Goal: Task Accomplishment & Management: Complete application form

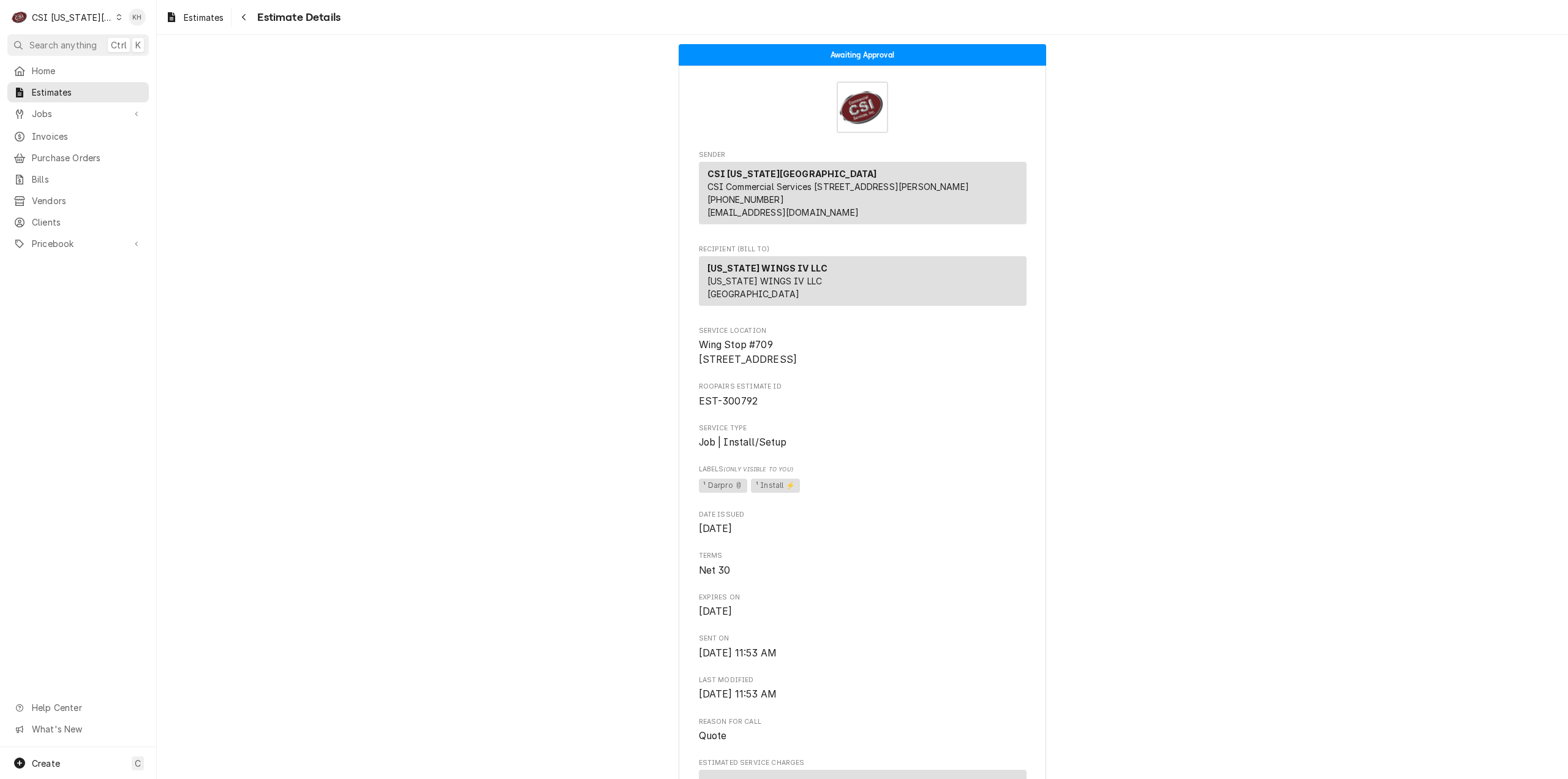
click at [76, 23] on div "CSI [US_STATE][GEOGRAPHIC_DATA]" at bounding box center [72, 17] width 81 height 13
click at [148, 52] on div "CSI [US_STATE]" at bounding box center [210, 46] width 191 height 20
click at [93, 17] on div "CSI [US_STATE][GEOGRAPHIC_DATA]" at bounding box center [72, 17] width 81 height 13
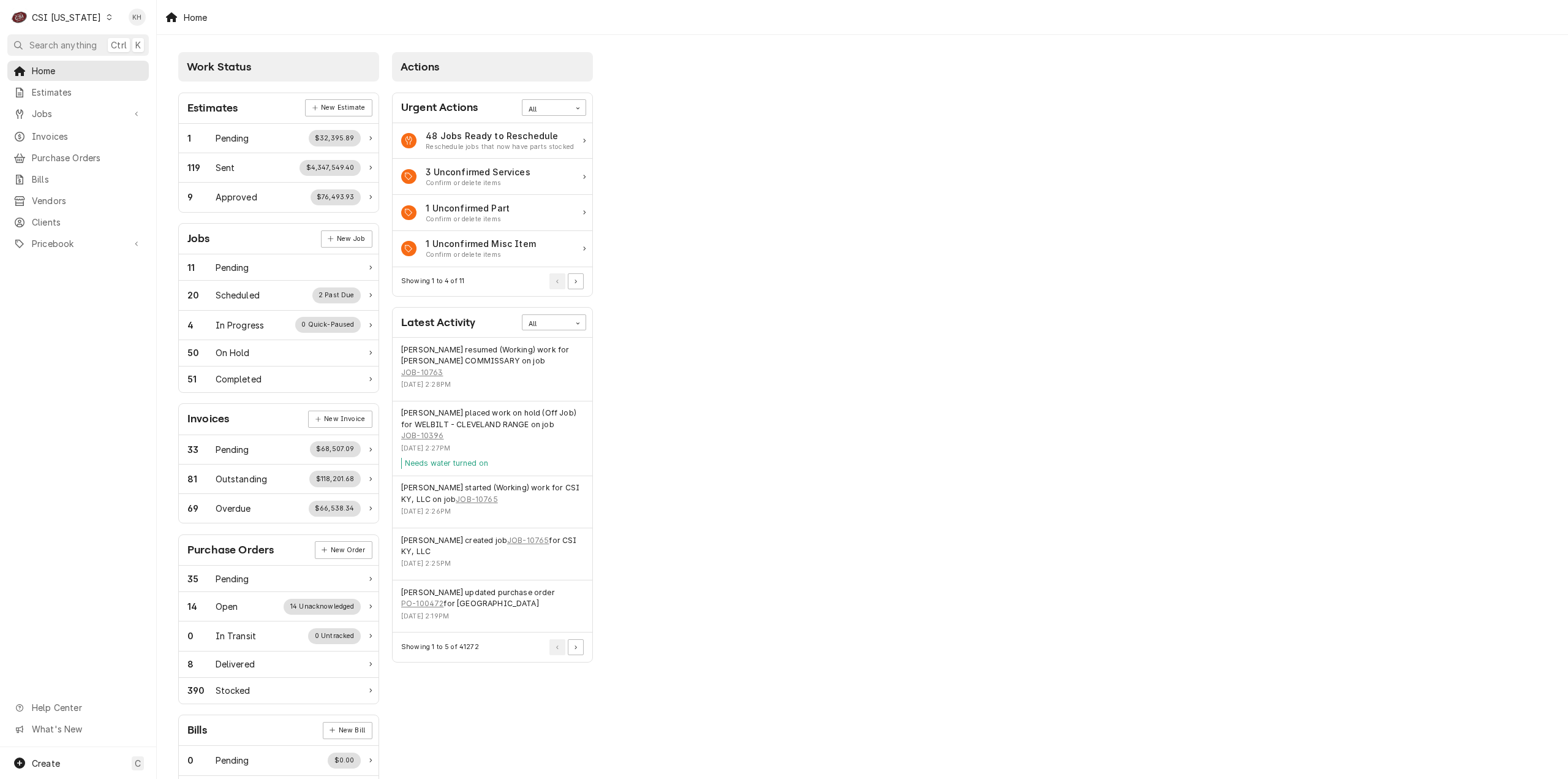
click at [107, 17] on icon "Dynamic Content Wrapper" at bounding box center [110, 17] width 6 height 6
click at [116, 65] on div "CSI St. [PERSON_NAME]" at bounding box center [191, 68] width 162 height 13
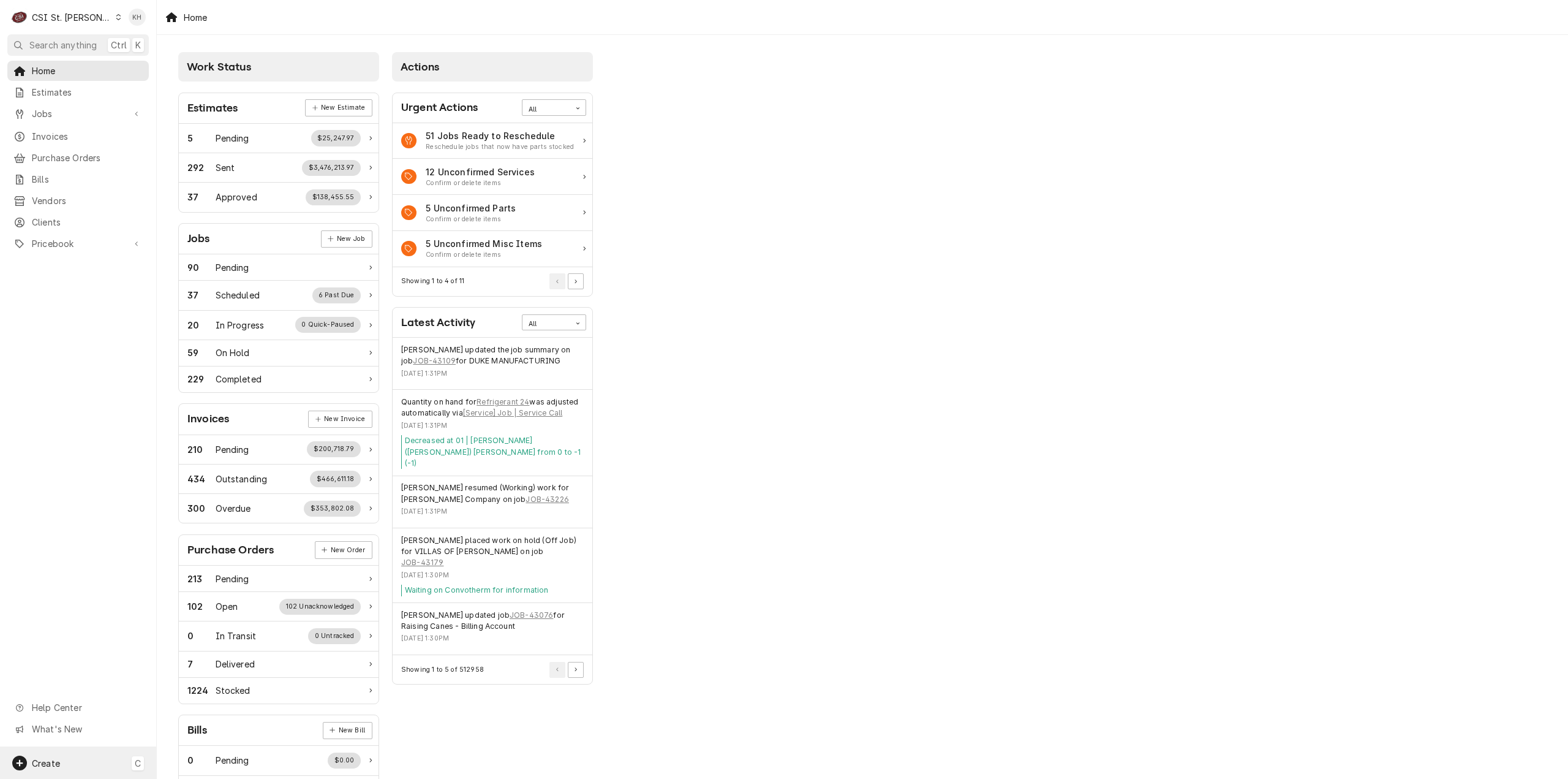
click at [70, 761] on div "Create C" at bounding box center [78, 763] width 156 height 32
click at [199, 645] on div "Estimate Job Invoice Purchase Order Bill Client Pricebook Item" at bounding box center [220, 700] width 118 height 156
click at [198, 653] on div "Job" at bounding box center [229, 657] width 82 height 13
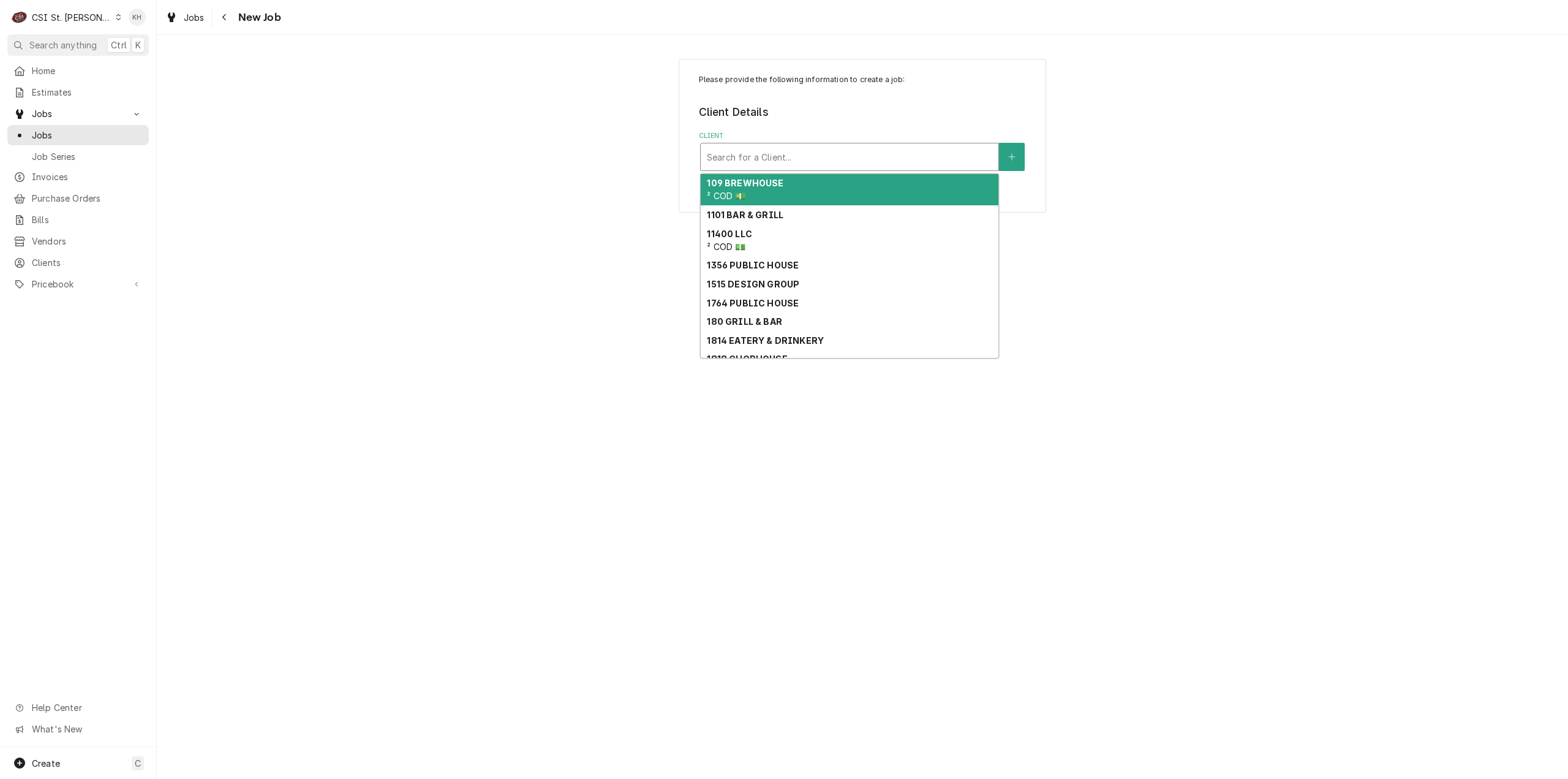
click at [825, 155] on div "Client" at bounding box center [849, 157] width 285 height 22
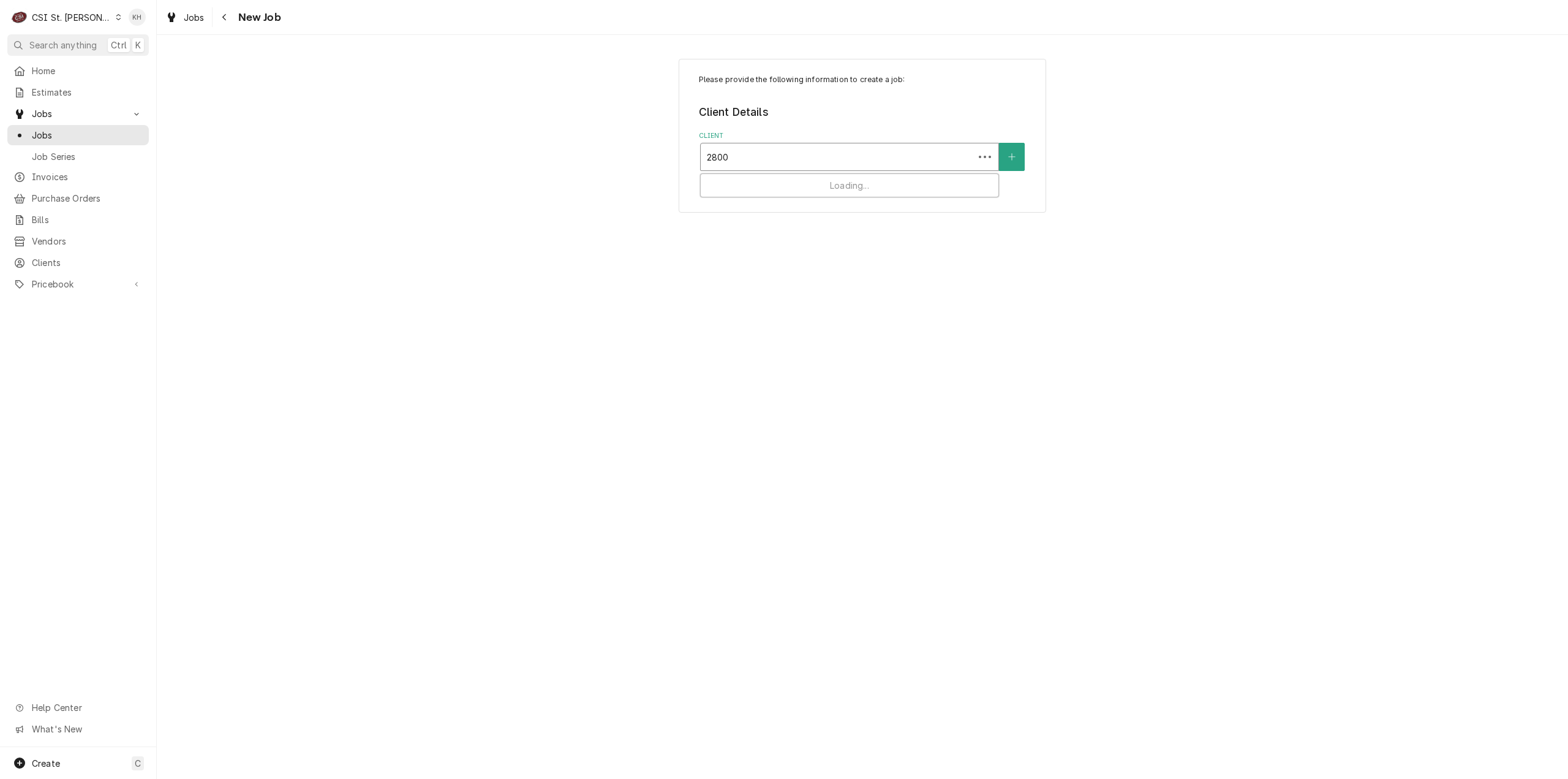
type input "2800 n"
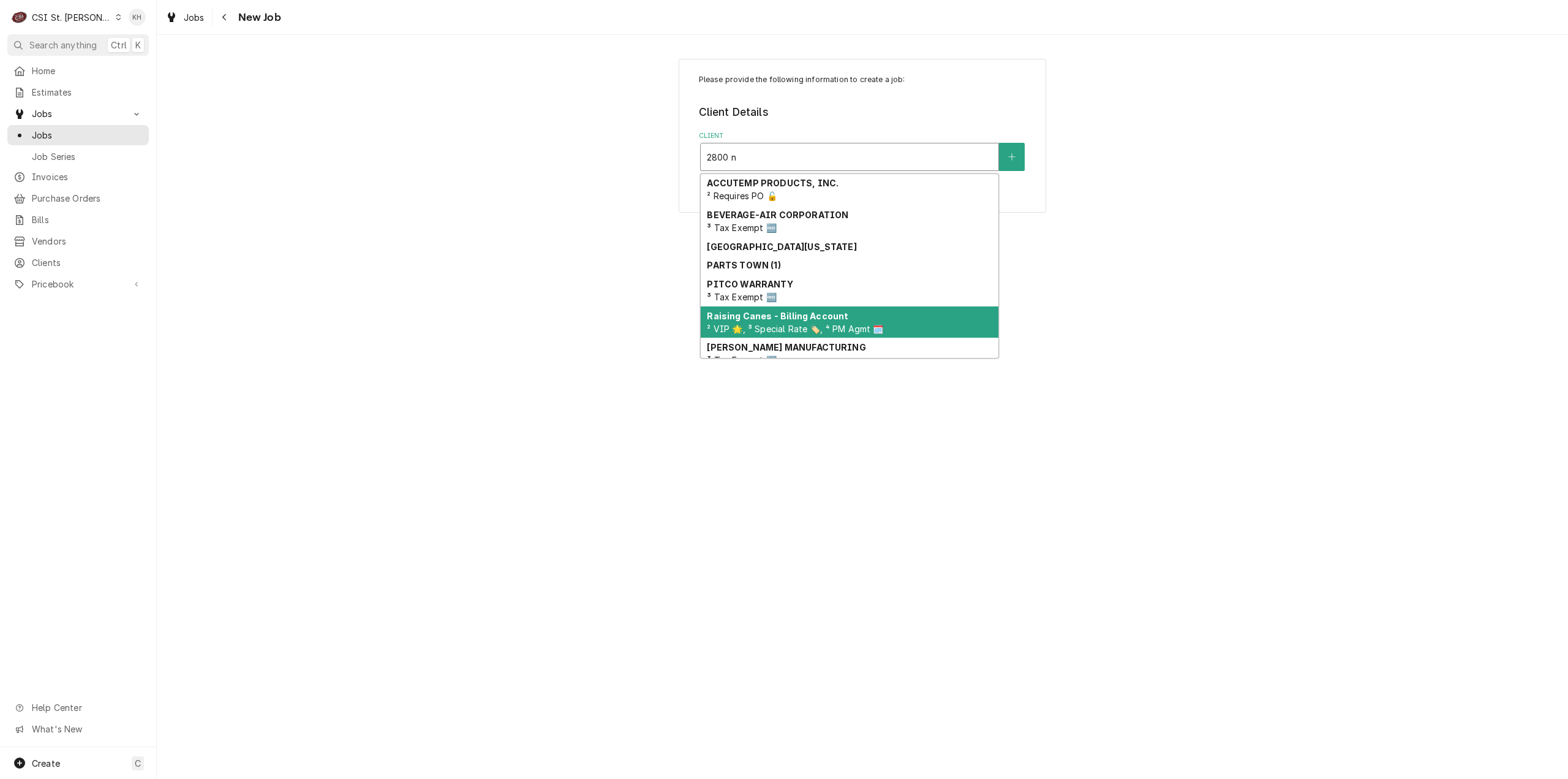
click at [812, 313] on strong "Raising Canes - Billing Account" at bounding box center [777, 316] width 141 height 10
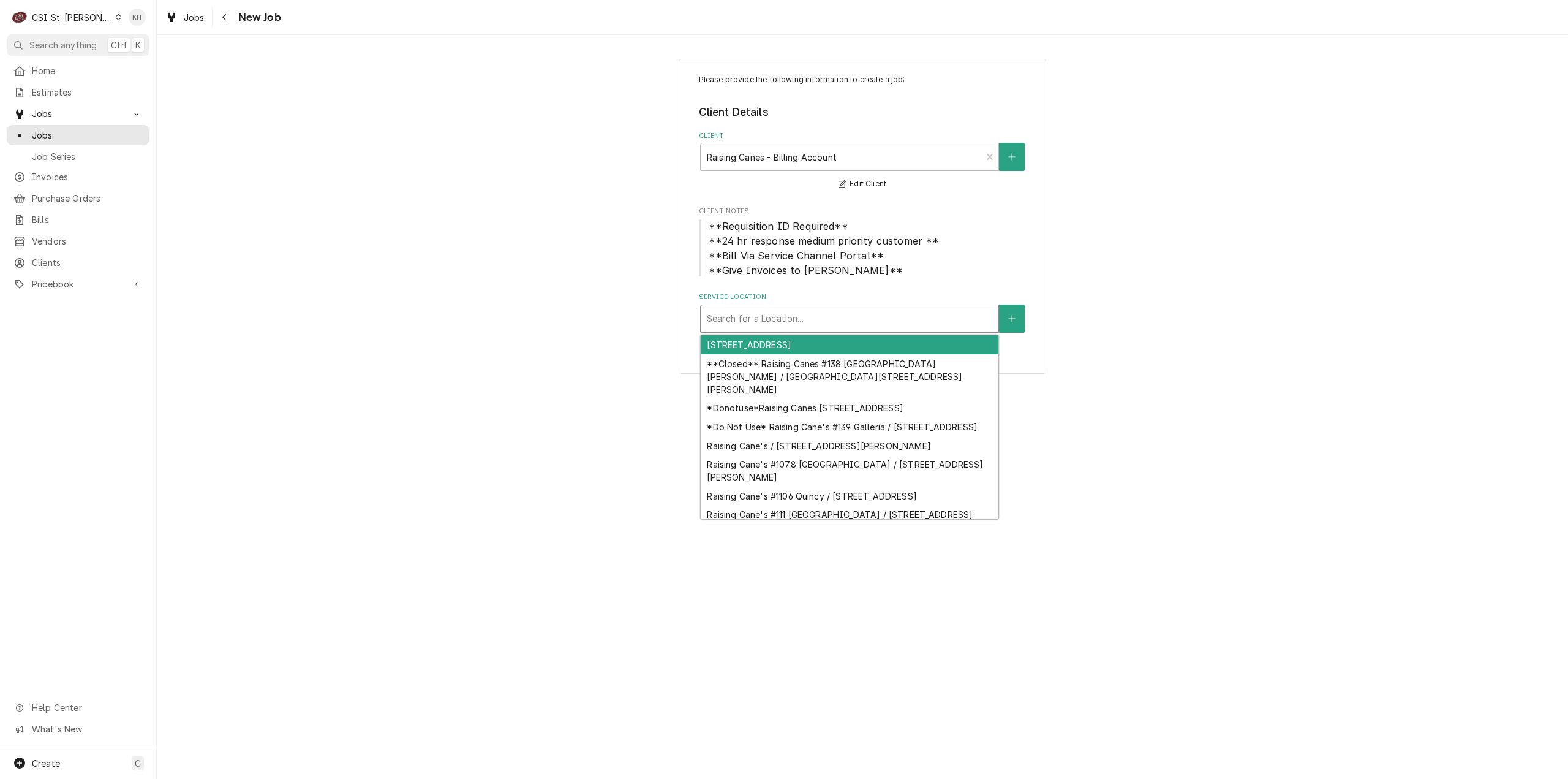
click at [860, 325] on div "Service Location" at bounding box center [849, 319] width 285 height 22
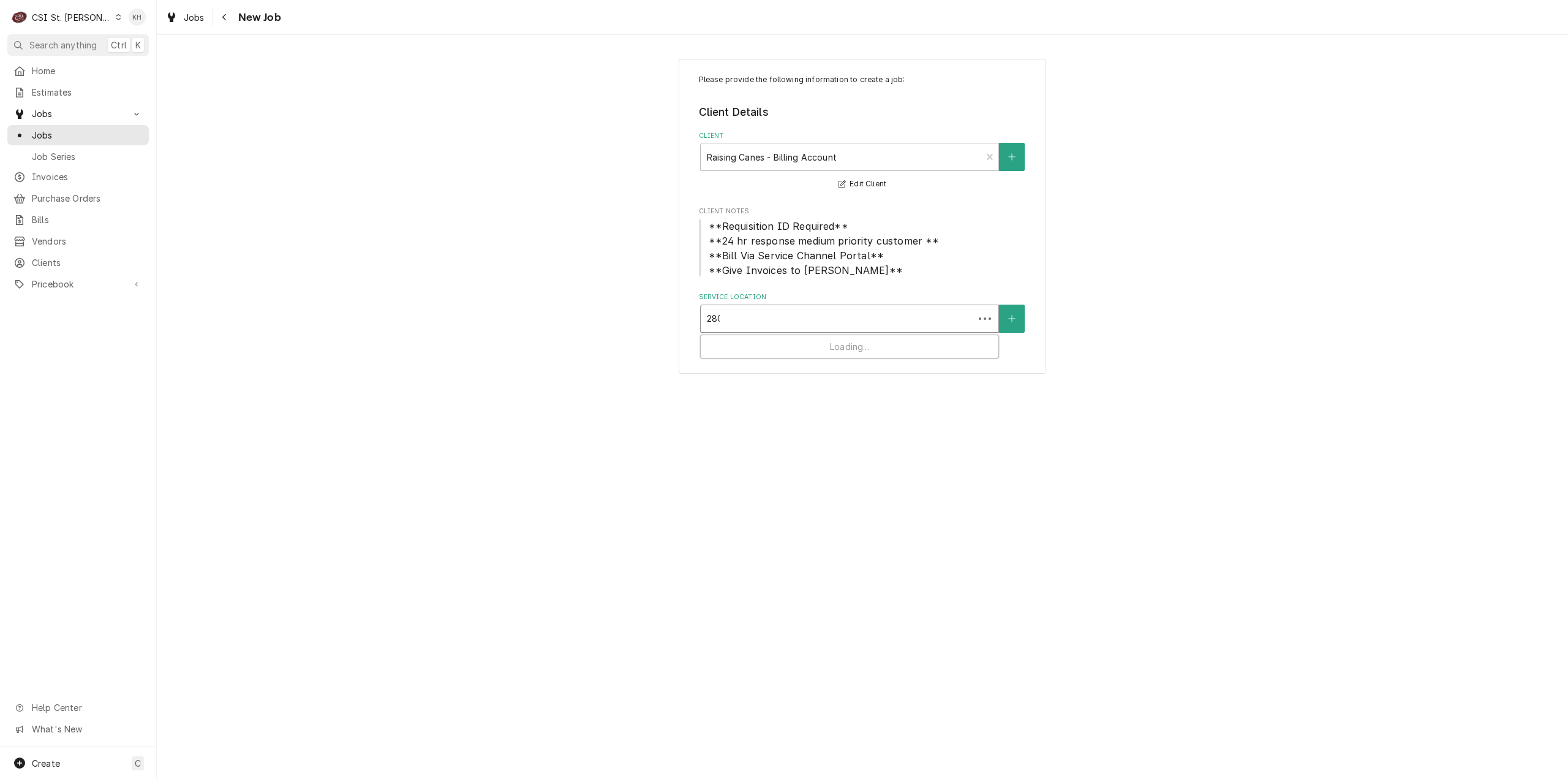
type input "2800"
drag, startPoint x: 867, startPoint y: 350, endPoint x: 842, endPoint y: 379, distance: 38.3
click at [865, 354] on div "Raising Cane's #296 Florissant / 2800 N Highway 67, Florissant, MO 63033" at bounding box center [849, 345] width 297 height 19
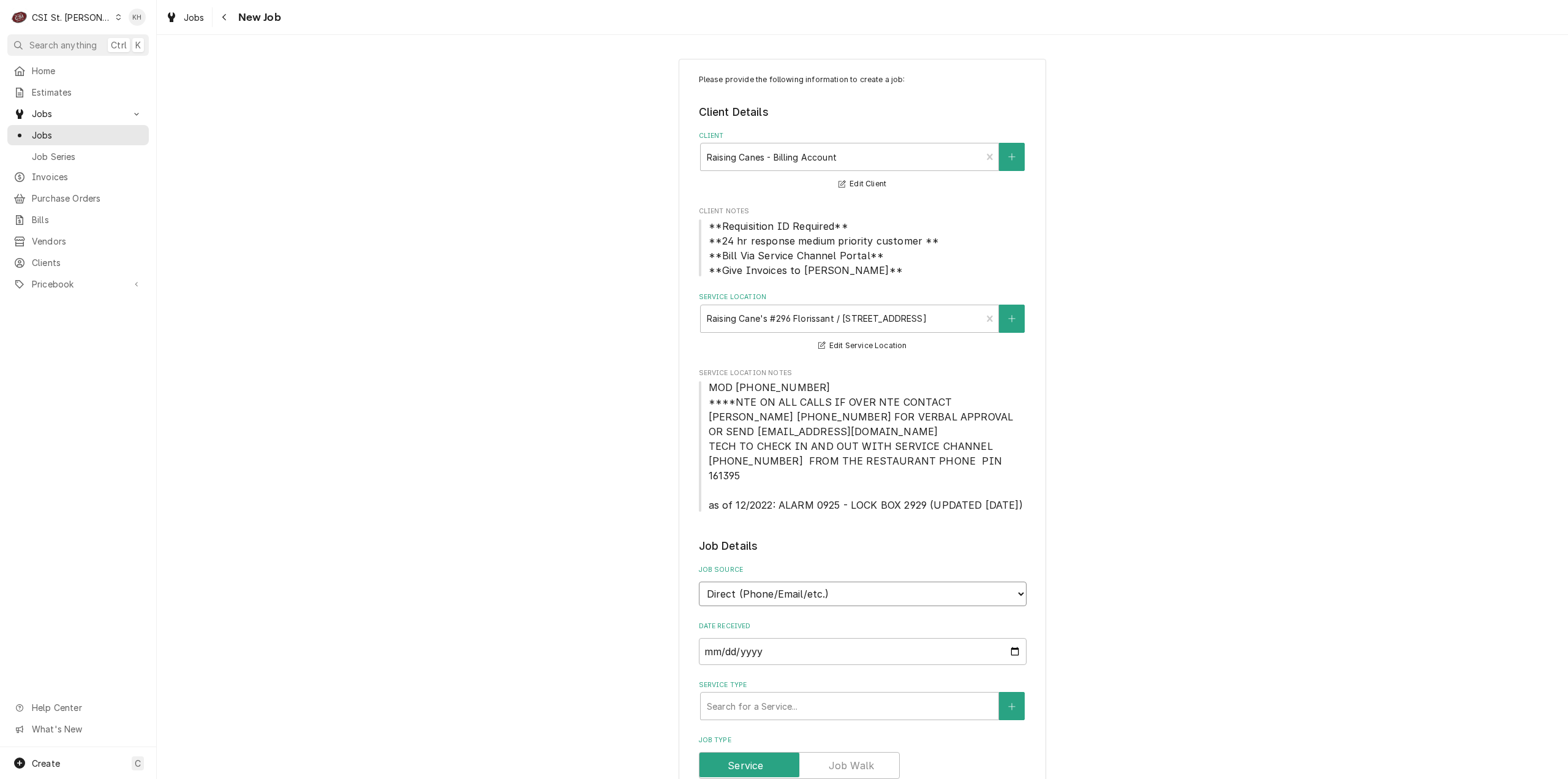
click at [842, 582] on select "Direct (Phone/Email/etc.) Service Channel Corrigo Ecotrak Other" at bounding box center [863, 594] width 328 height 25
click at [699, 582] on select "Direct (Phone/Email/etc.) Service Channel Corrigo Ecotrak Other" at bounding box center [863, 594] width 328 height 25
drag, startPoint x: 829, startPoint y: 574, endPoint x: 830, endPoint y: 580, distance: 6.1
click at [830, 582] on select "Direct (Phone/Email/etc.) Service Channel Corrigo Ecotrak Other" at bounding box center [863, 594] width 328 height 25
select select "1"
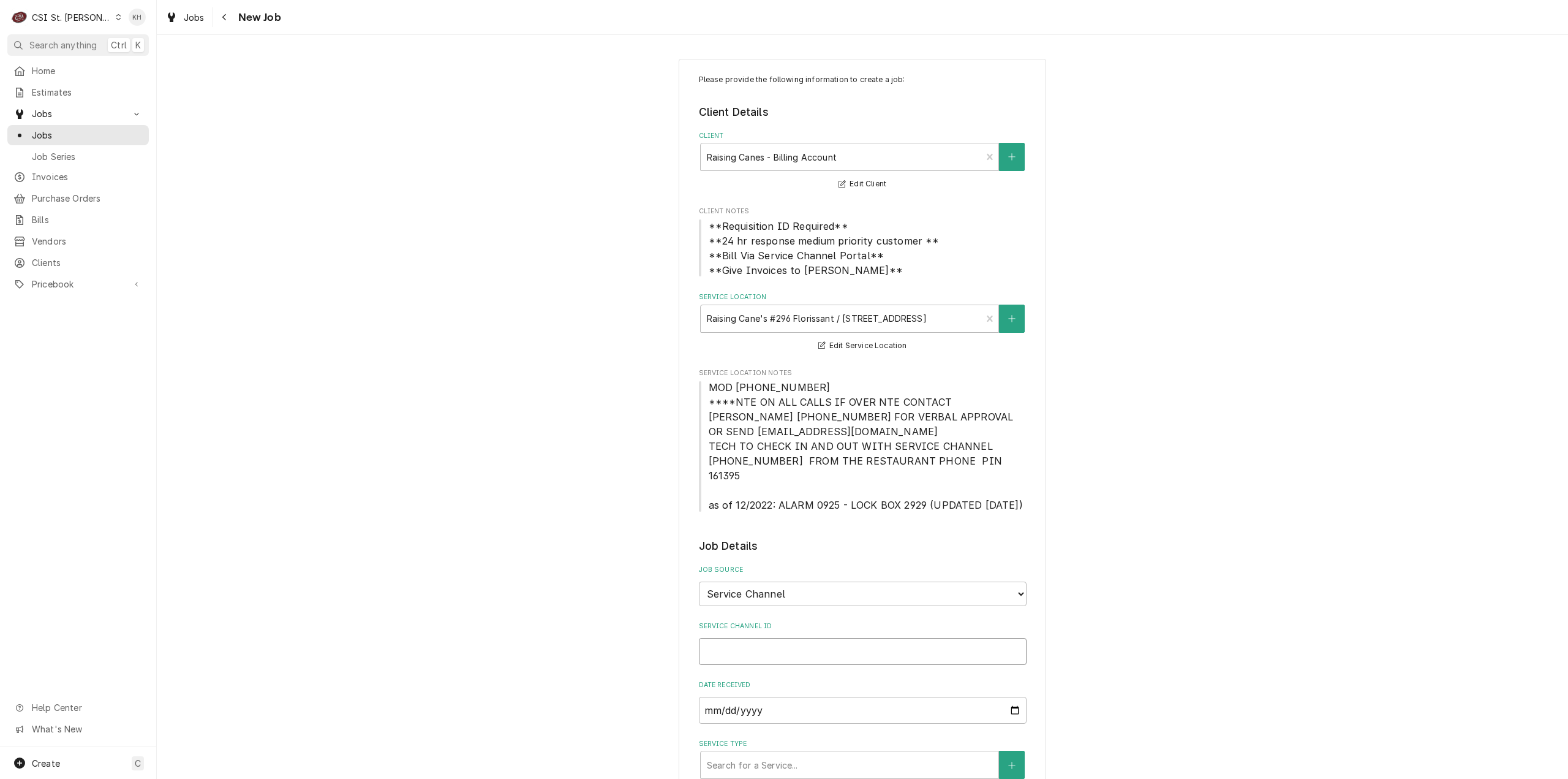
click at [821, 638] on input "Service Channel ID" at bounding box center [863, 651] width 328 height 27
paste input "328772263"
type textarea "x"
type input "328772263"
type textarea "x"
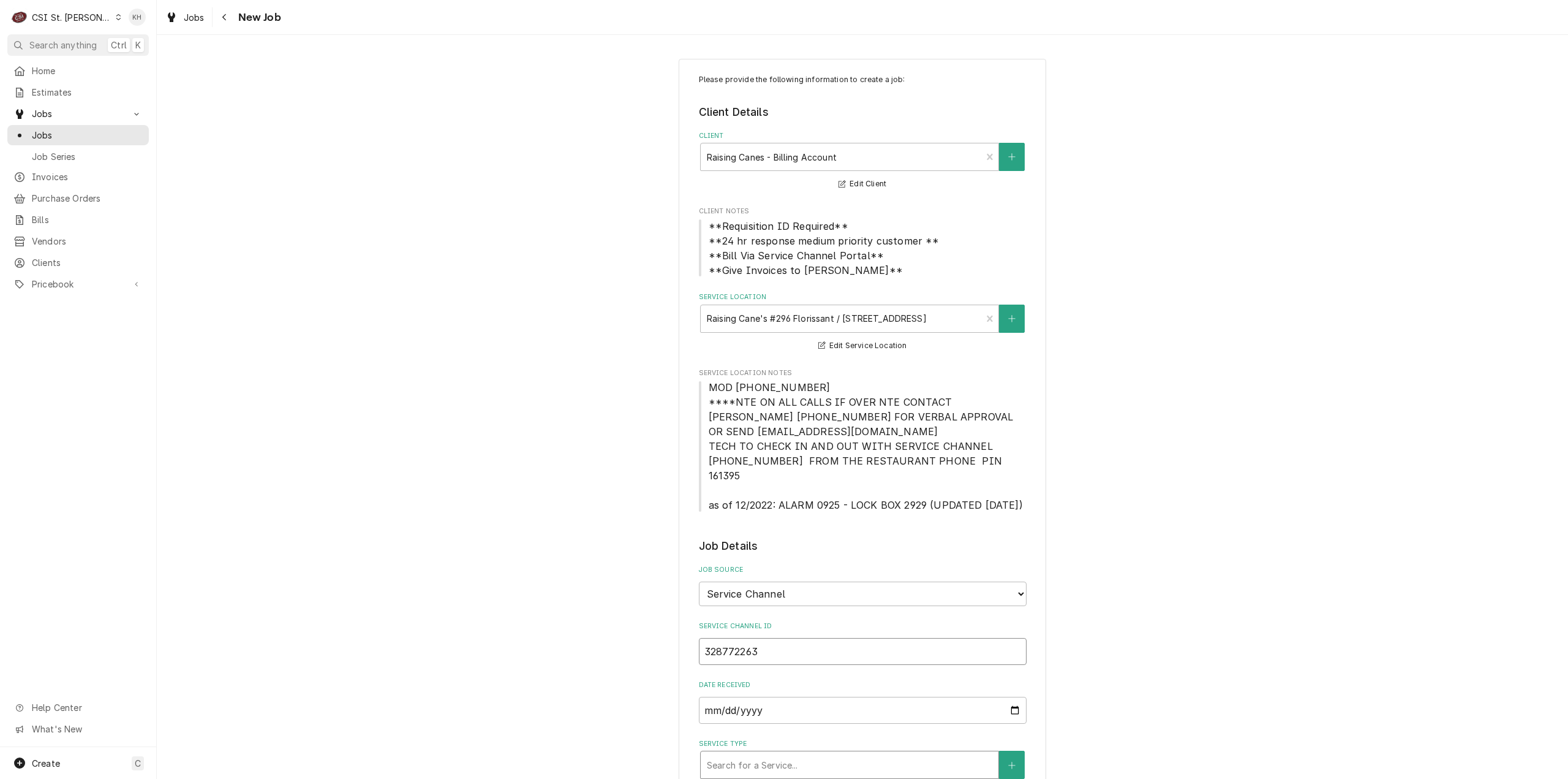
type input "328772263"
click at [799, 754] on div "Service Type" at bounding box center [849, 764] width 285 height 22
type textarea "x"
type input "s"
type textarea "x"
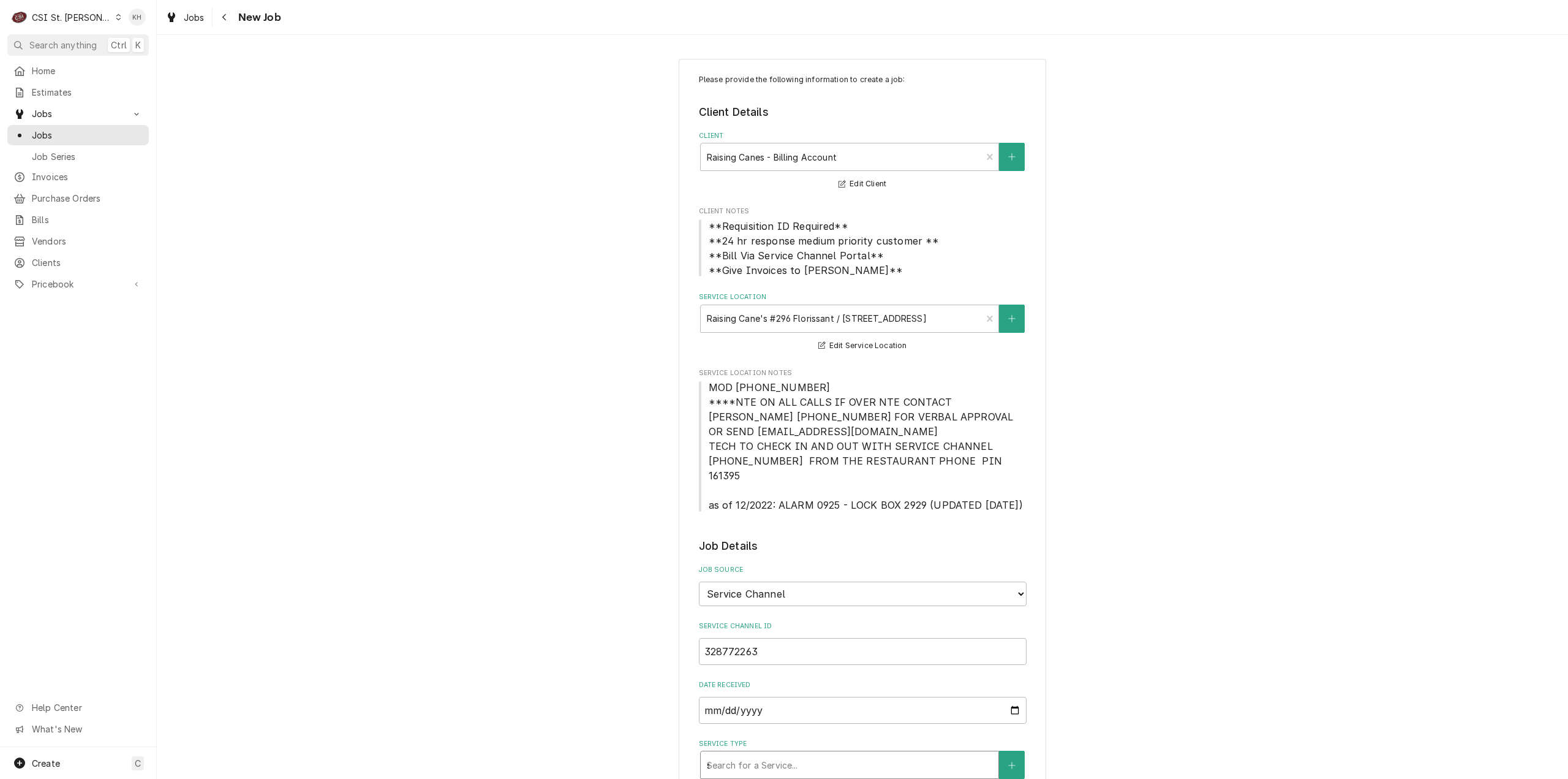
type input "se"
type textarea "x"
type input "ser"
type textarea "x"
type input "serv"
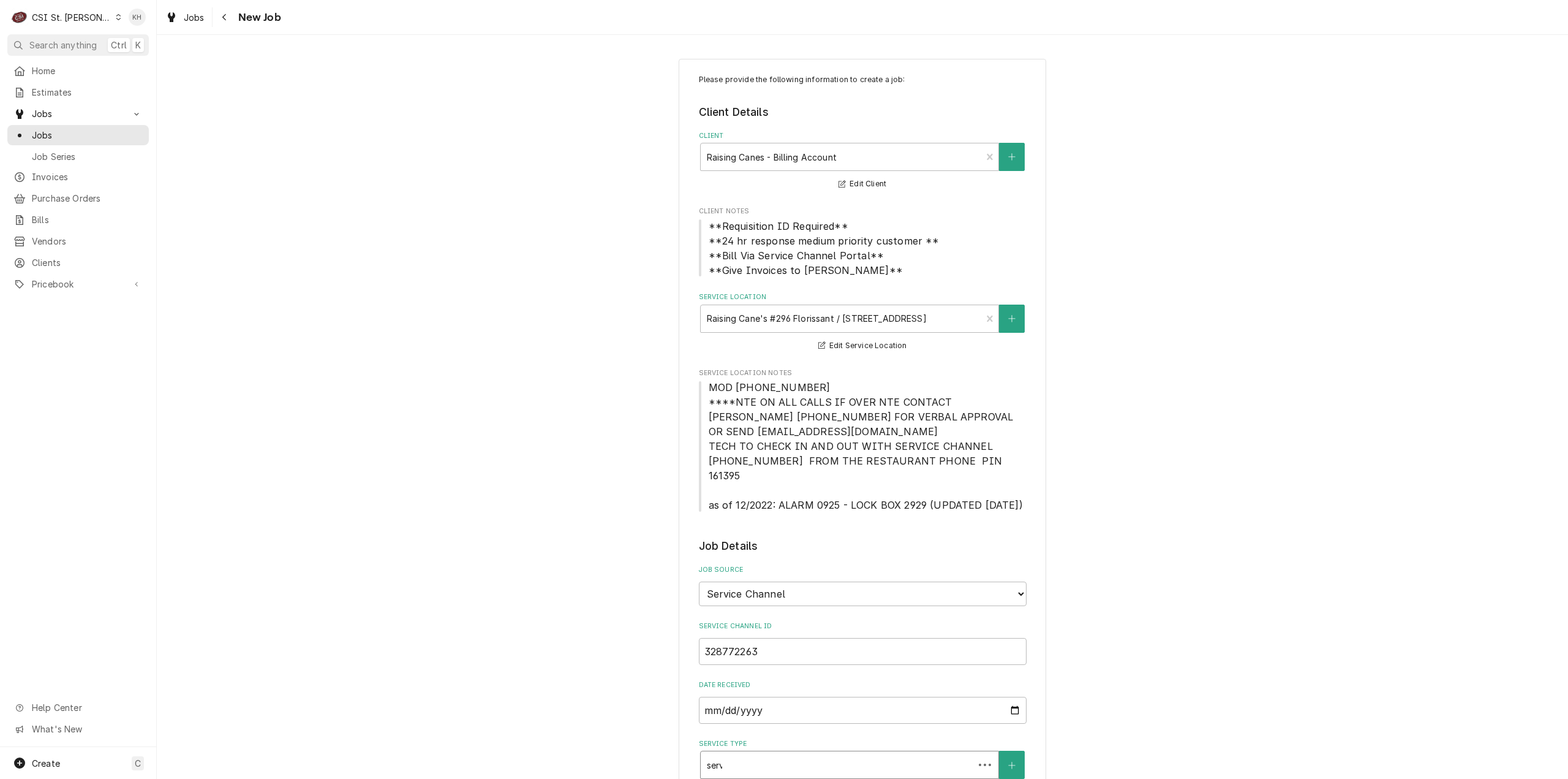
type textarea "x"
type input "servc"
type textarea "x"
type input "servci"
type textarea "x"
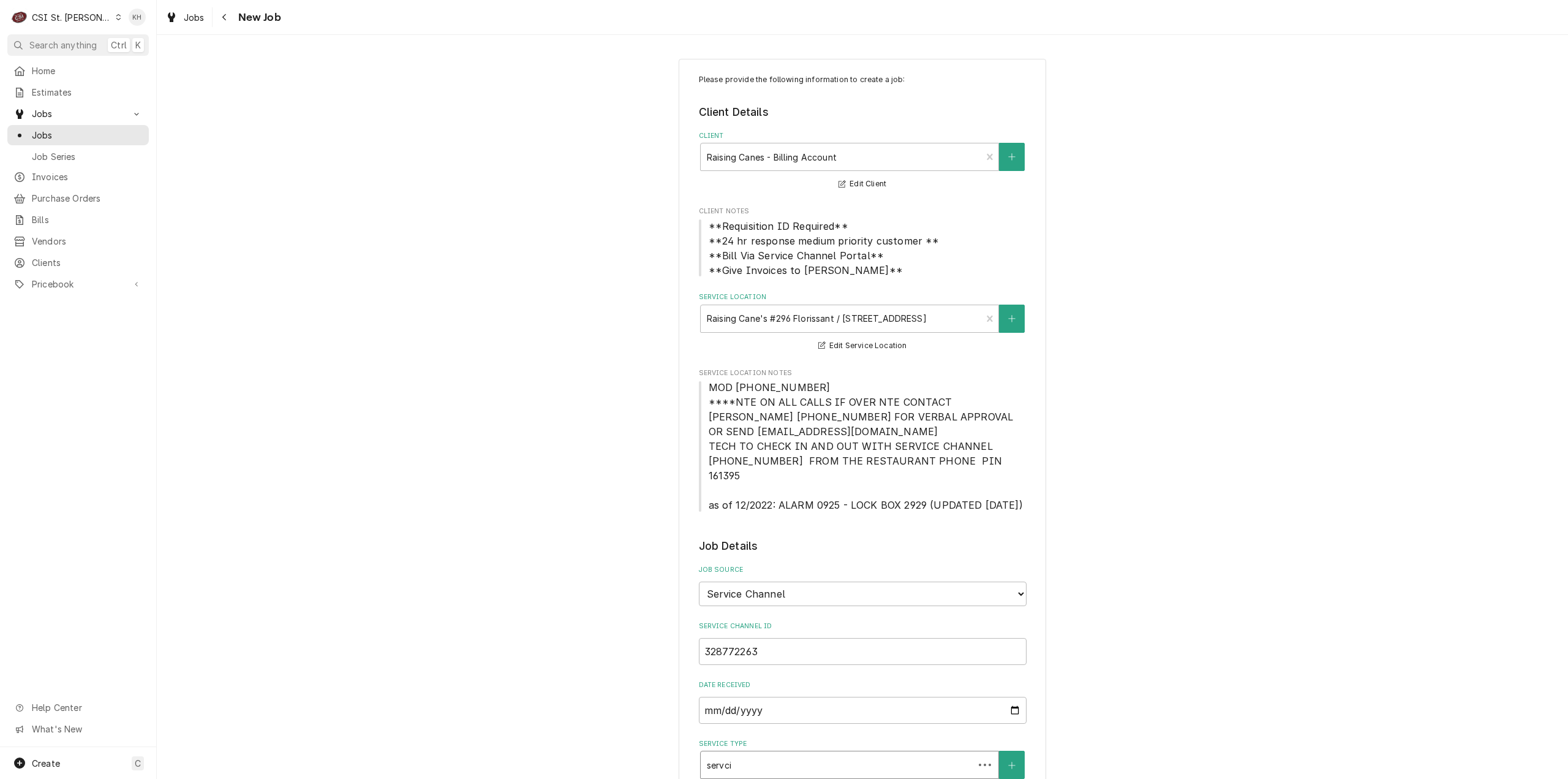
type input "servcie"
type textarea "x"
type input "servci"
type textarea "x"
type input "servc"
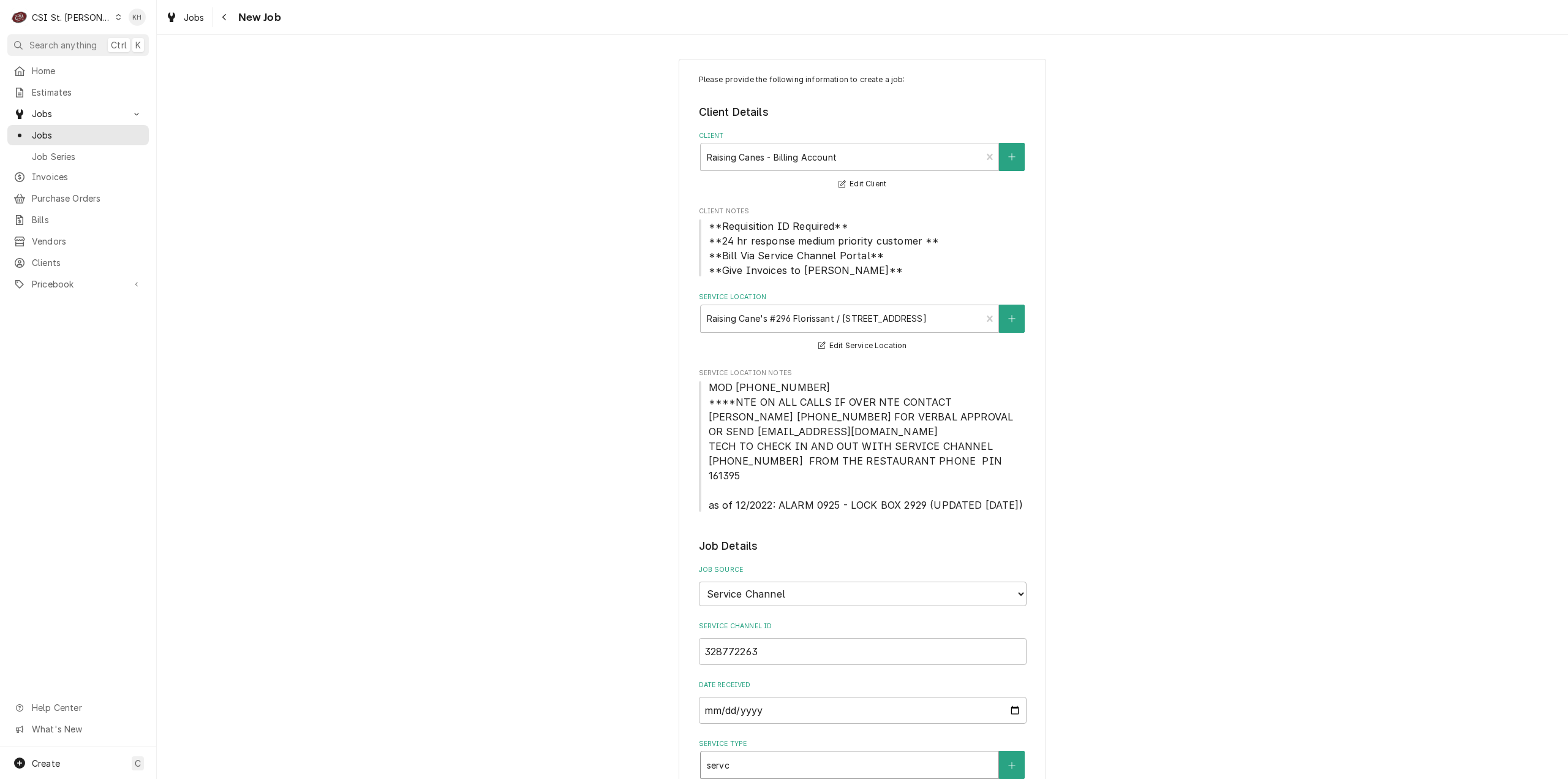
type textarea "x"
type input "serv"
type textarea "x"
type input "servi"
type textarea "x"
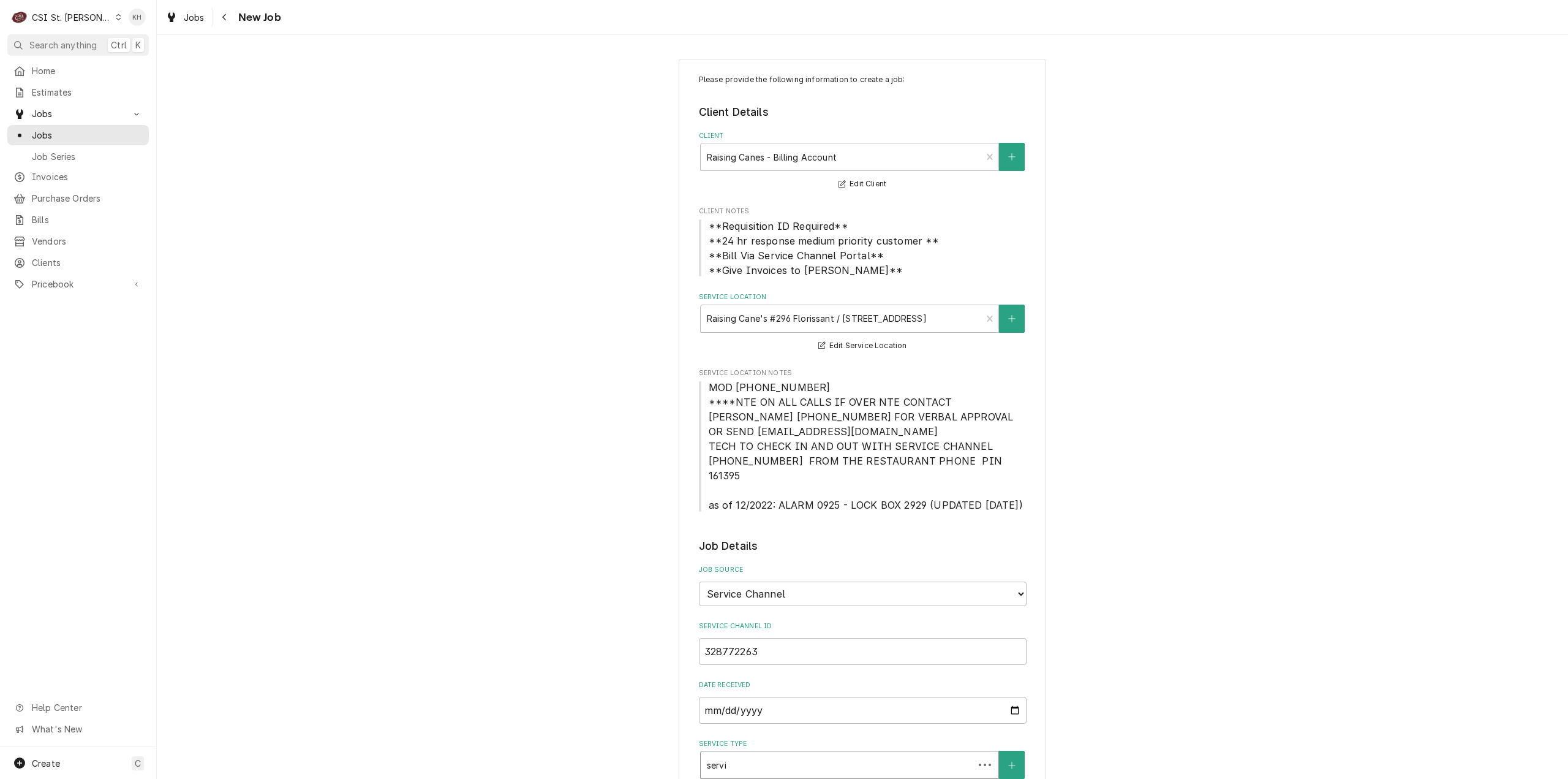
type input "servic"
type textarea "x"
type input "service"
type textarea "x"
type input "service c"
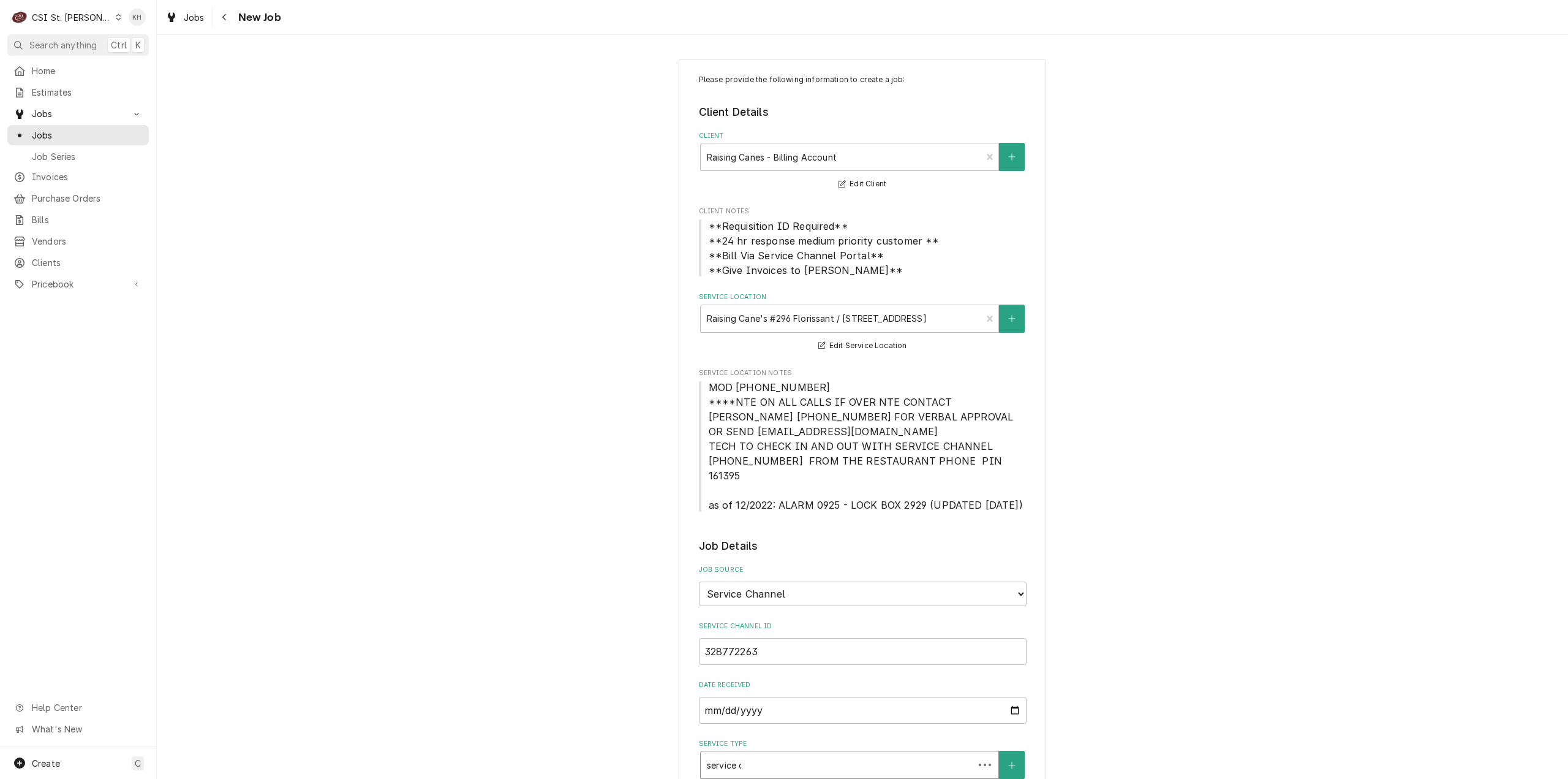
type textarea "x"
type input "service ca"
type textarea "x"
type input "service cal"
type textarea "x"
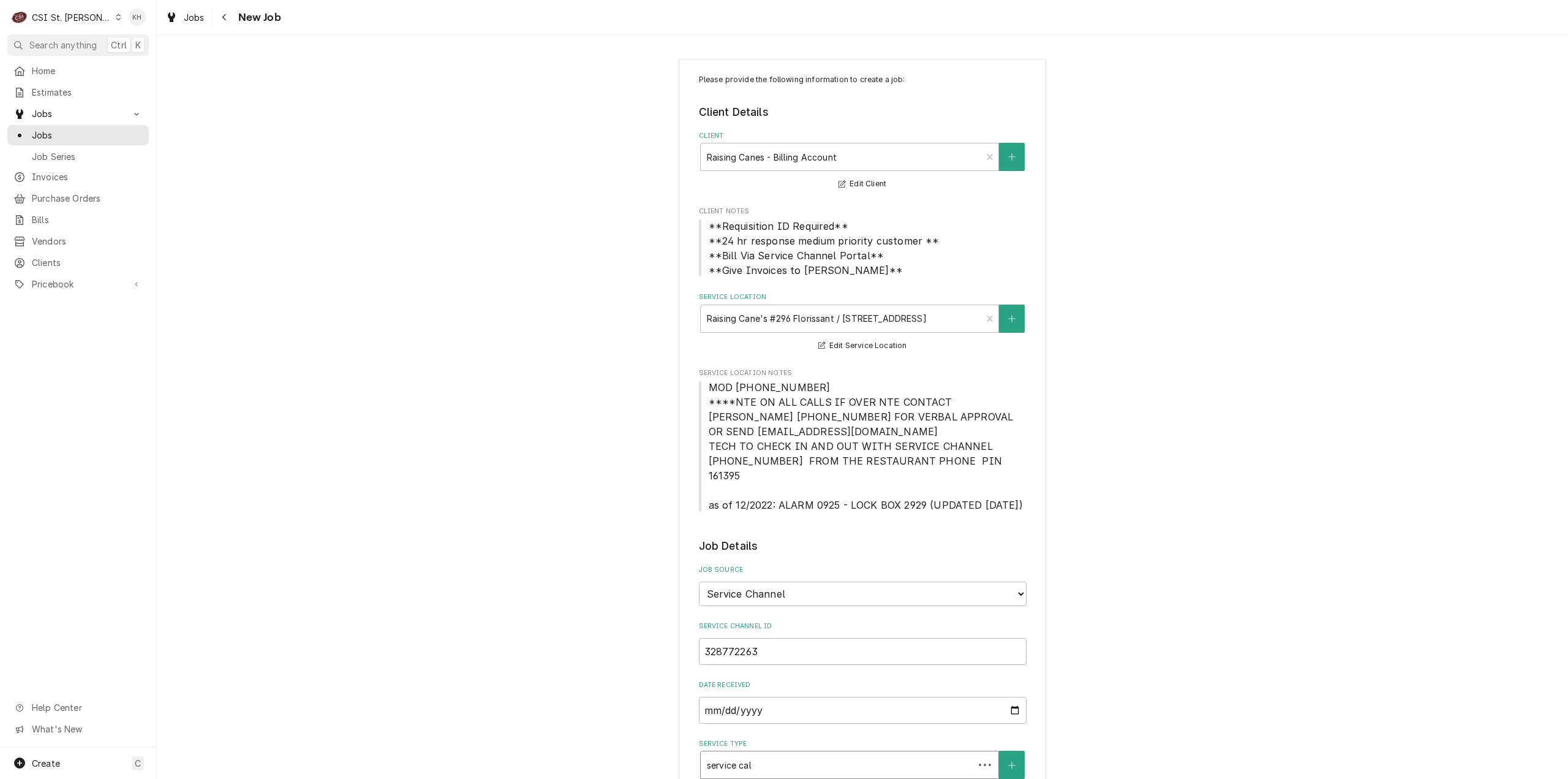
type input "service call"
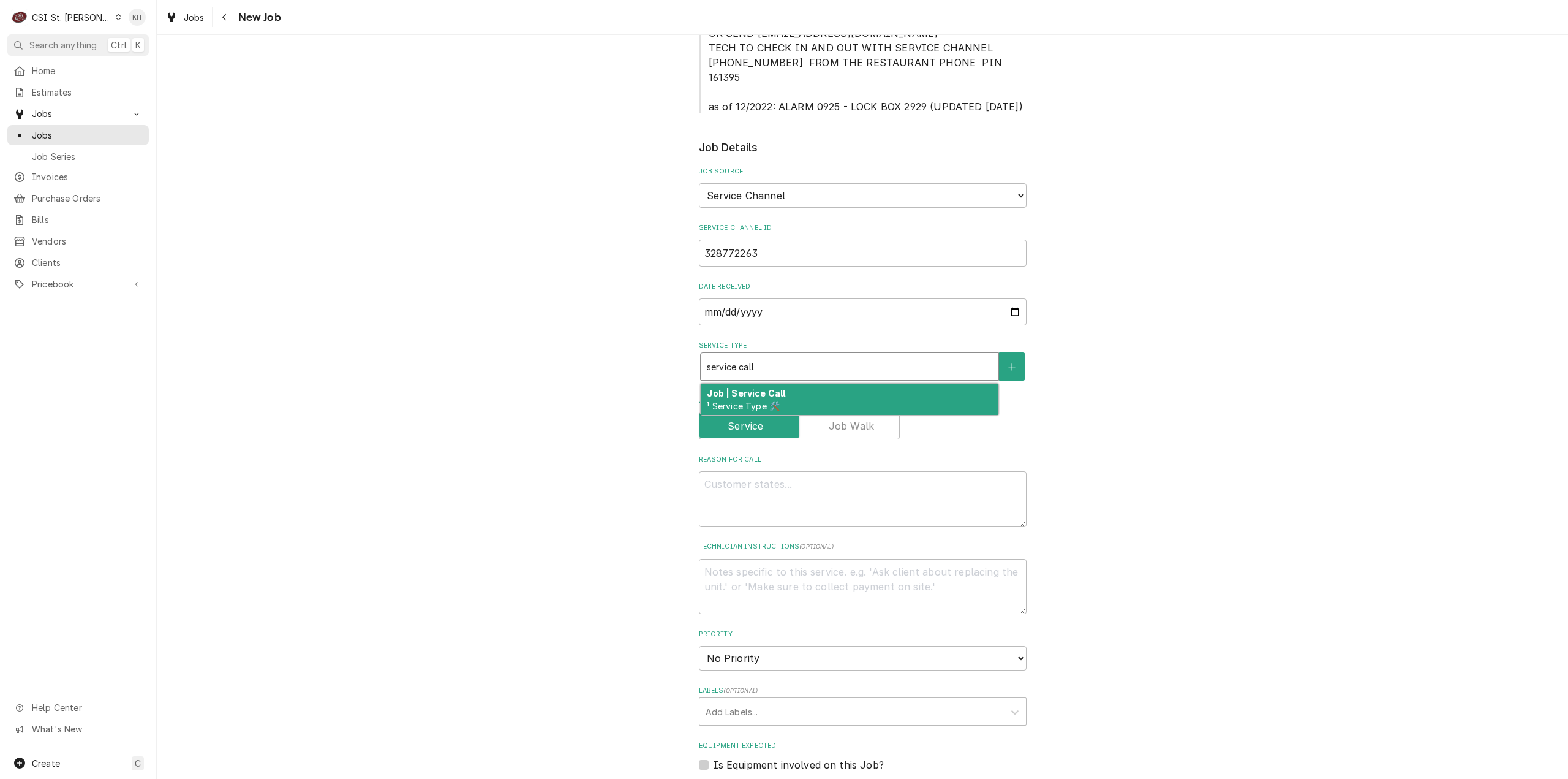
scroll to position [490, 0]
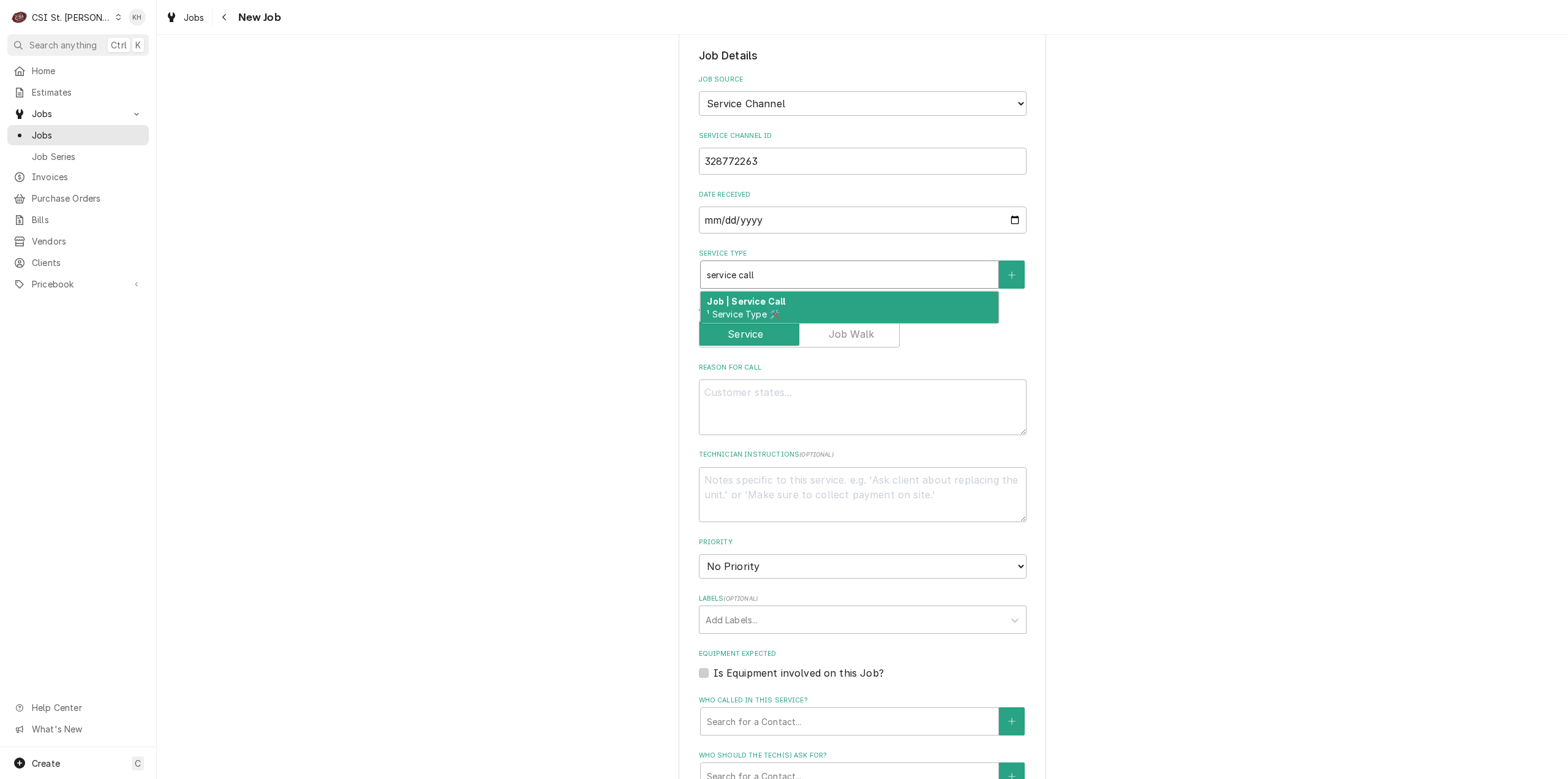
click at [807, 292] on div "Job | Service Call ¹ Service Type 🛠️" at bounding box center [849, 308] width 297 height 32
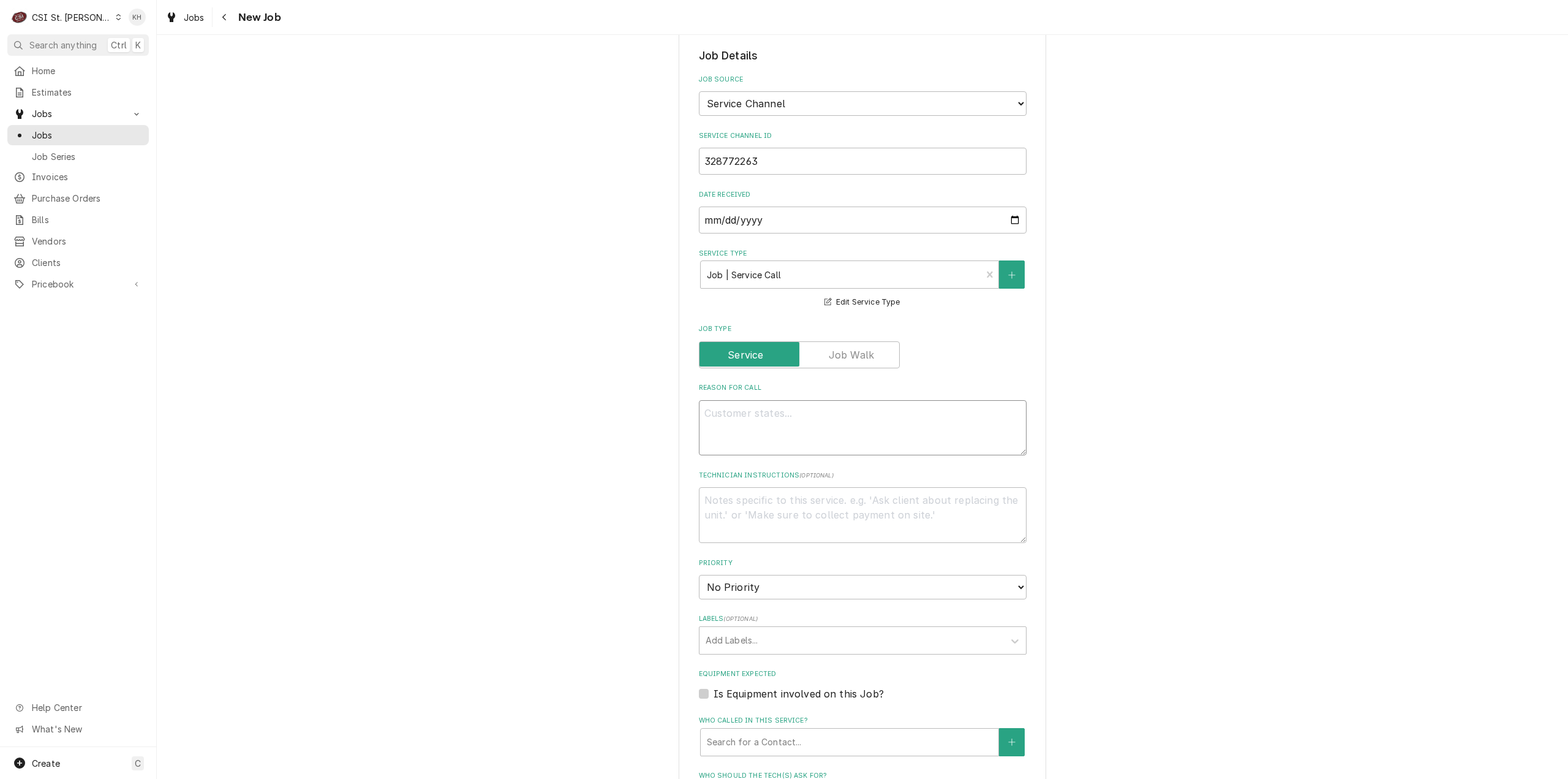
click at [780, 434] on textarea "Reason For Call" at bounding box center [863, 428] width 328 height 56
paste textarea ""KITCHEN / Hot Side / Fryer #1 (Start from Left) "Equip:" KITCHEN/HOT SIDE - LO…"
type textarea "x"
type textarea ""KITCHEN / Hot Side / Fryer #1 (Start from Left) "Equip:" KITCHEN/HOT SIDE - LO…"
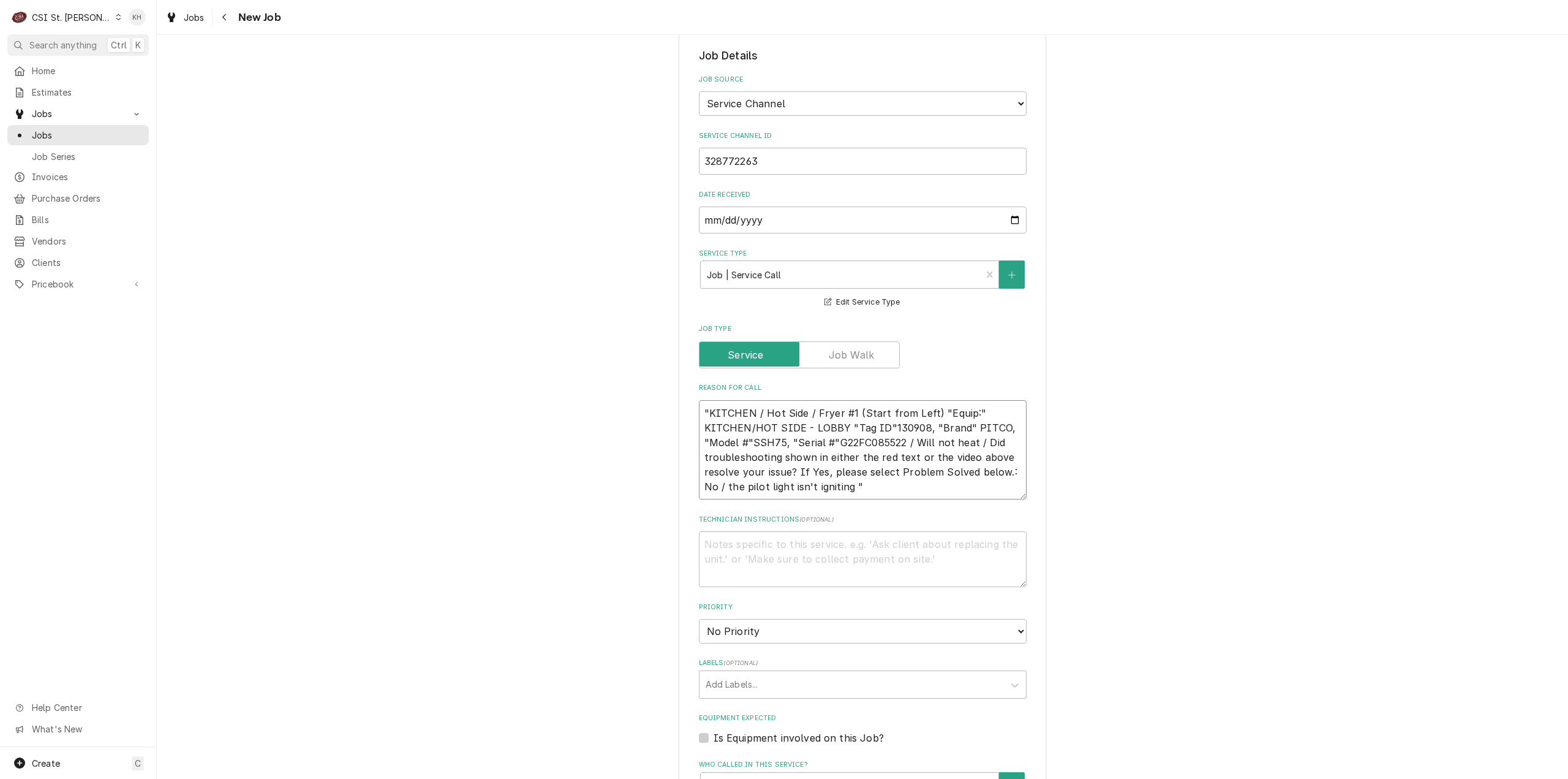
type textarea "x"
type textarea ""KITCHEN / Hot Side / Fryer #1 (Start from Left) "Equip:" KITCHEN/HOT SIDE - LO…"
type textarea "x"
type textarea ""KITCHEN / Hot Side / Fryer #1 (Start from Left) "Equip:" KITCHEN/HOT SIDE - LO…"
type textarea "x"
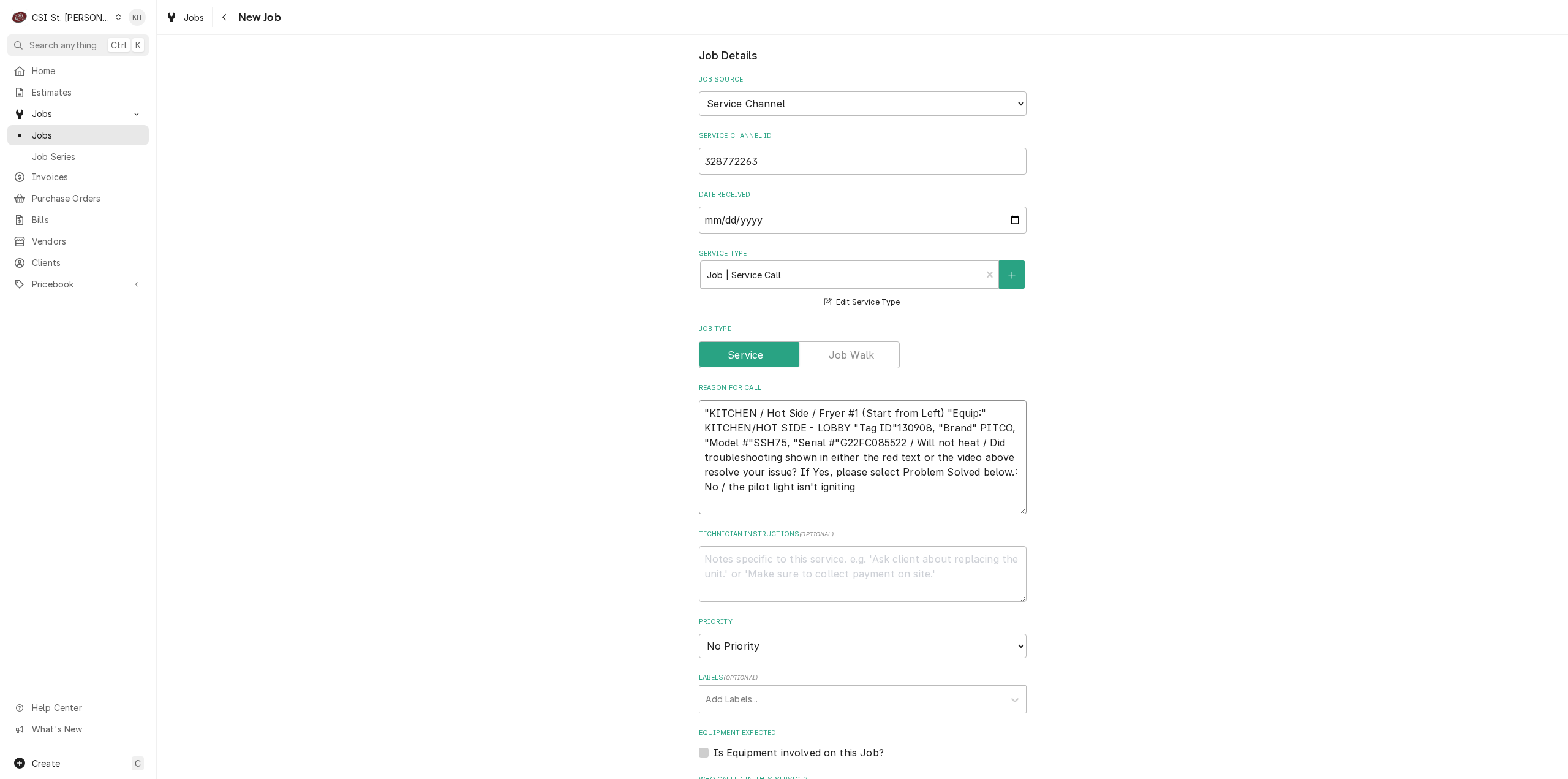
type textarea ""KITCHEN / Hot Side / Fryer #1 (Start from Left) "Equip:" KITCHEN/HOT SIDE - LO…"
click at [714, 492] on textarea ""KITCHEN / Hot Side / Fryer #1 (Start from Left) "Equip:" KITCHEN/HOT SIDE - LO…" at bounding box center [863, 457] width 328 height 115
type textarea "x"
type textarea ""KITCHEN / Hot Side / Fryer #1 (Start from Left) "Equip:" KITCHEN/HOT SIDE - LO…"
type textarea "x"
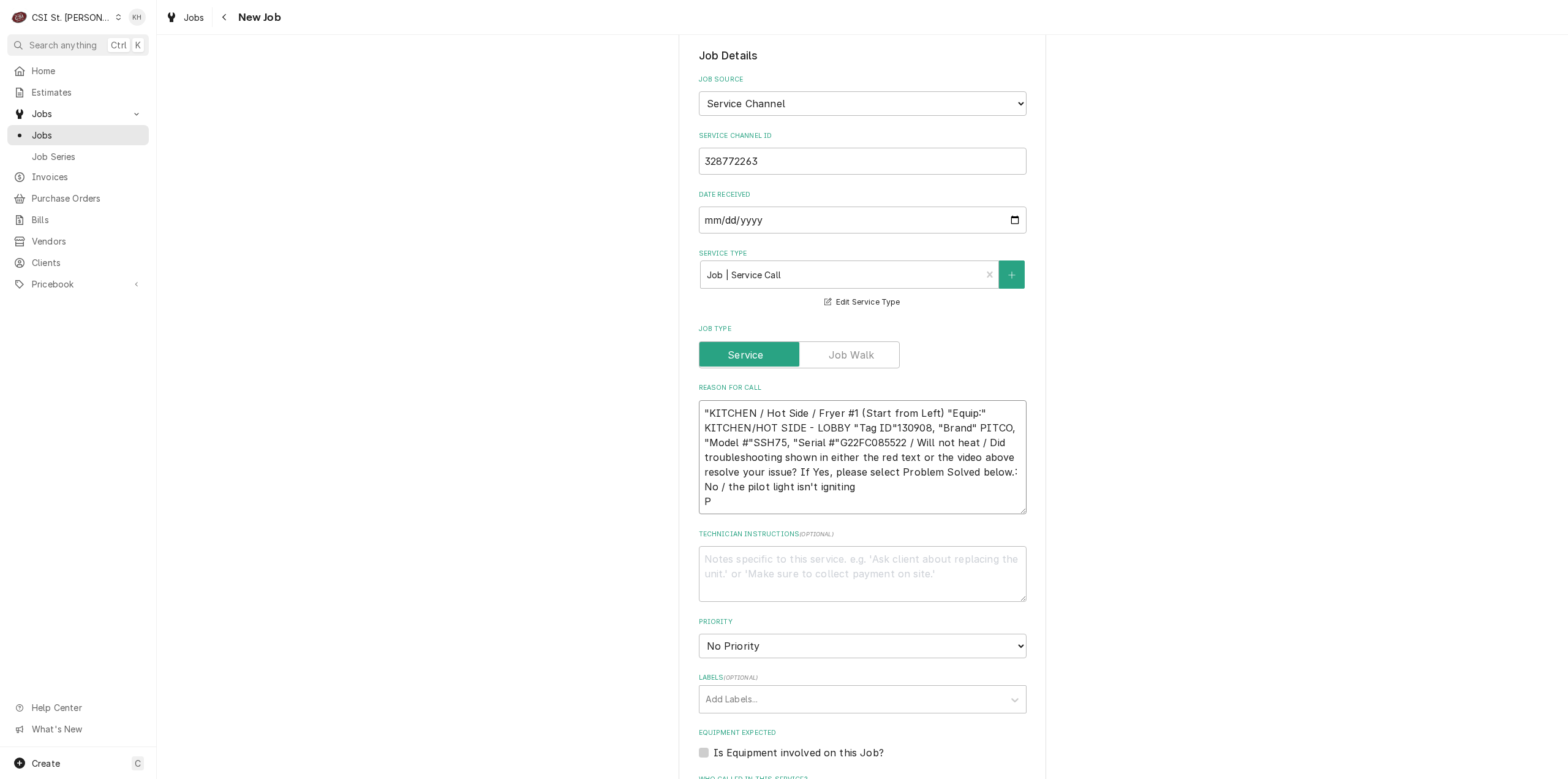
type textarea ""KITCHEN / Hot Side / Fryer #1 (Start from Left) "Equip:" KITCHEN/HOT SIDE - LO…"
type textarea "x"
type textarea ""KITCHEN / Hot Side / Fryer #1 (Start from Left) "Equip:" KITCHEN/HOT SIDE - LO…"
type textarea "x"
type textarea ""KITCHEN / Hot Side / Fryer #1 (Start from Left) "Equip:" KITCHEN/HOT SIDE - LO…"
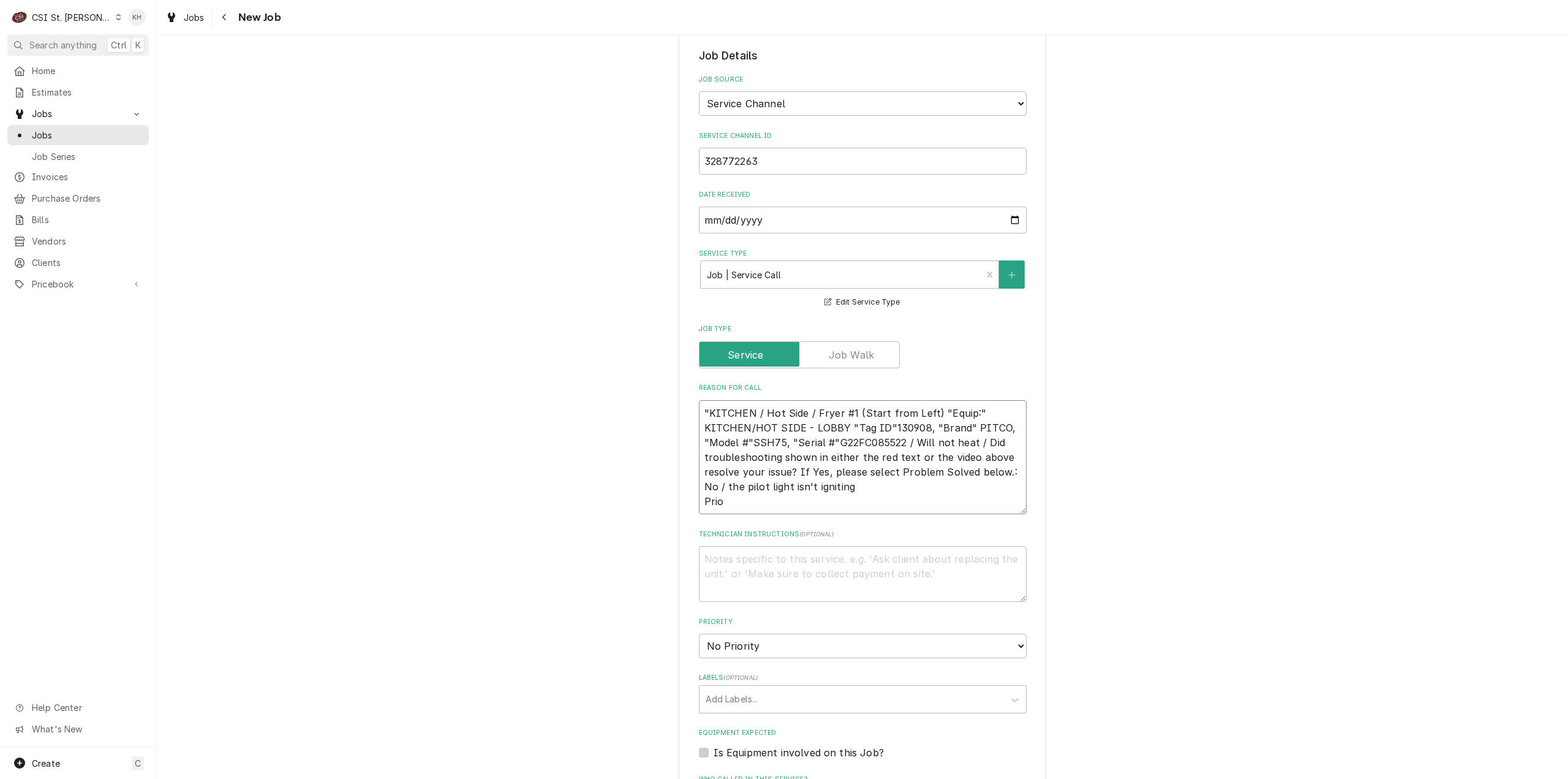
type textarea "x"
type textarea ""KITCHEN / Hot Side / Fryer #1 (Start from Left) "Equip:" KITCHEN/HOT SIDE - LO…"
type textarea "x"
type textarea ""KITCHEN / Hot Side / Fryer #1 (Start from Left) "Equip:" KITCHEN/HOT SIDE - LO…"
type textarea "x"
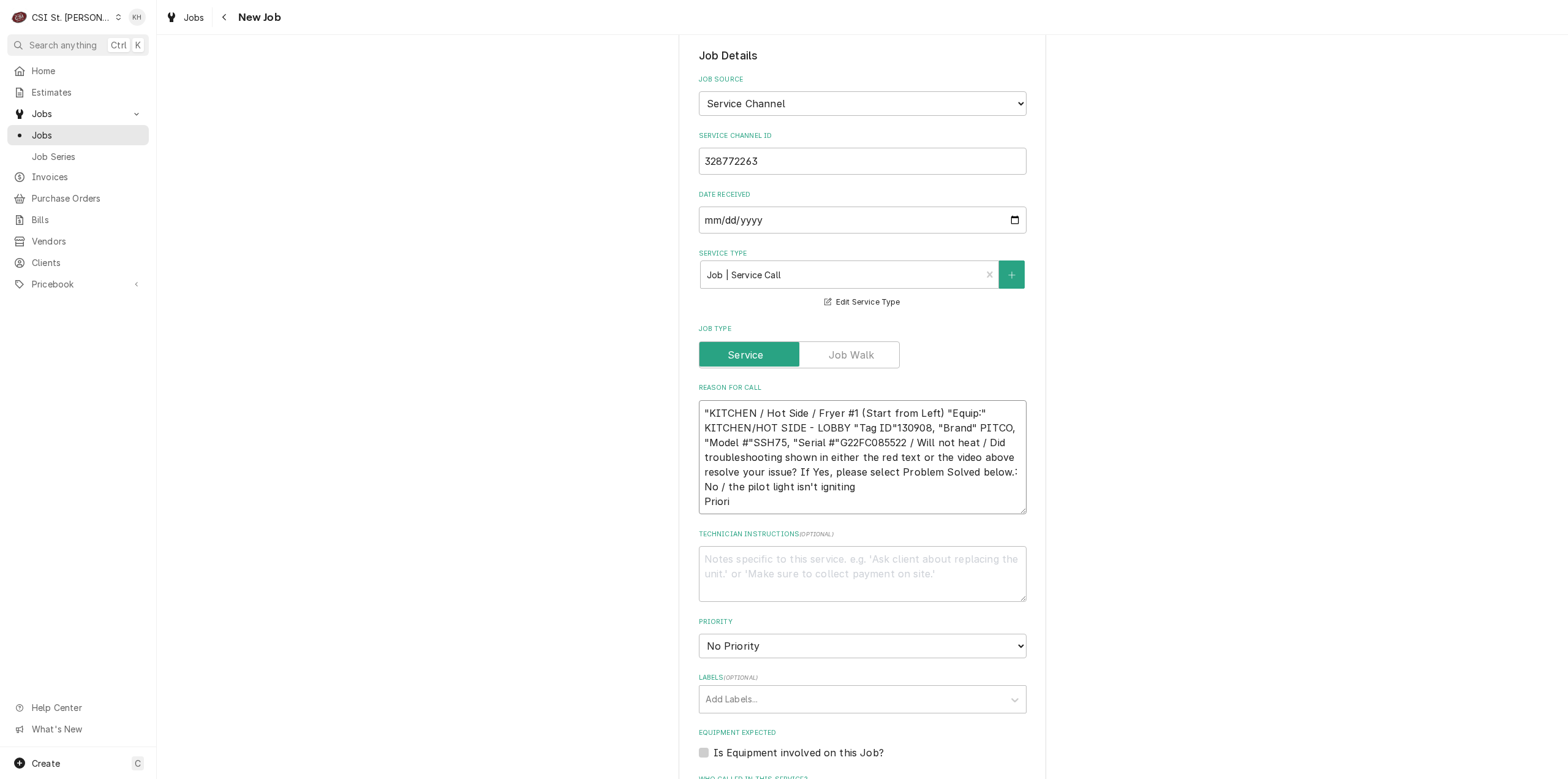
type textarea ""KITCHEN / Hot Side / Fryer #1 (Start from Left) "Equip:" KITCHEN/HOT SIDE - LO…"
type textarea "x"
type textarea ""KITCHEN / Hot Side / Fryer #1 (Start from Left) "Equip:" KITCHEN/HOT SIDE - LO…"
type textarea "x"
type textarea ""KITCHEN / Hot Side / Fryer #1 (Start from Left) "Equip:" KITCHEN/HOT SIDE - LO…"
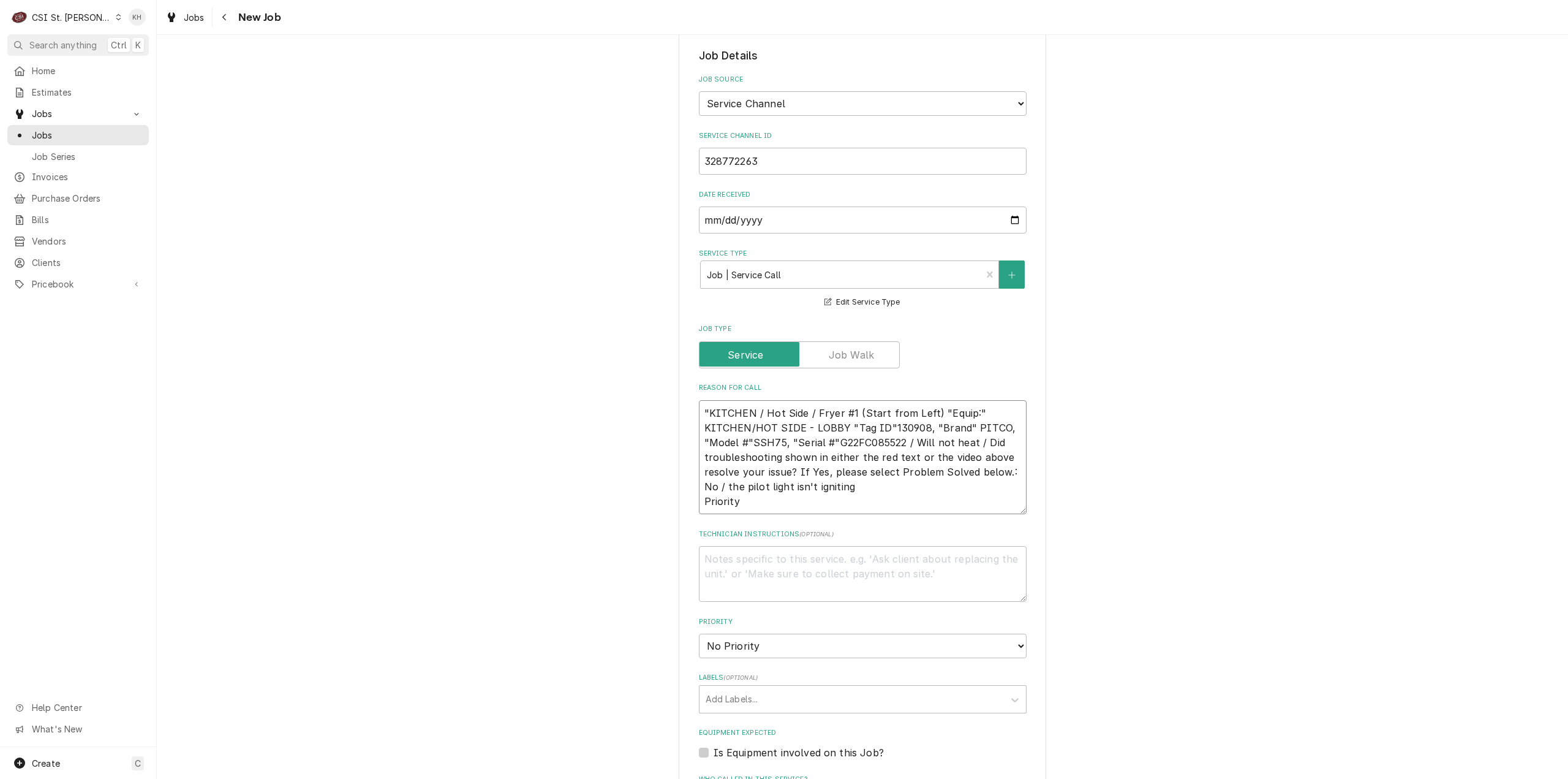
paste textarea "Emergency < 4 Hours"
type textarea "x"
type textarea ""KITCHEN / Hot Side / Fryer #1 (Start from Left) "Equip:" KITCHEN/HOT SIDE - LO…"
type textarea "x"
type textarea ""KITCHEN / Hot Side / Fryer #1 (Start from Left) "Equip:" KITCHEN/HOT SIDE - LO…"
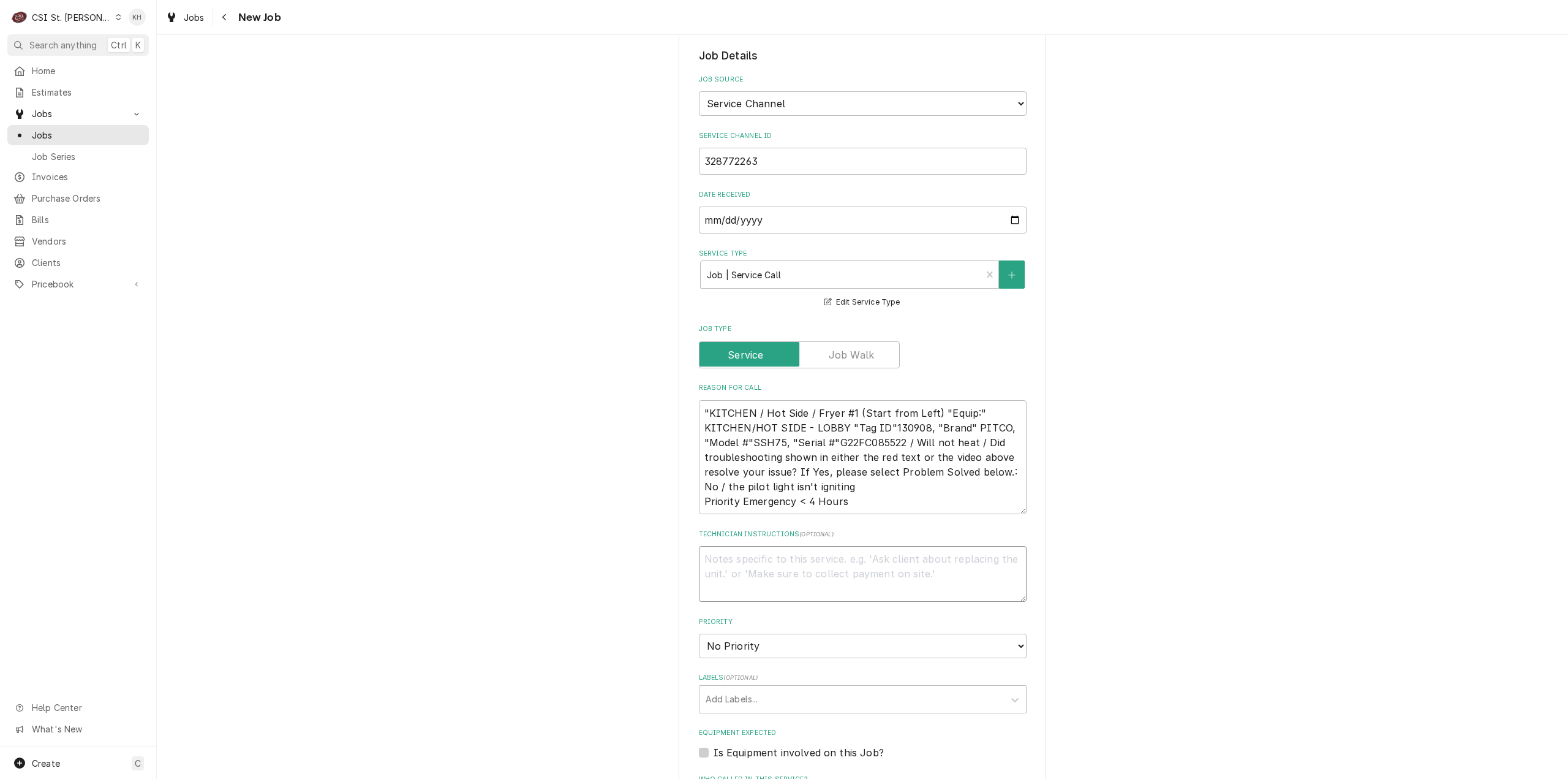
click at [774, 546] on textarea "Technician Instructions ( optional )" at bounding box center [863, 574] width 328 height 56
type textarea "x"
type textarea "N"
type textarea "x"
type textarea "NT"
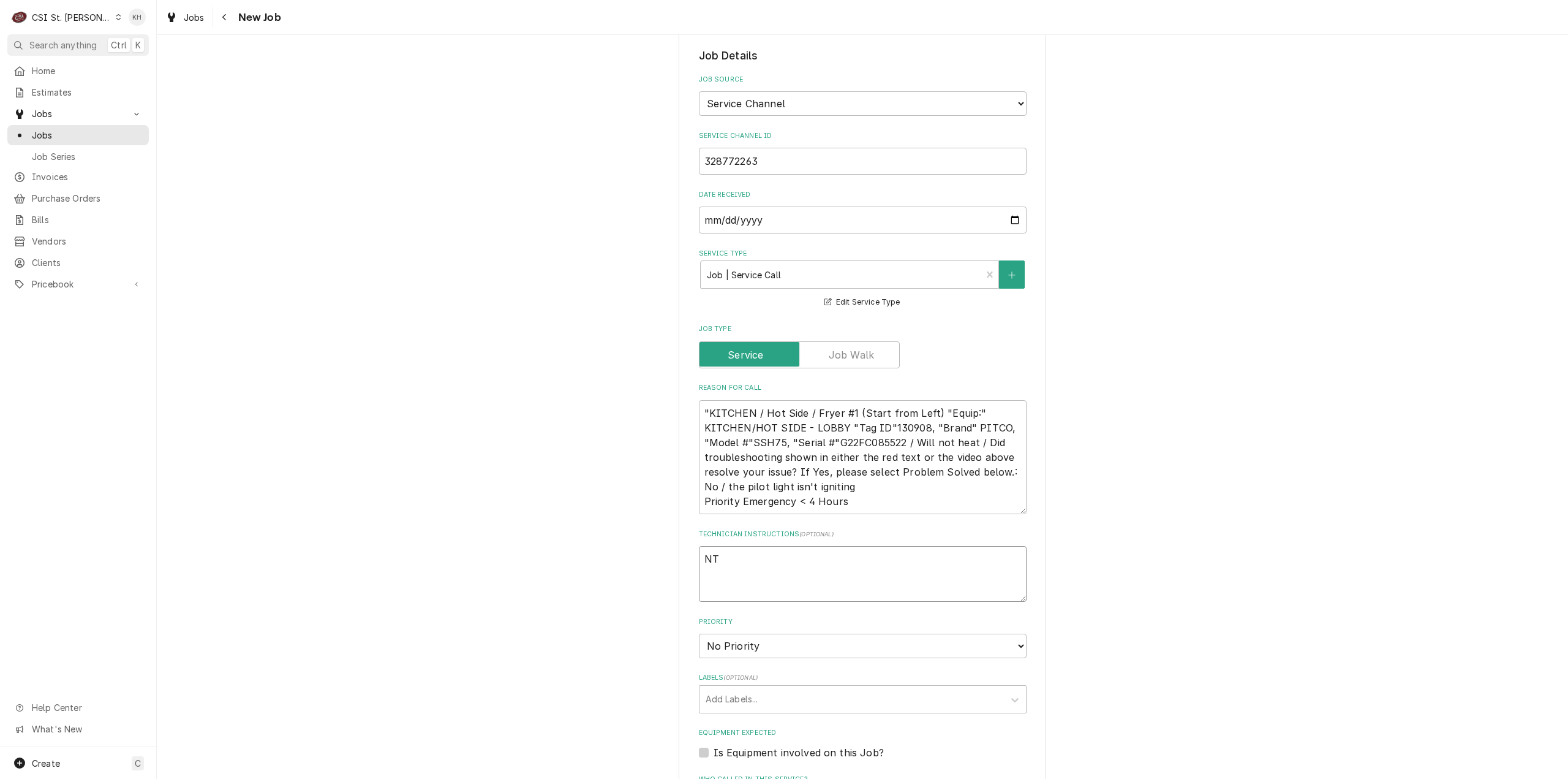
type textarea "x"
type textarea "NTE"
type textarea "x"
type textarea "NTE"
type textarea "x"
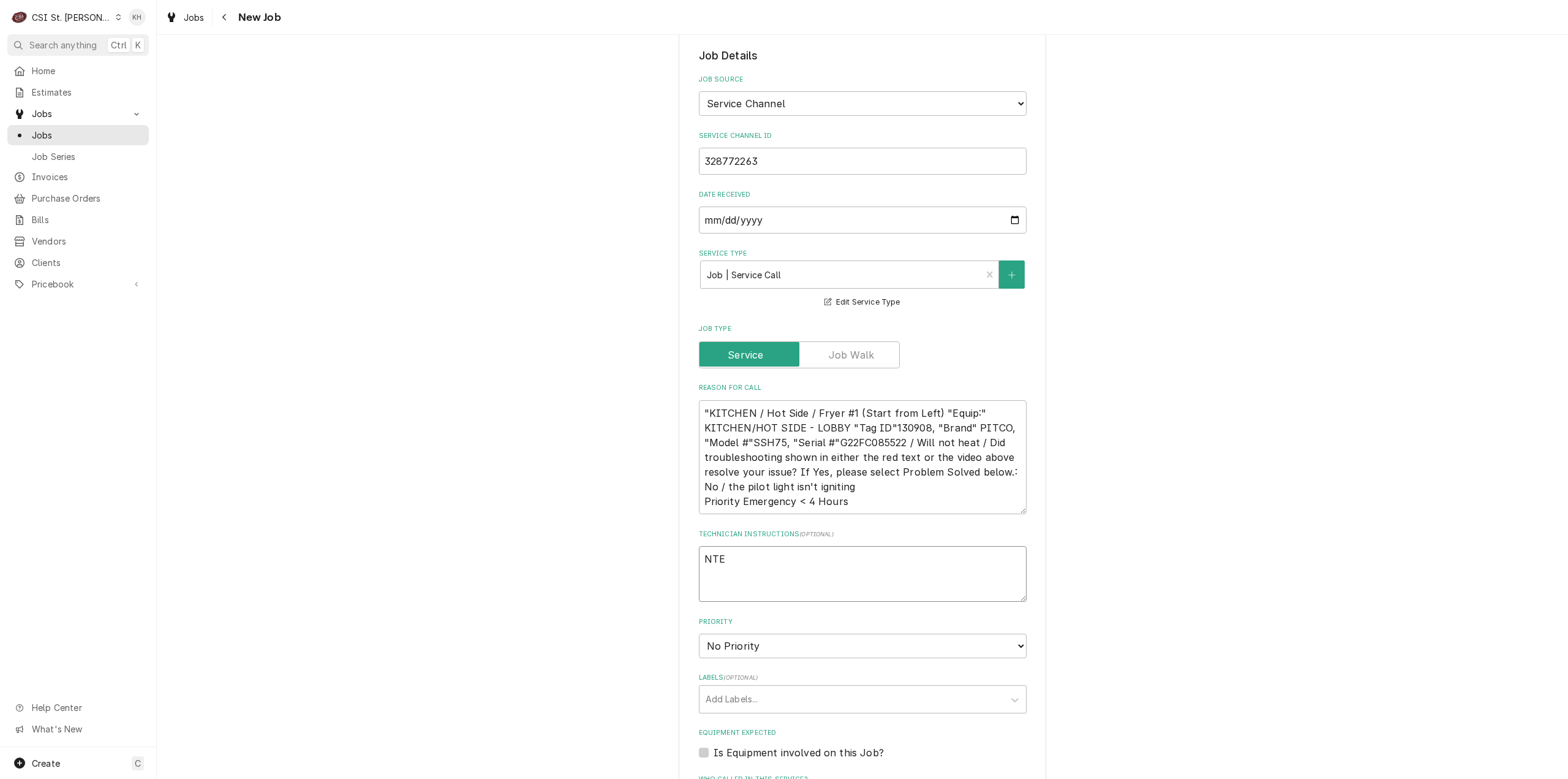
type textarea "NTE $"
type textarea "x"
type textarea "NTE $4"
type textarea "x"
type textarea "NTE $450"
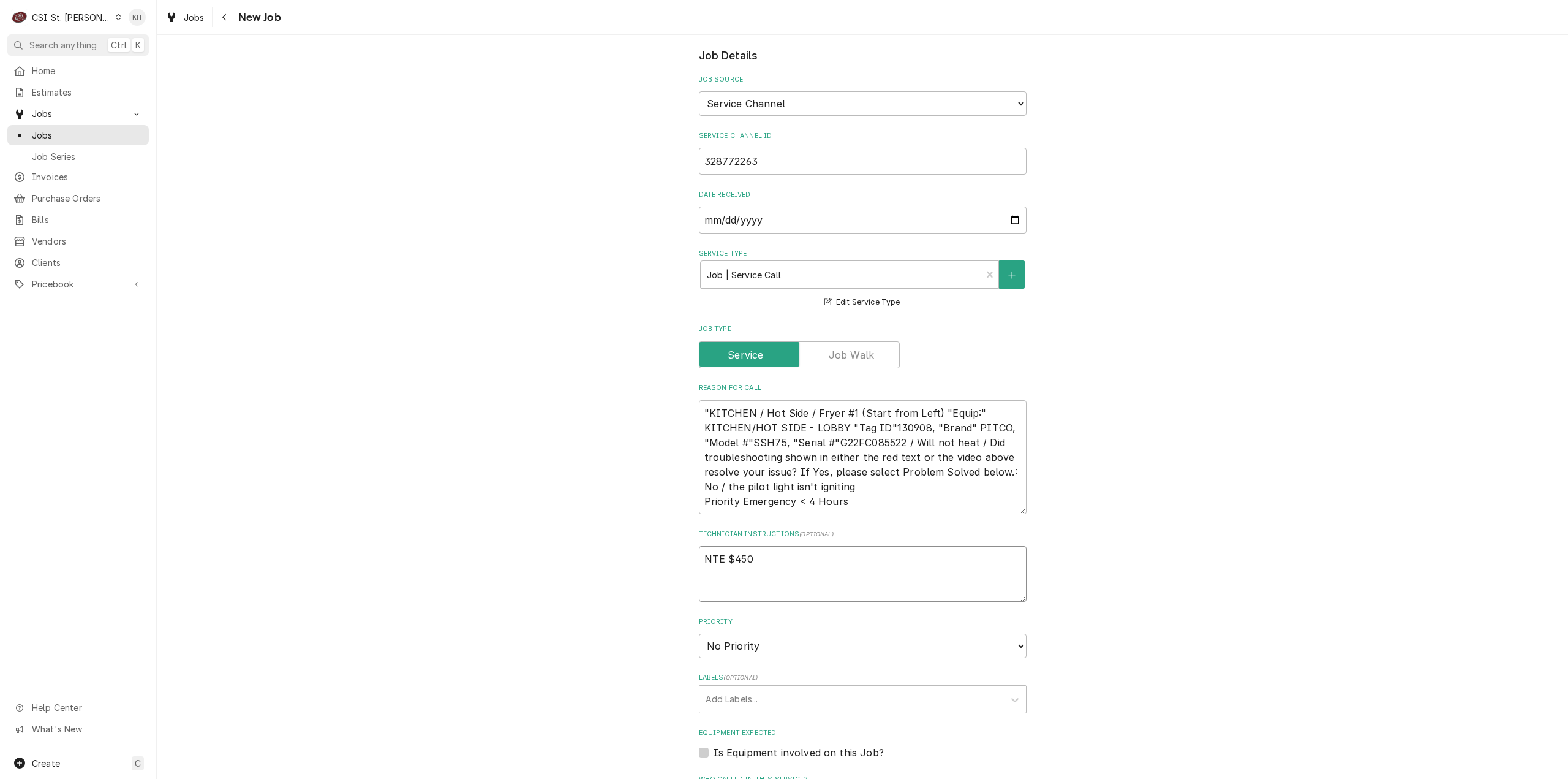
type textarea "x"
type textarea "NTE $450."
type textarea "x"
type textarea "NTE $450.0"
type textarea "x"
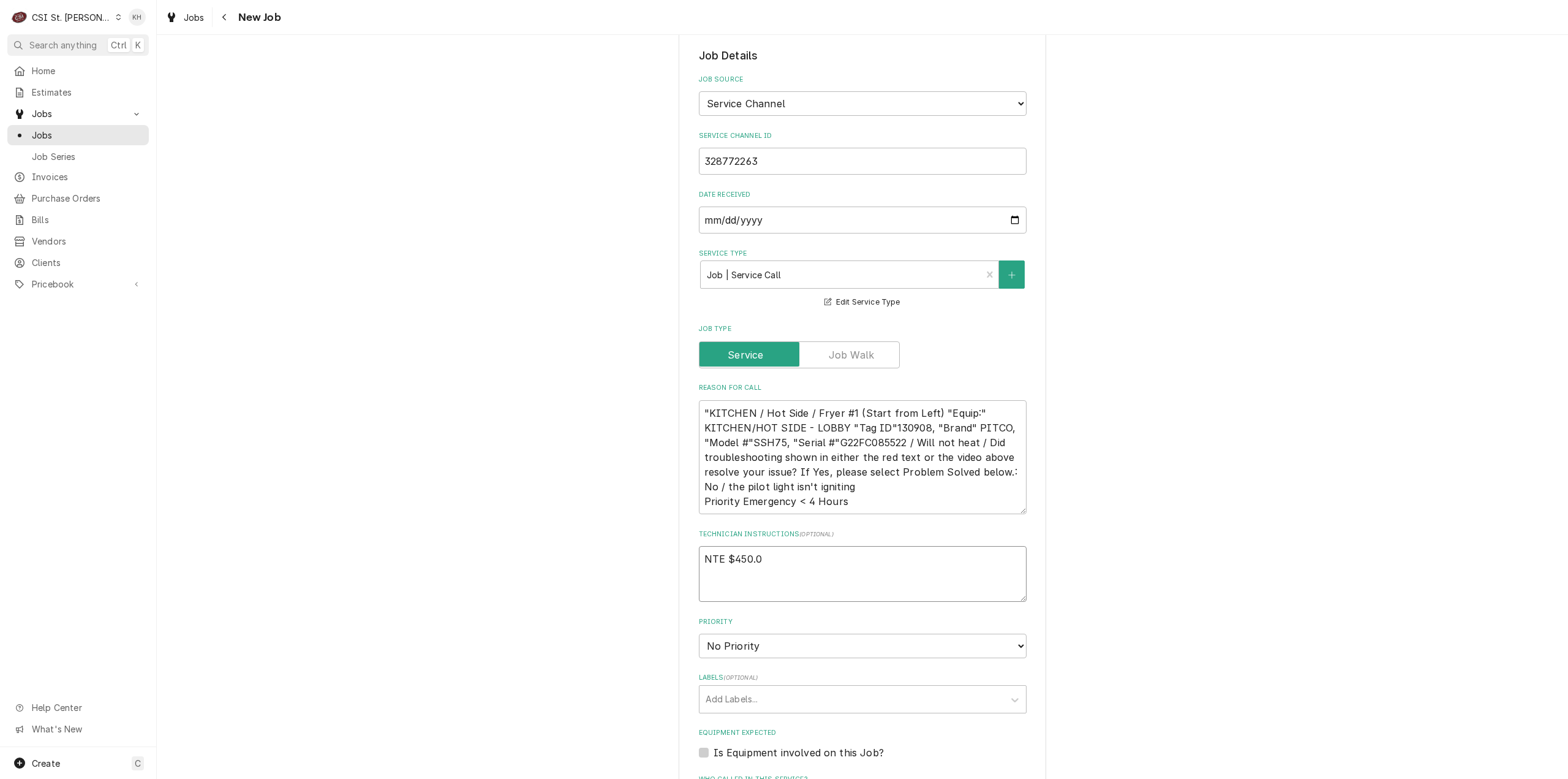
type textarea "NTE $450.00"
type textarea "x"
type textarea "NTE $450.00"
type textarea "x"
type textarea "NTE $450.00"
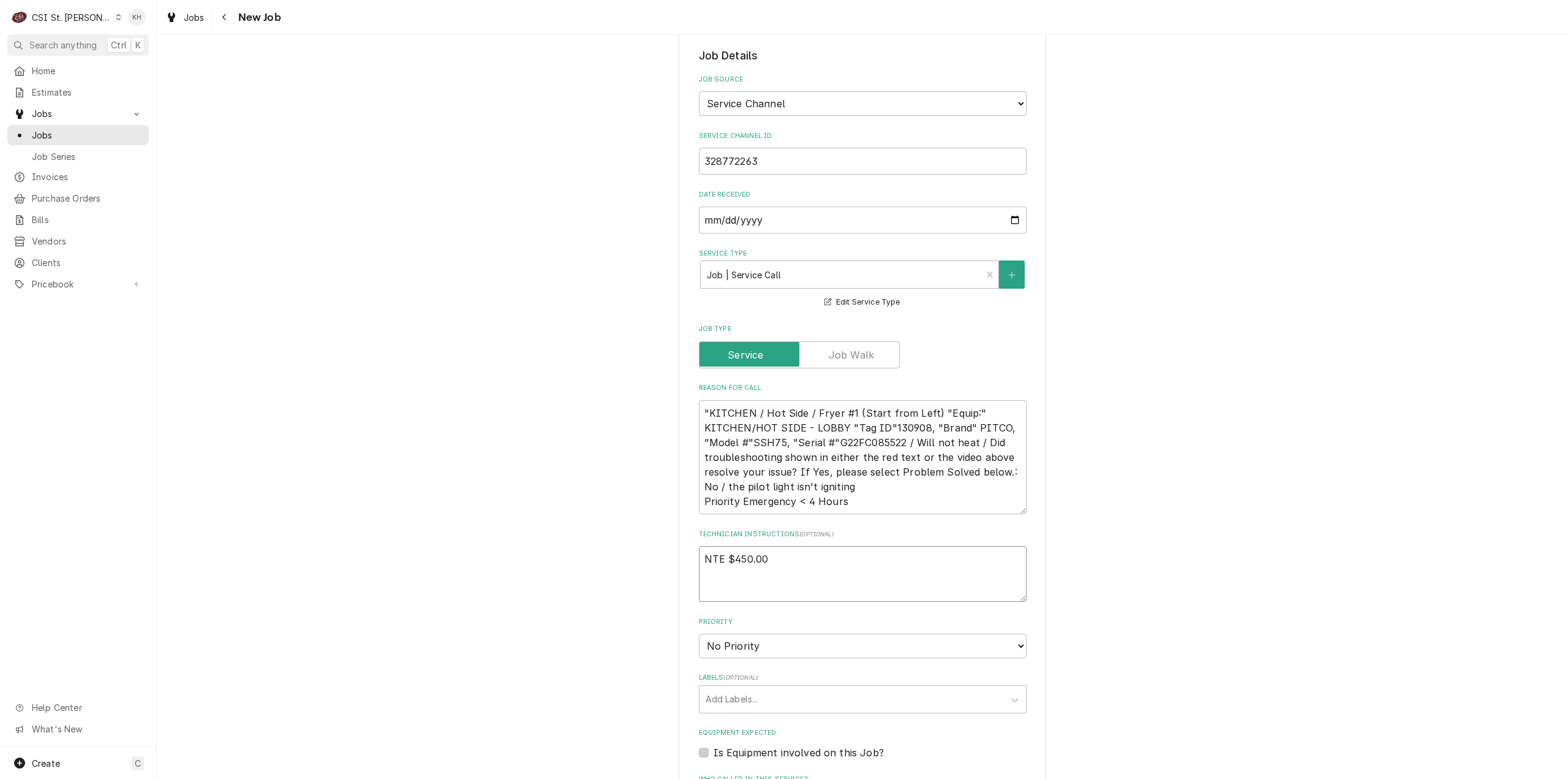
type textarea "x"
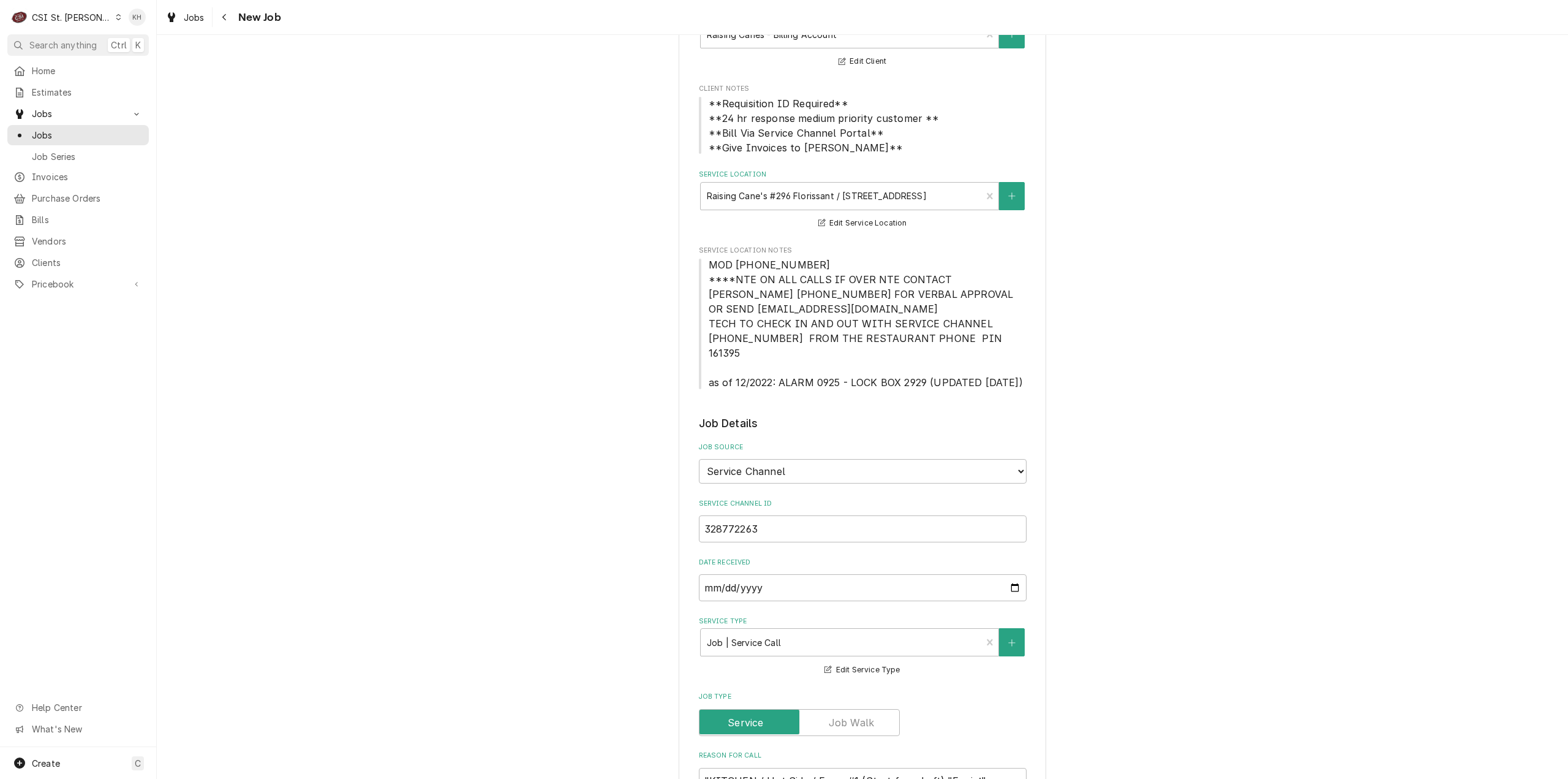
scroll to position [0, 0]
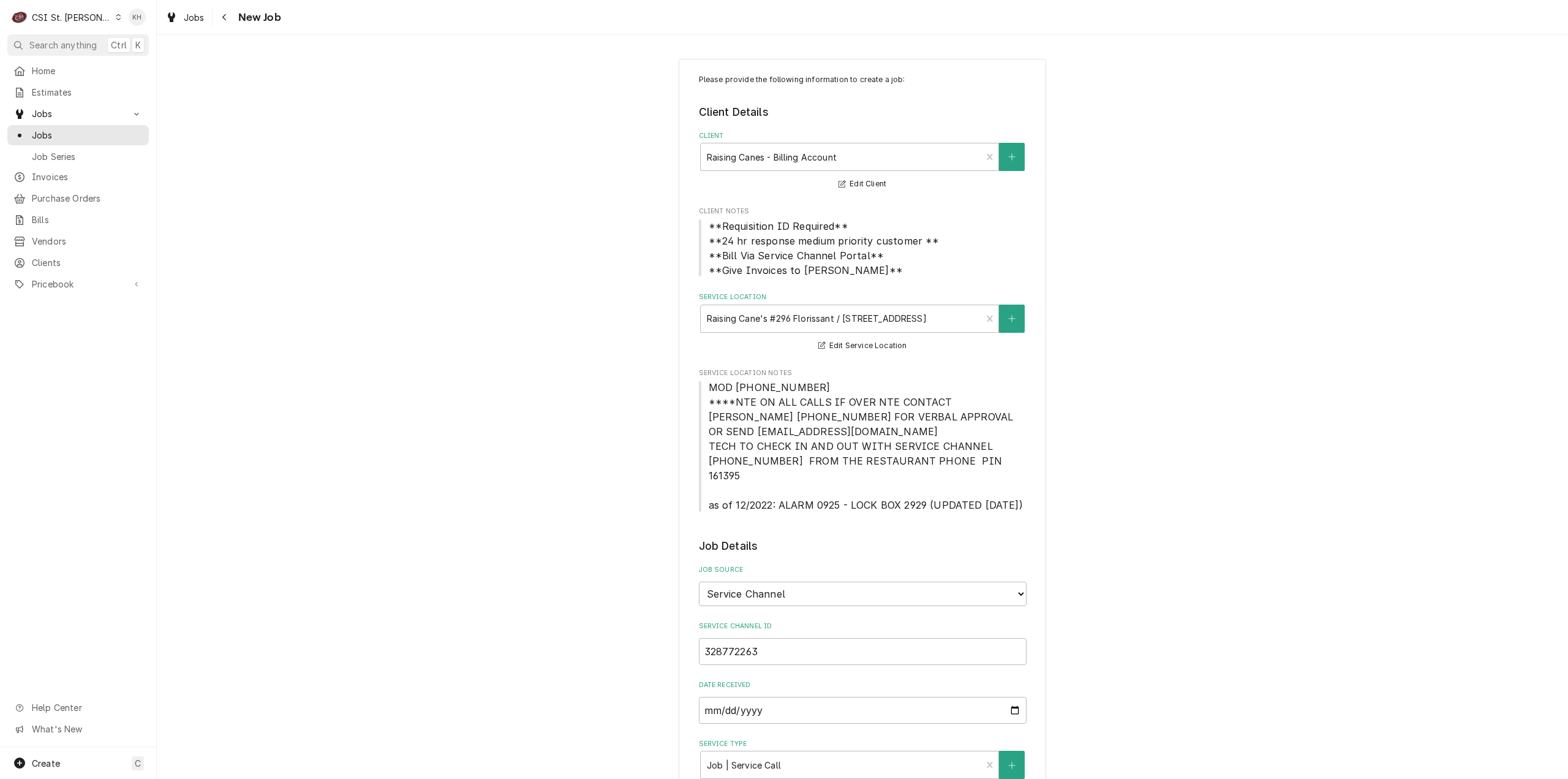
type textarea "NTE $450.00"
drag, startPoint x: 703, startPoint y: 383, endPoint x: 1017, endPoint y: 505, distance: 336.9
copy span "MOD (314) 839-7743 ****NTE ON ALL CALLS IF OVER NTE CONTACT JEFF COSTA 636-399-…"
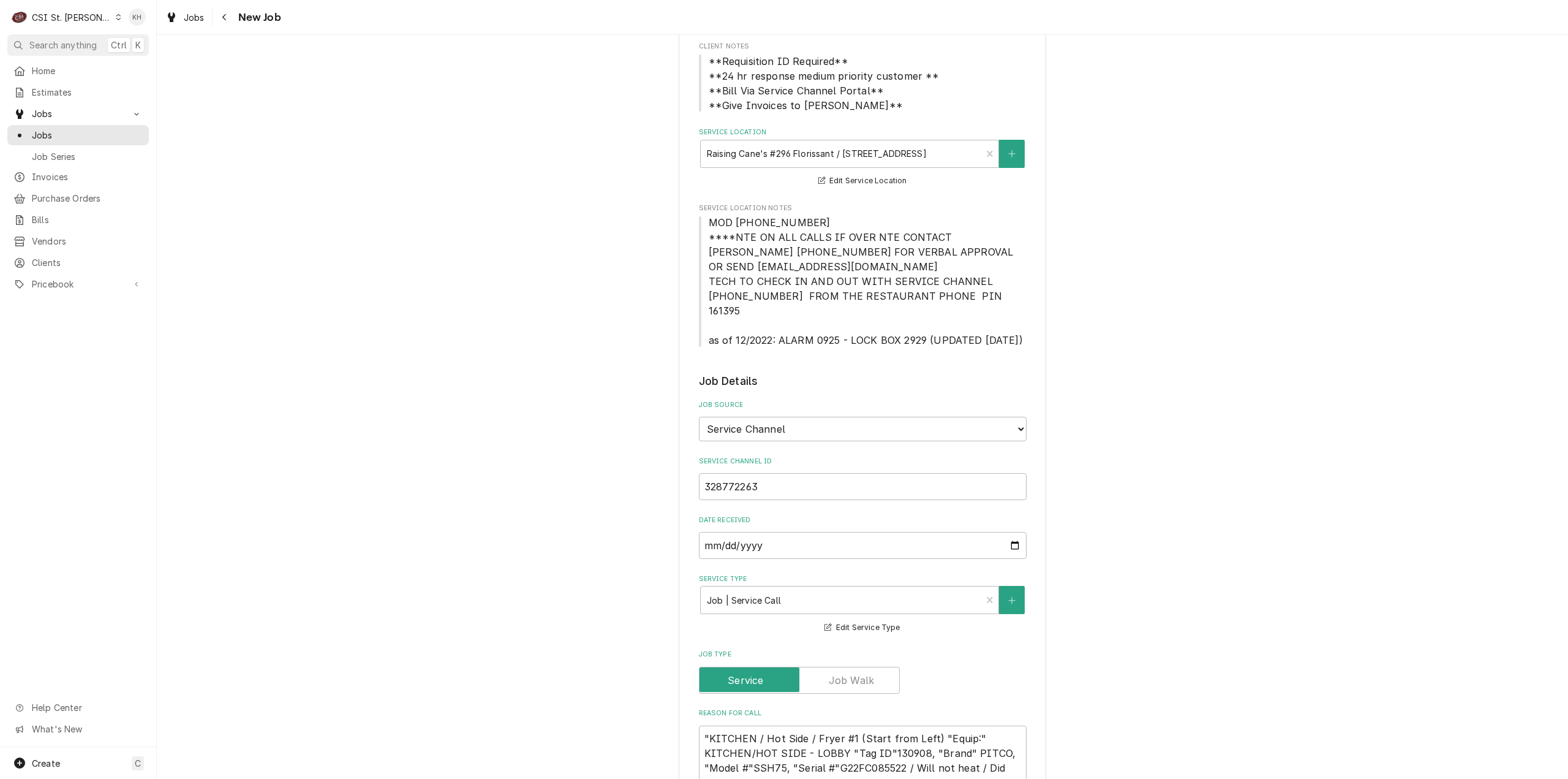
scroll to position [490, 0]
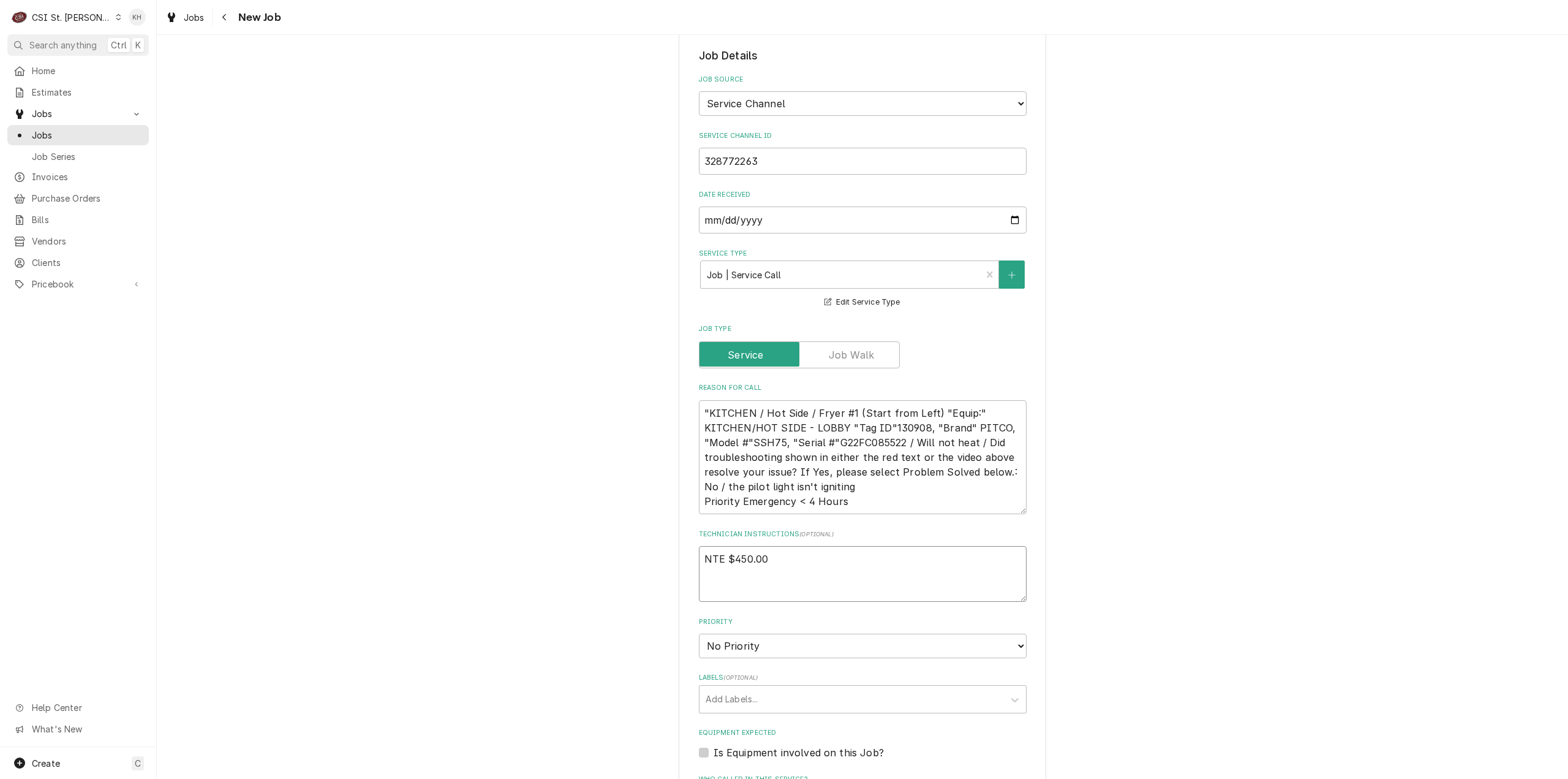
click at [800, 579] on textarea "NTE $450.00" at bounding box center [863, 574] width 328 height 56
paste textarea "MOD (314) 839-7743 ****NTE ON ALL CALLS IF OVER NTE CONTACT JEFF COSTA 636-399-…"
type textarea "x"
type textarea "NTE $450.00 MOD (314) 839-7743 ****NTE ON ALL CALLS IF OVER NTE CONTACT JEFF CO…"
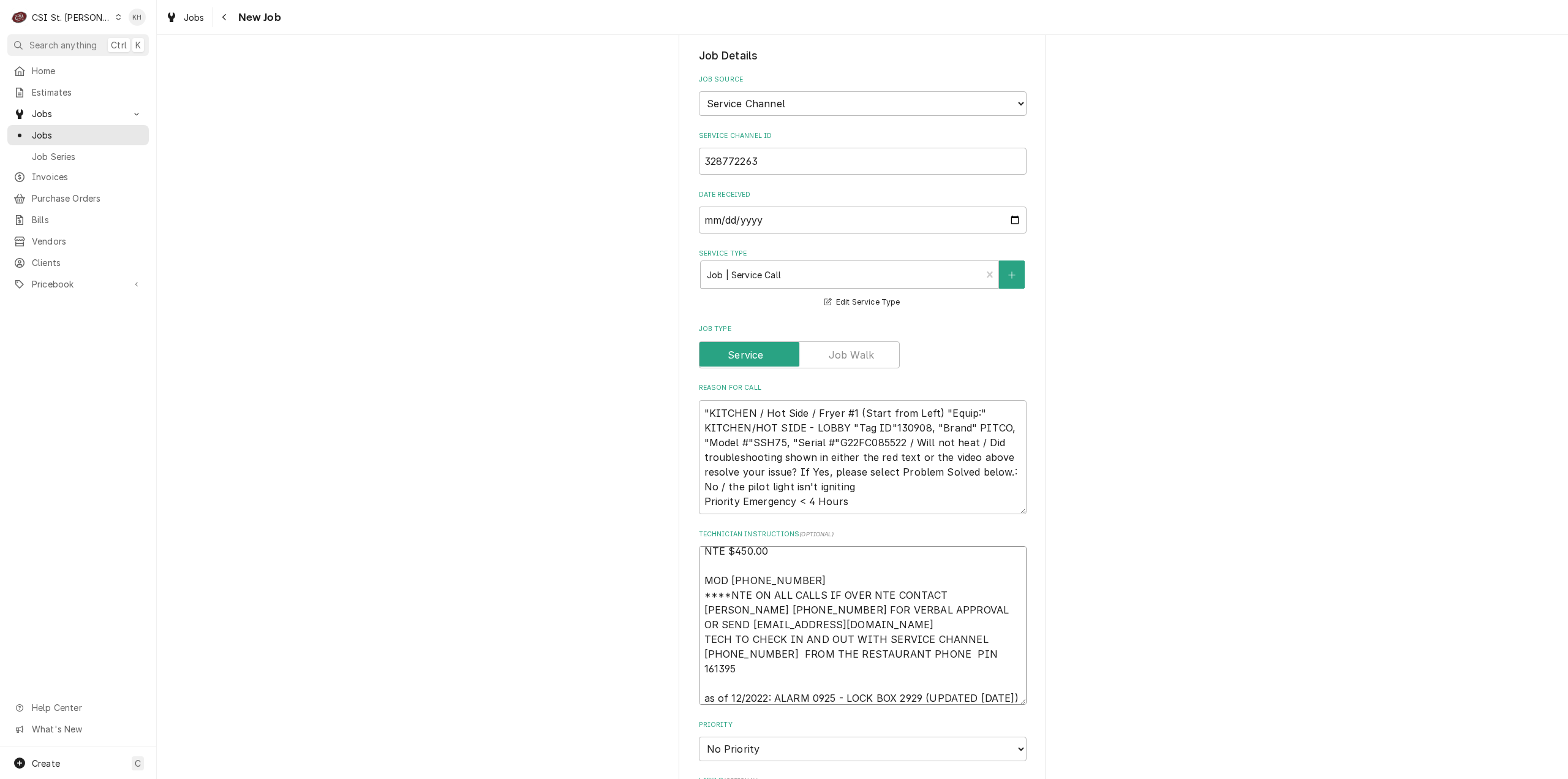
drag, startPoint x: 752, startPoint y: 685, endPoint x: 919, endPoint y: 667, distance: 168.0
click at [919, 667] on textarea "NTE $450.00 MOD (314) 839-7743 ****NTE ON ALL CALLS IF OVER NTE CONTACT JEFF CO…" at bounding box center [863, 625] width 328 height 159
type textarea "x"
type textarea "NTE $450.00 MOD (314) 839-7743 ****NTE ON ALL CALLS IF OVER NTE CONTACT JEFF CO…"
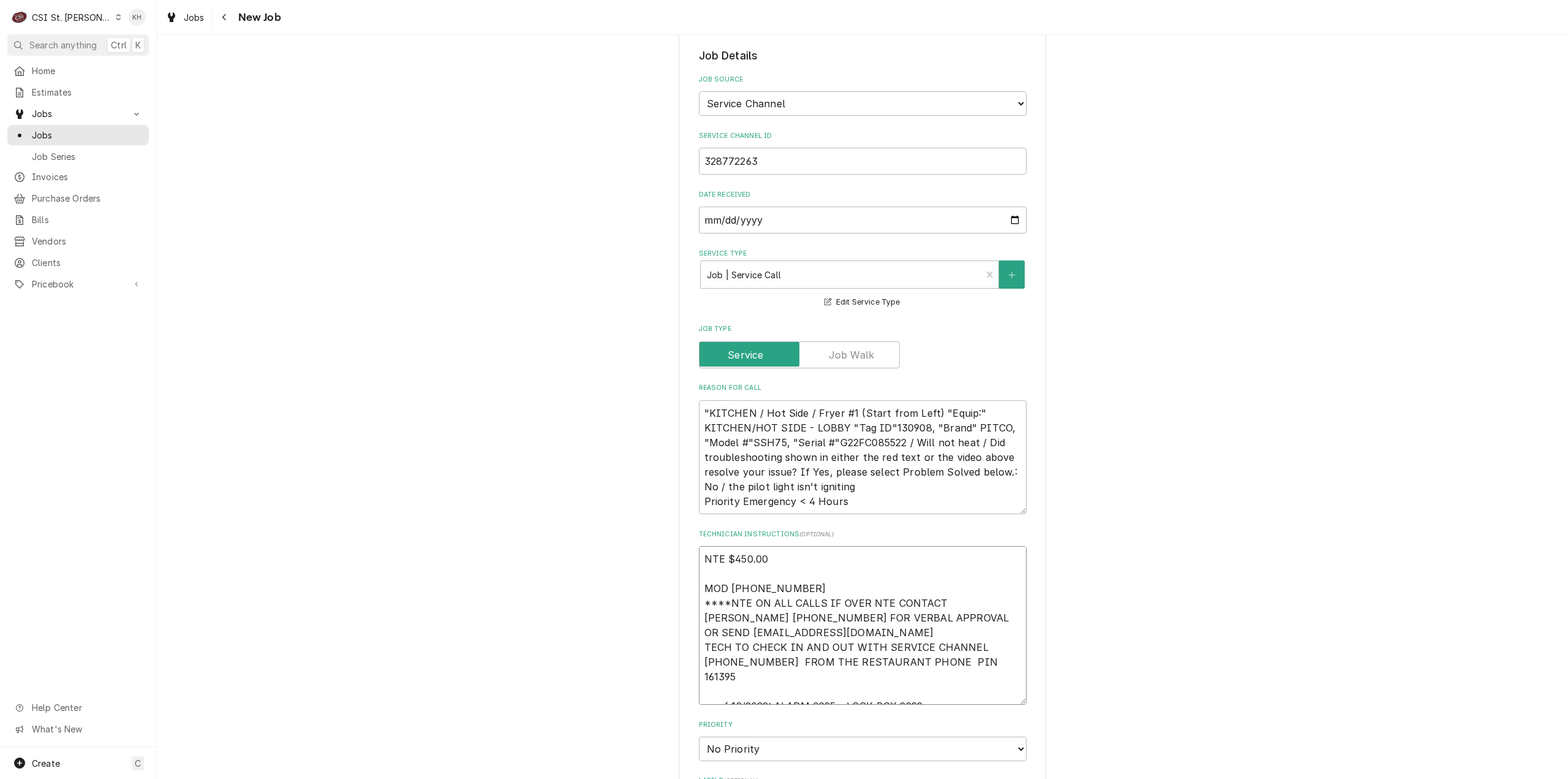
drag, startPoint x: 771, startPoint y: 674, endPoint x: 676, endPoint y: 681, distance: 95.3
type textarea "x"
type textarea "NTE $450.00 MOD (314) 839-7743 ****NTE ON ALL CALLS IF OVER NTE CONTACT JEFF CO…"
click at [792, 568] on textarea "NTE $450.00 MOD (314) 839-7743 ****NTE ON ALL CALLS IF OVER NTE CONTACT JEFF CO…" at bounding box center [863, 625] width 328 height 159
drag, startPoint x: 798, startPoint y: 568, endPoint x: 700, endPoint y: 568, distance: 98.0
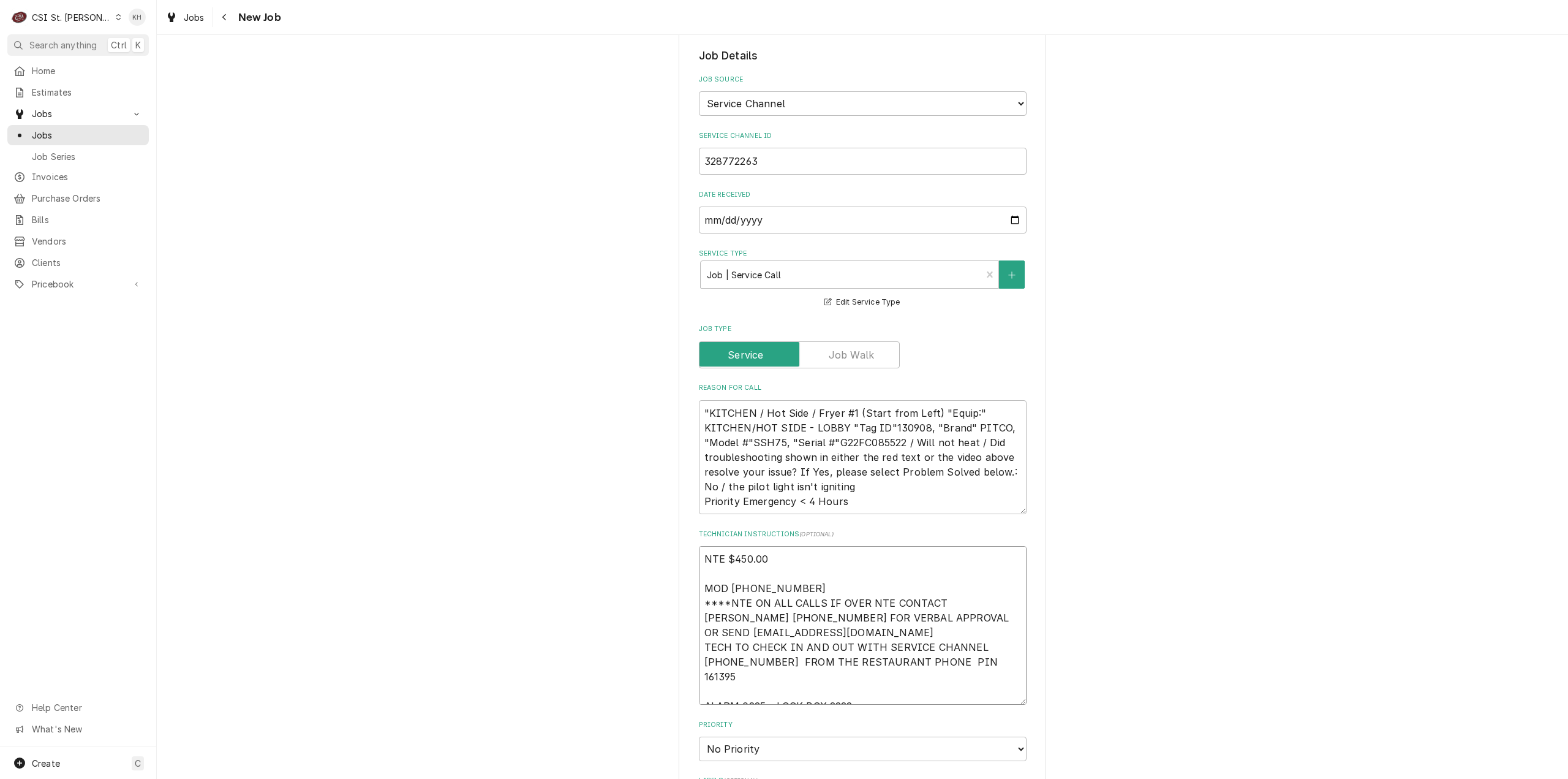
click at [700, 568] on textarea "NTE $450.00 MOD (314) 839-7743 ****NTE ON ALL CALLS IF OVER NTE CONTACT JEFF CO…" at bounding box center [863, 625] width 328 height 159
type textarea "x"
type textarea "NTE $450.00 ****NTE ON ALL CALLS IF OVER NTE CONTACT JEFF COSTA 636-399-1299 FO…"
type textarea "x"
type textarea "NTE $450.00 ****NTE ON ALL CALLS IF OVER NTE CONTACT JEFF COSTA 636-399-1299 FO…"
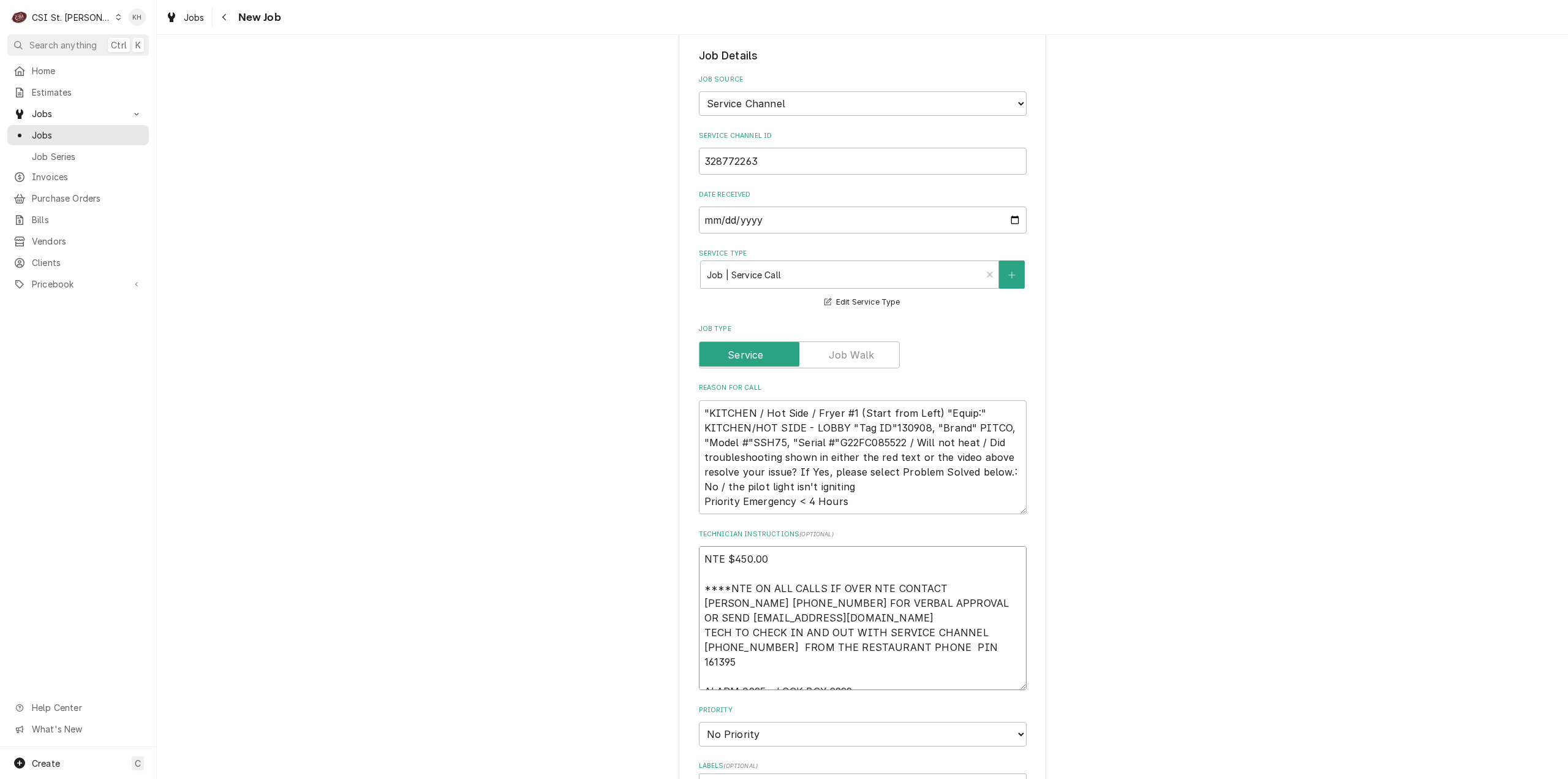
click at [882, 660] on textarea "NTE $450.00 ****NTE ON ALL CALLS IF OVER NTE CONTACT JEFF COSTA 636-399-1299 FO…" at bounding box center [863, 618] width 328 height 144
type textarea "x"
type textarea "NTE $450.00 ****NTE ON ALL CALLS IF OVER NTE CONTACT JEFF COSTA 636-399-1299 FO…"
paste textarea "MOD (314) 839-7743"
type textarea "x"
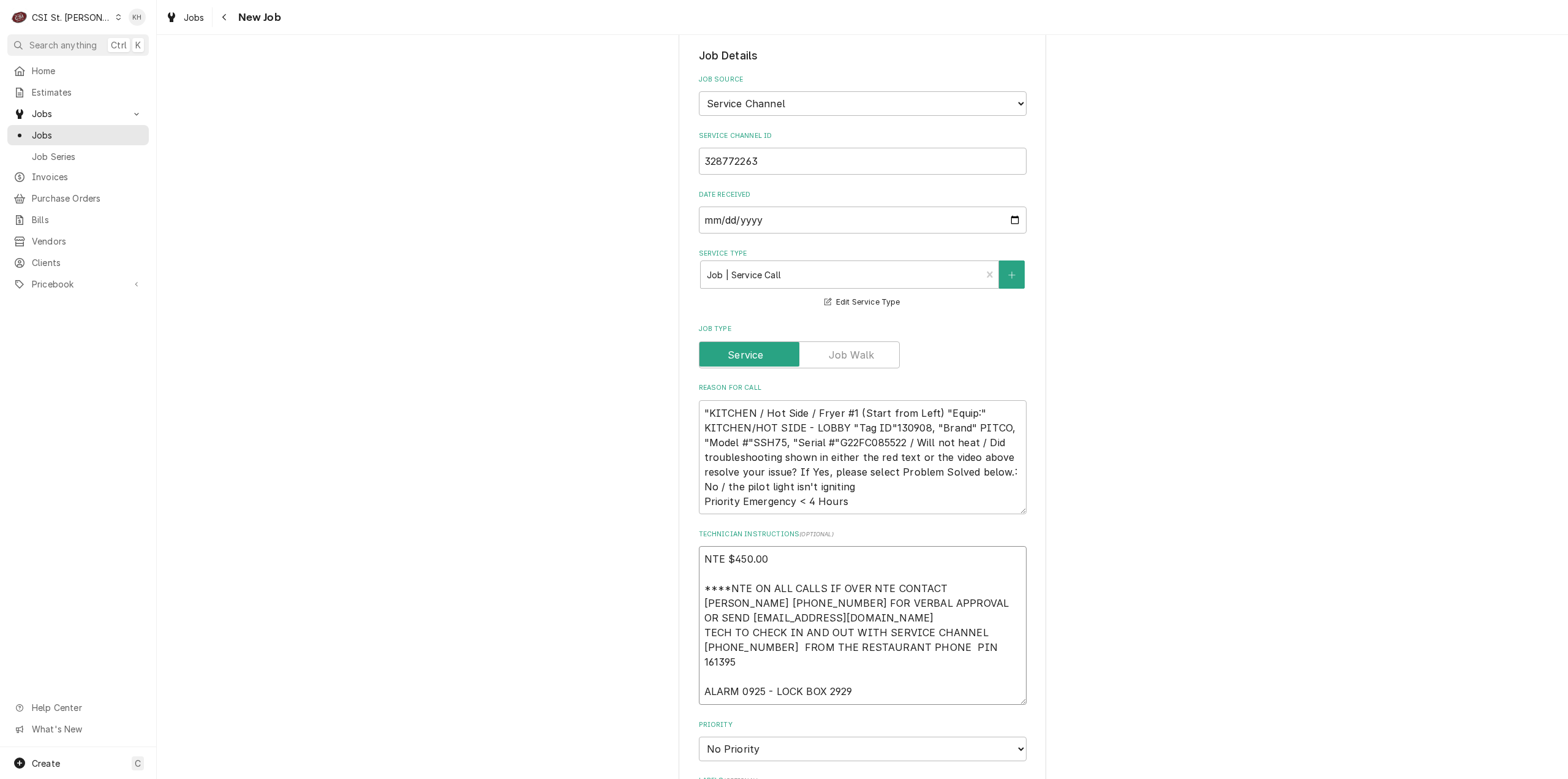
type textarea "NTE $450.00 ****NTE ON ALL CALLS IF OVER NTE CONTACT JEFF COSTA 636-399-1299 FO…"
type textarea "x"
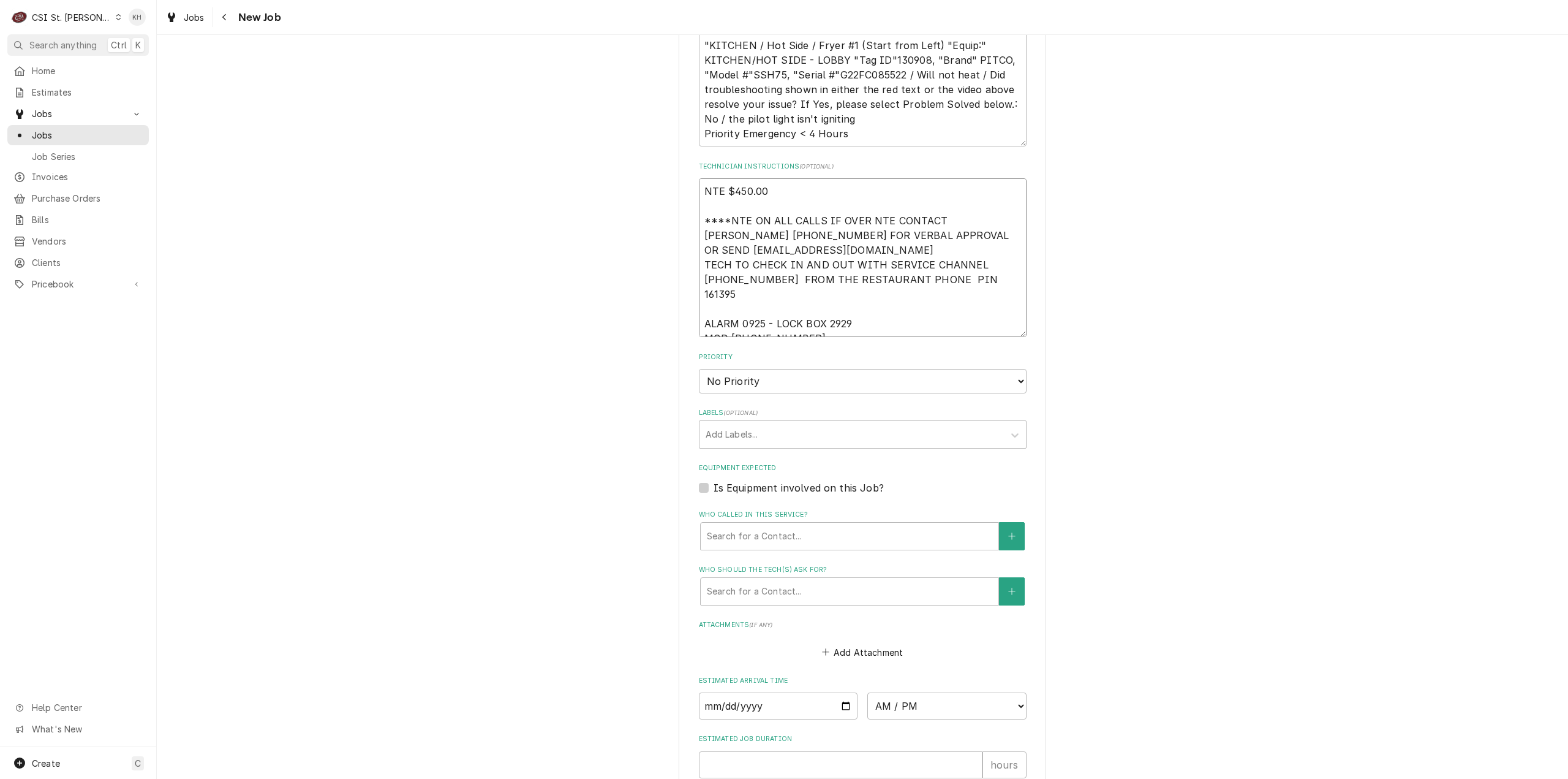
type textarea "NTE $450.00 ****NTE ON ALL CALLS IF OVER NTE CONTACT JEFF COSTA 636-399-1299 FO…"
drag, startPoint x: 781, startPoint y: 369, endPoint x: 779, endPoint y: 375, distance: 6.3
click at [781, 370] on select "No Priority Urgent High Medium Low" at bounding box center [863, 381] width 328 height 25
select select "1"
click at [699, 369] on select "No Priority Urgent High Medium Low" at bounding box center [863, 381] width 328 height 25
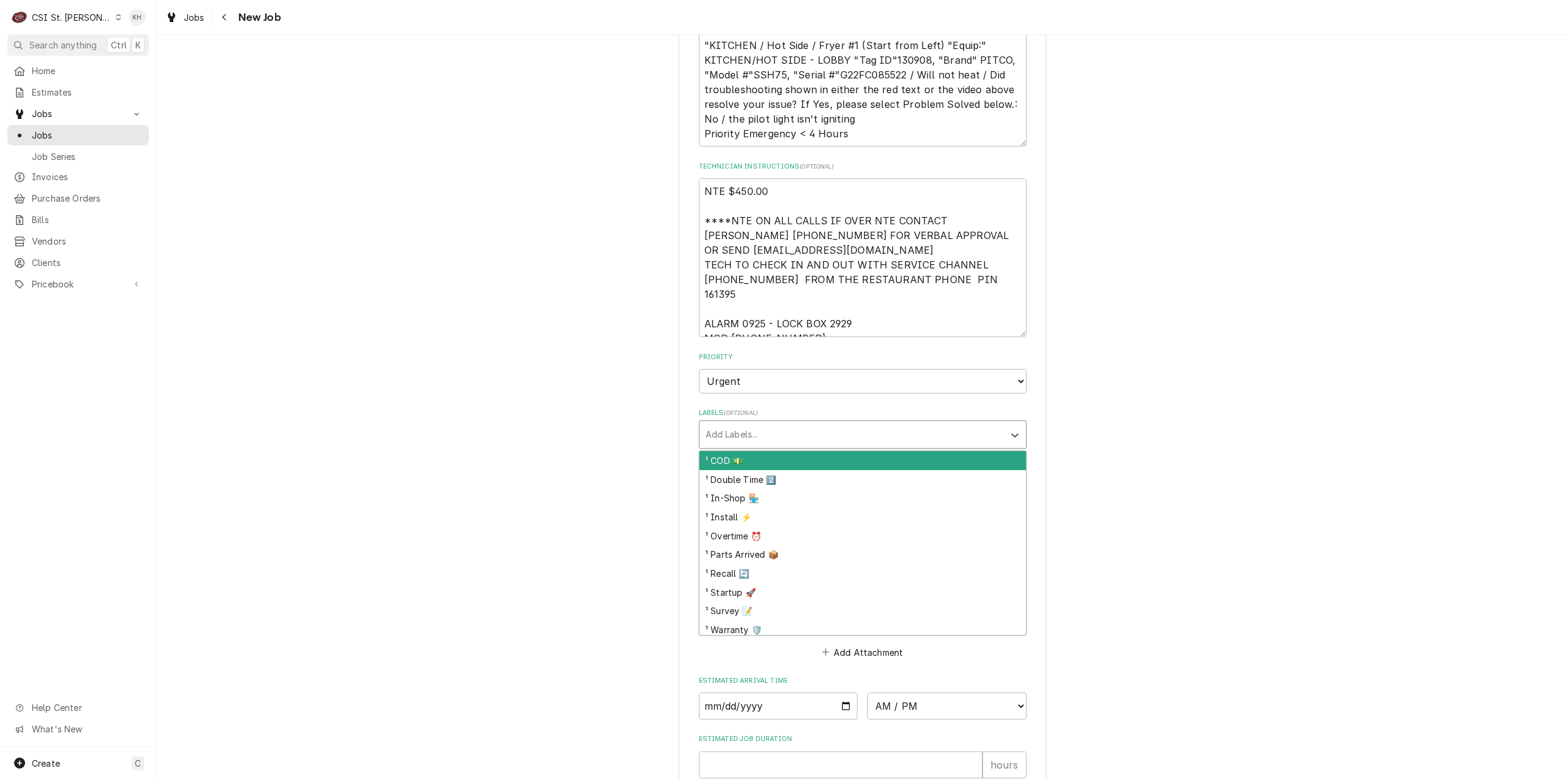
click at [764, 423] on div "Labels" at bounding box center [851, 434] width 292 height 22
type textarea "x"
type input "over"
type textarea "x"
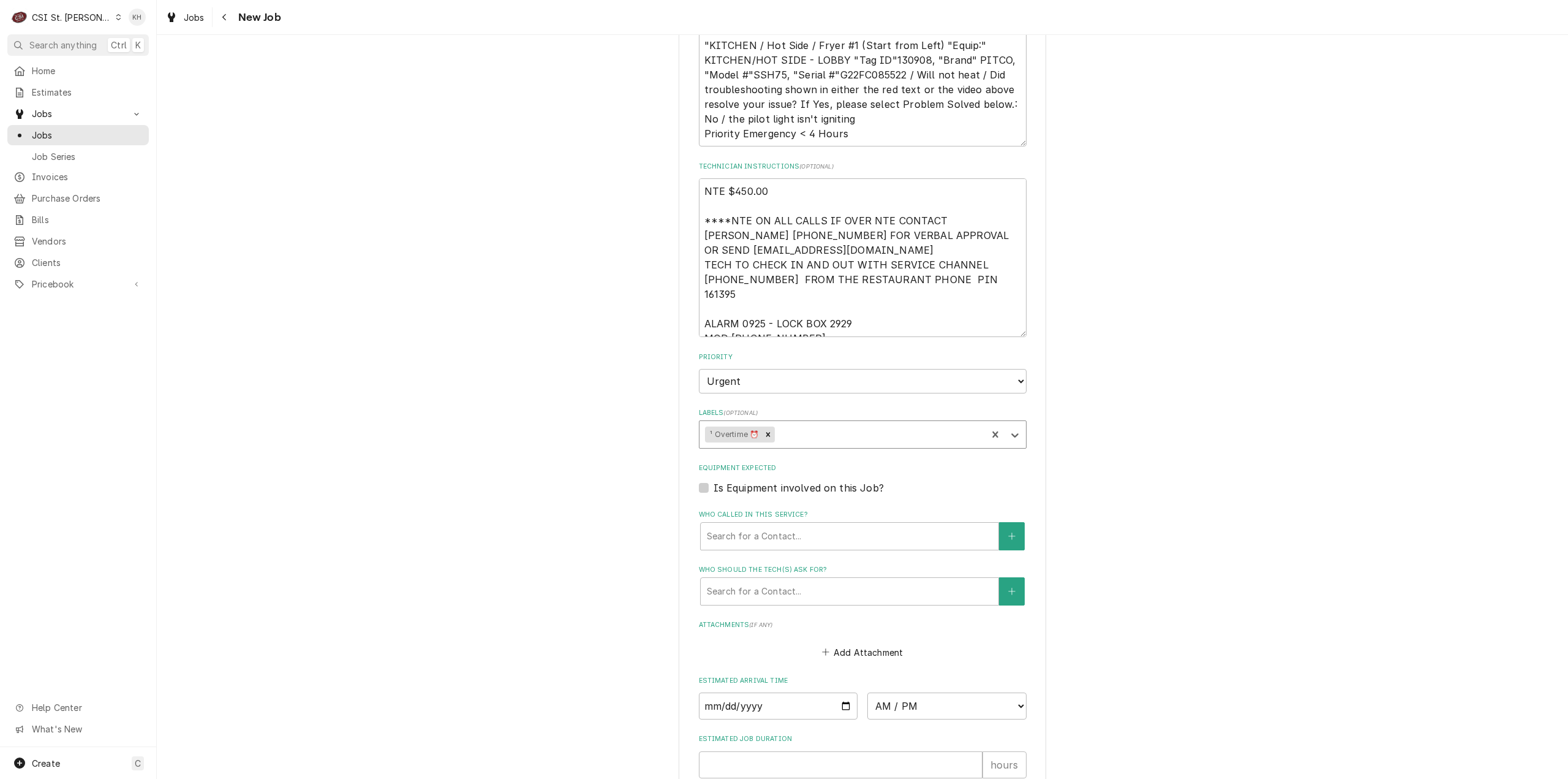
type textarea "x"
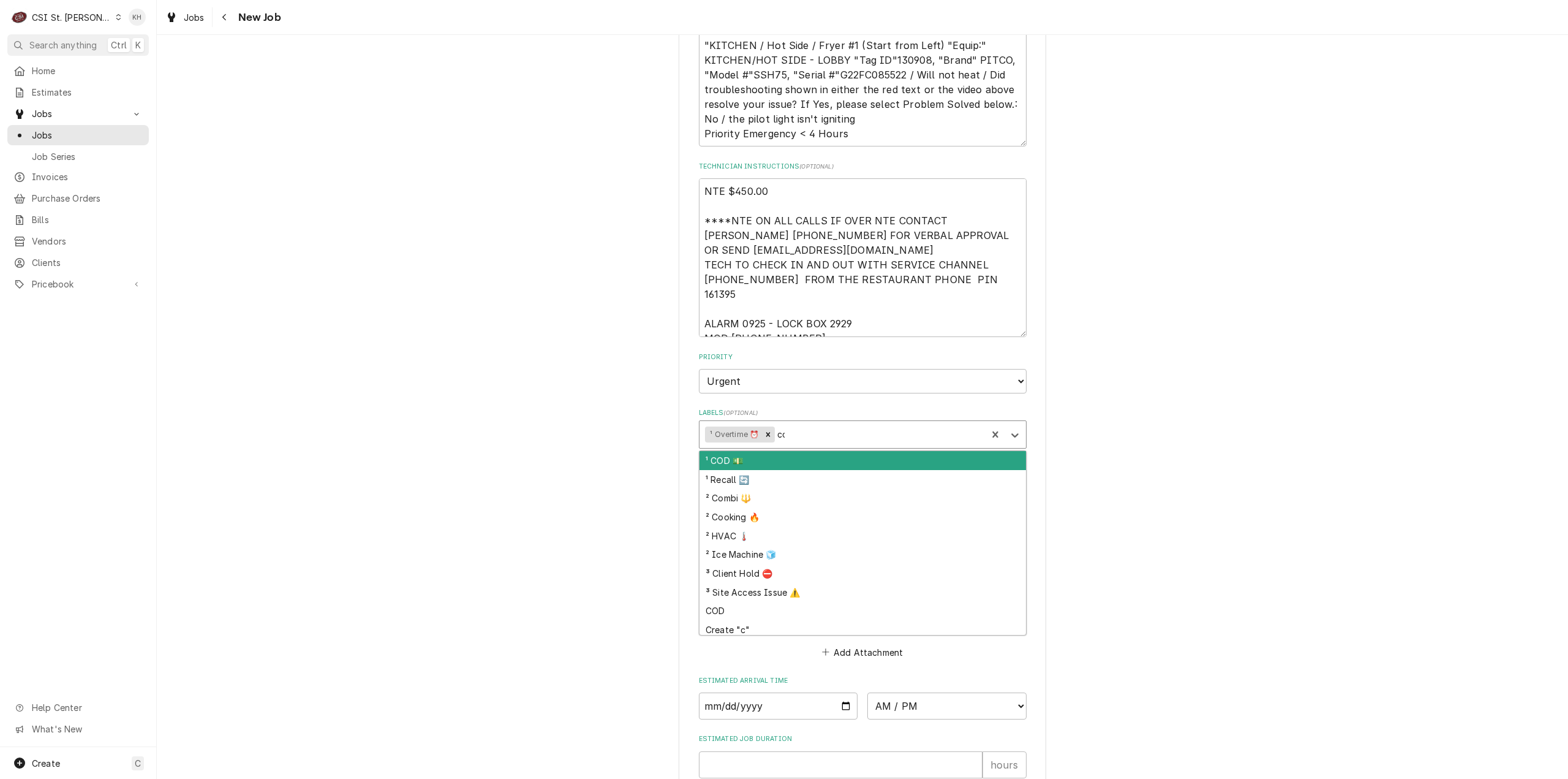
type input "coo"
type textarea "x"
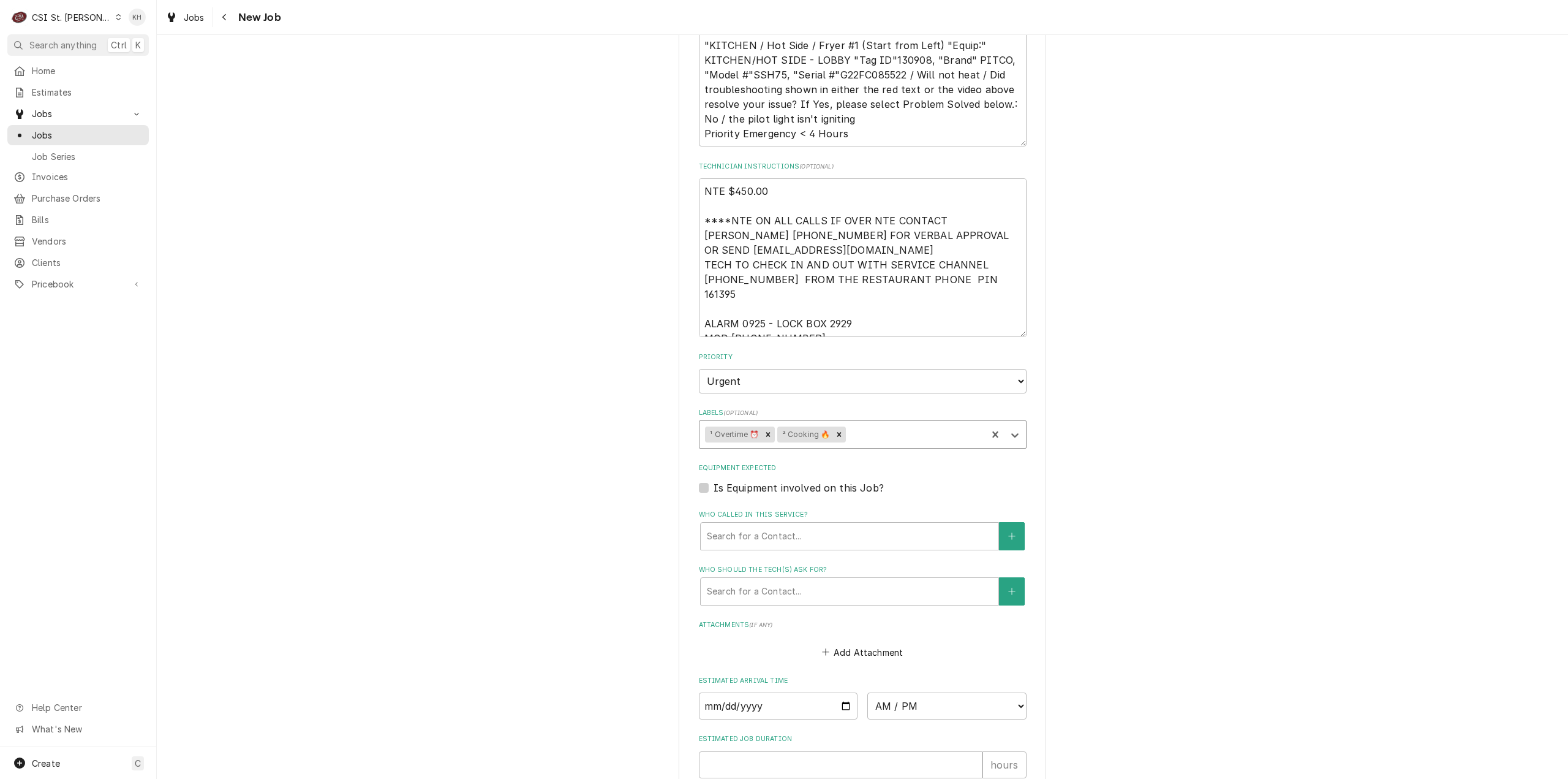
type textarea "x"
click at [713, 481] on label "Is Equipment involved on this Job?" at bounding box center [798, 488] width 171 height 15
click at [713, 481] on input "Equipment Expected" at bounding box center [877, 494] width 328 height 27
checkbox input "true"
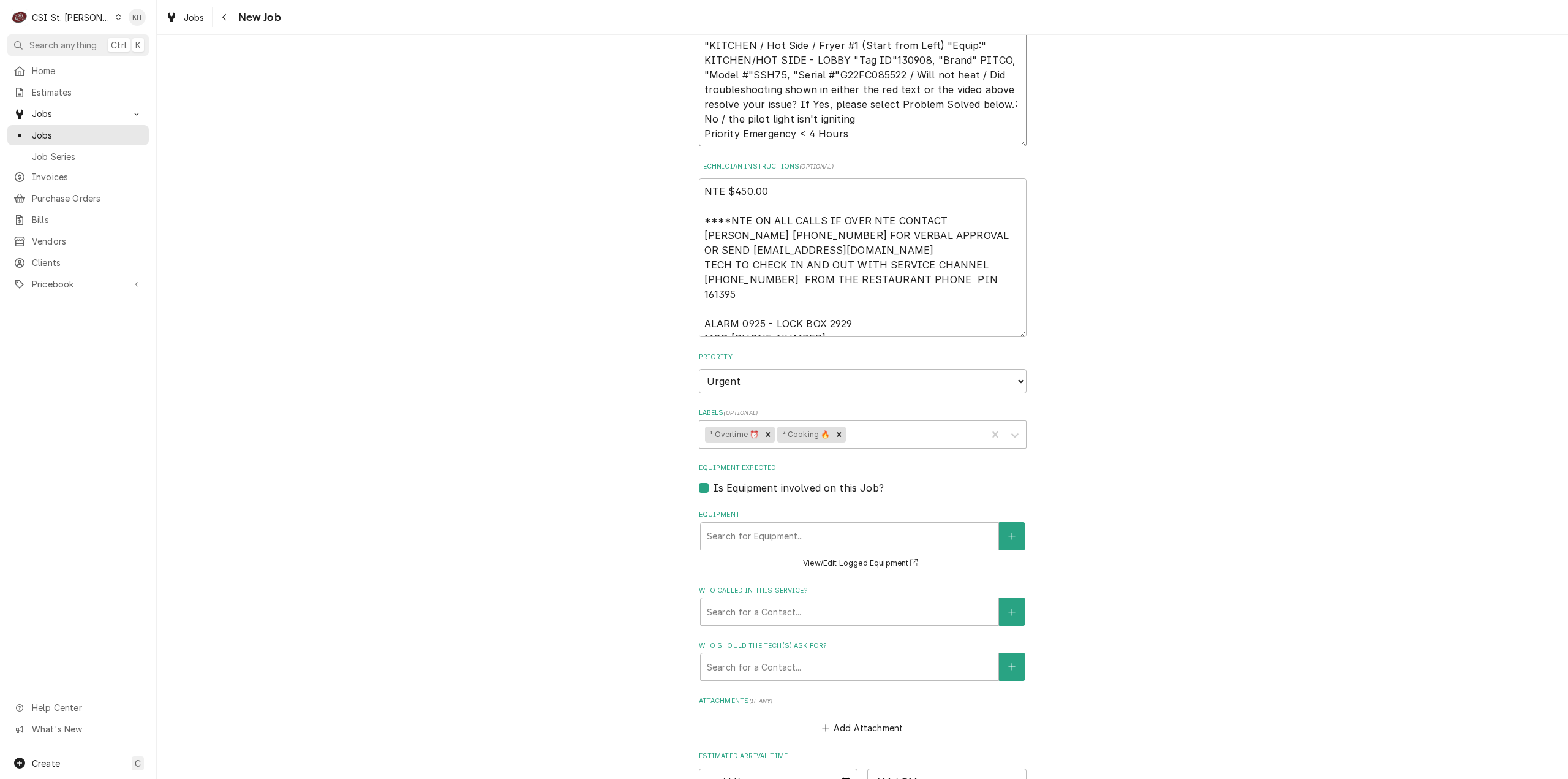
click at [871, 59] on textarea ""KITCHEN / Hot Side / Fryer #1 (Start from Left) "Equip:" KITCHEN/HOT SIDE - LO…" at bounding box center [863, 90] width 328 height 115
click at [840, 510] on div "Equipment Search for Equipment... View/Edit Logged Equipment" at bounding box center [863, 540] width 328 height 61
click at [842, 510] on div "Equipment Search for Equipment... View/Edit Logged Equipment" at bounding box center [863, 540] width 328 height 61
click at [845, 525] on div "Equipment" at bounding box center [849, 536] width 285 height 22
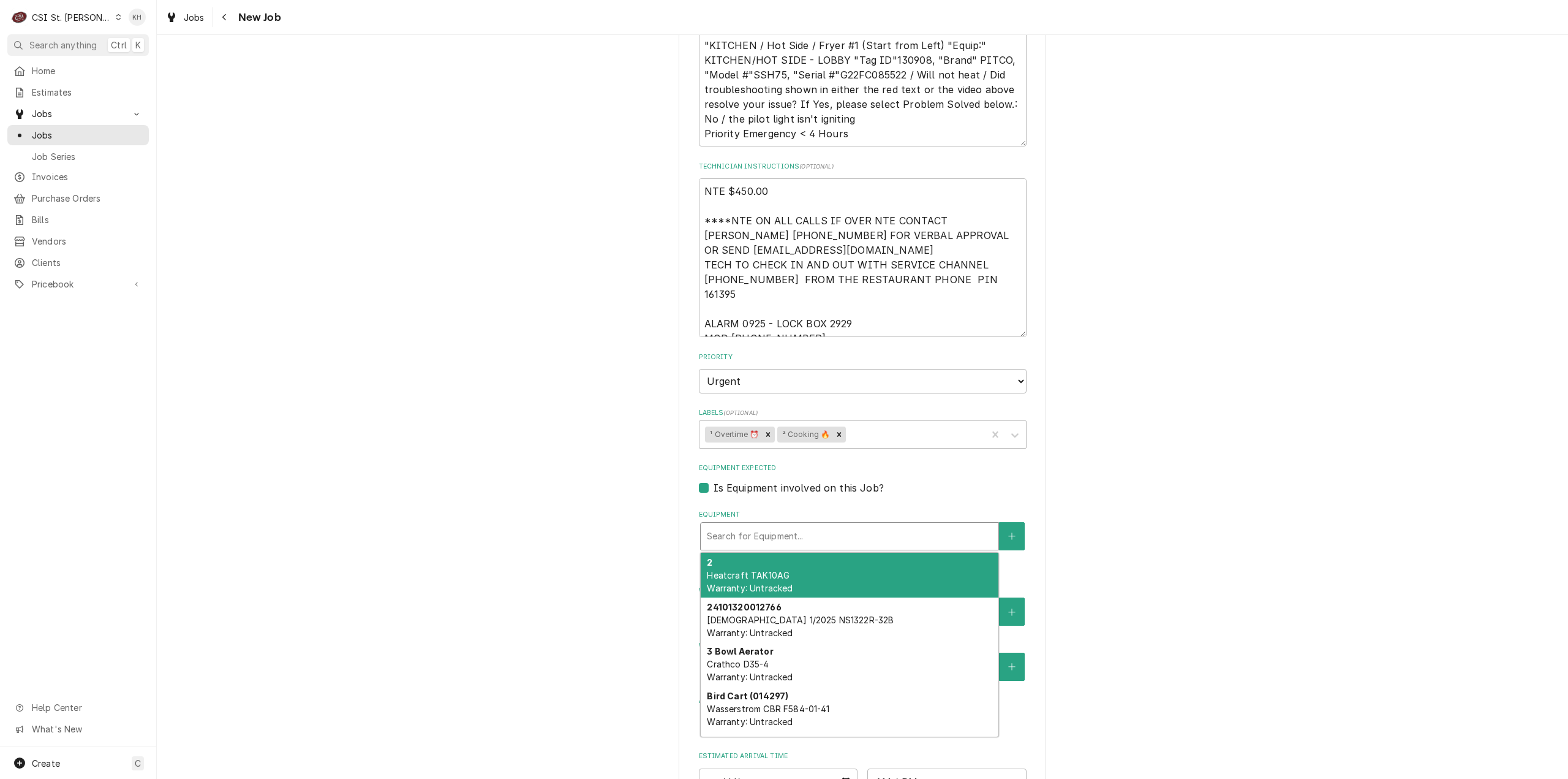
paste input "G22FC085522"
type textarea "x"
type input "G22FC085522"
drag, startPoint x: 787, startPoint y: 555, endPoint x: 792, endPoint y: 616, distance: 61.2
click at [787, 560] on div "[#1] Fryer #1 Pitco SSH75 Warranty: Untracked" at bounding box center [849, 575] width 297 height 45
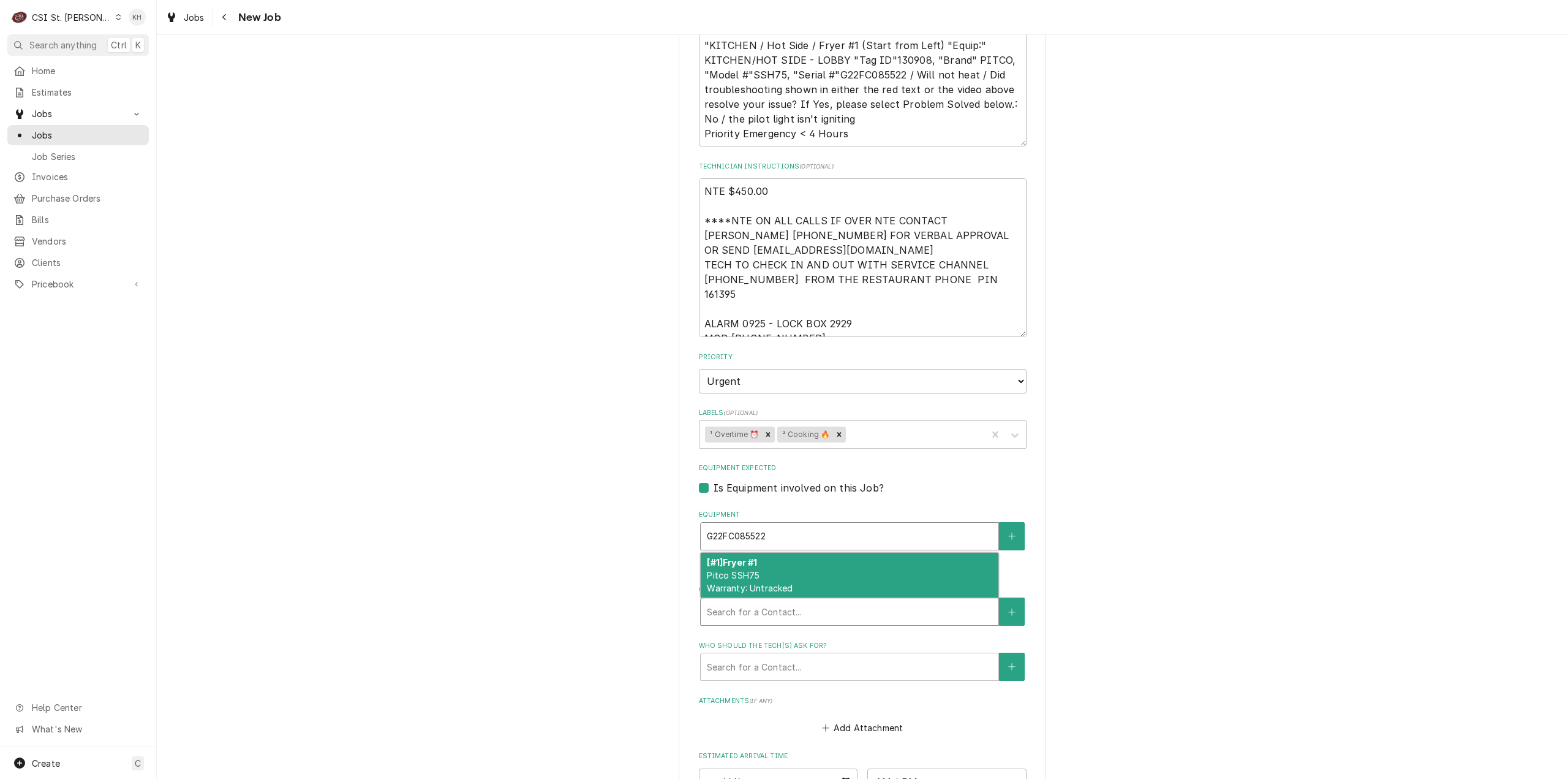
type textarea "x"
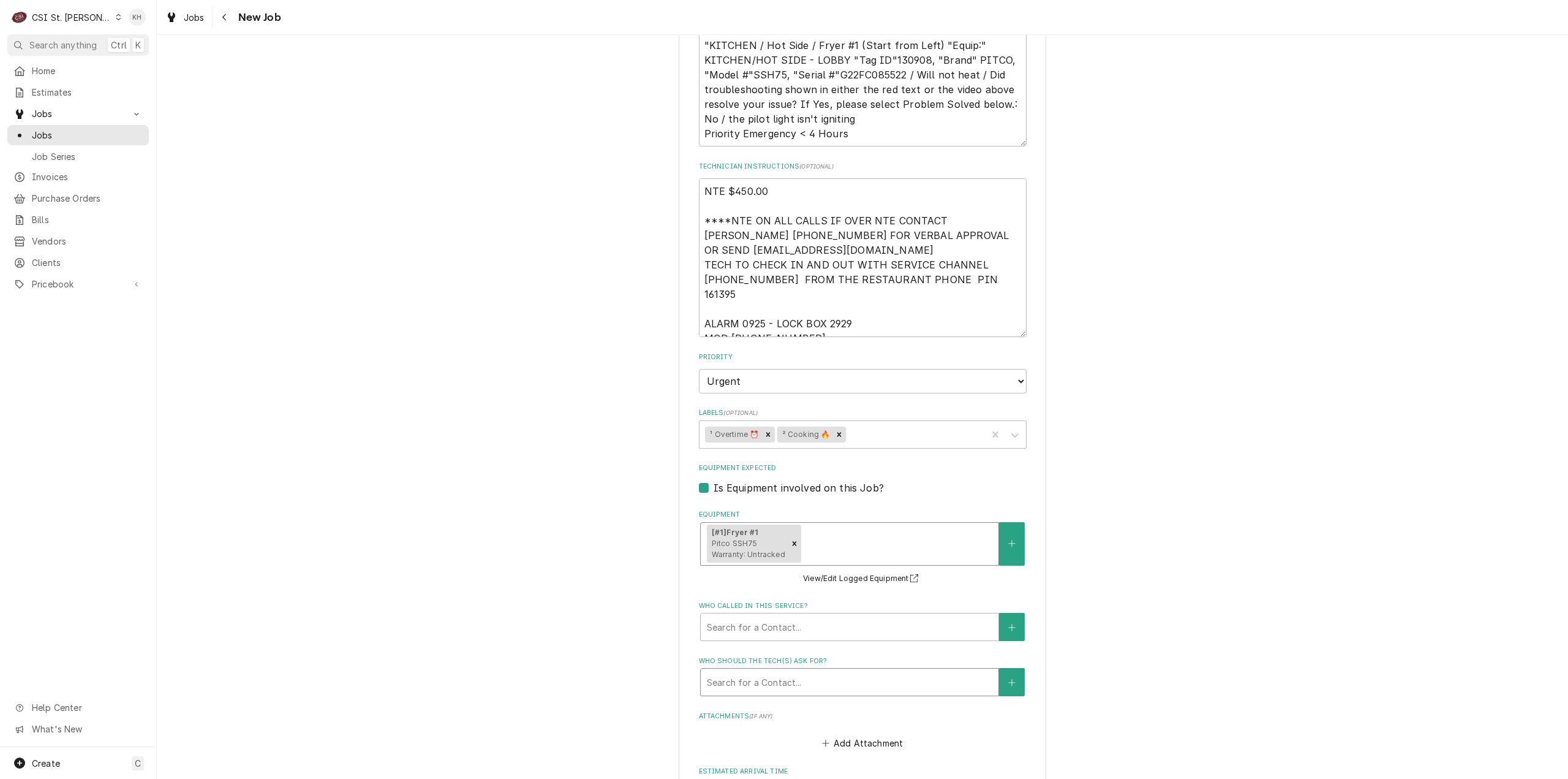
scroll to position [1225, 0]
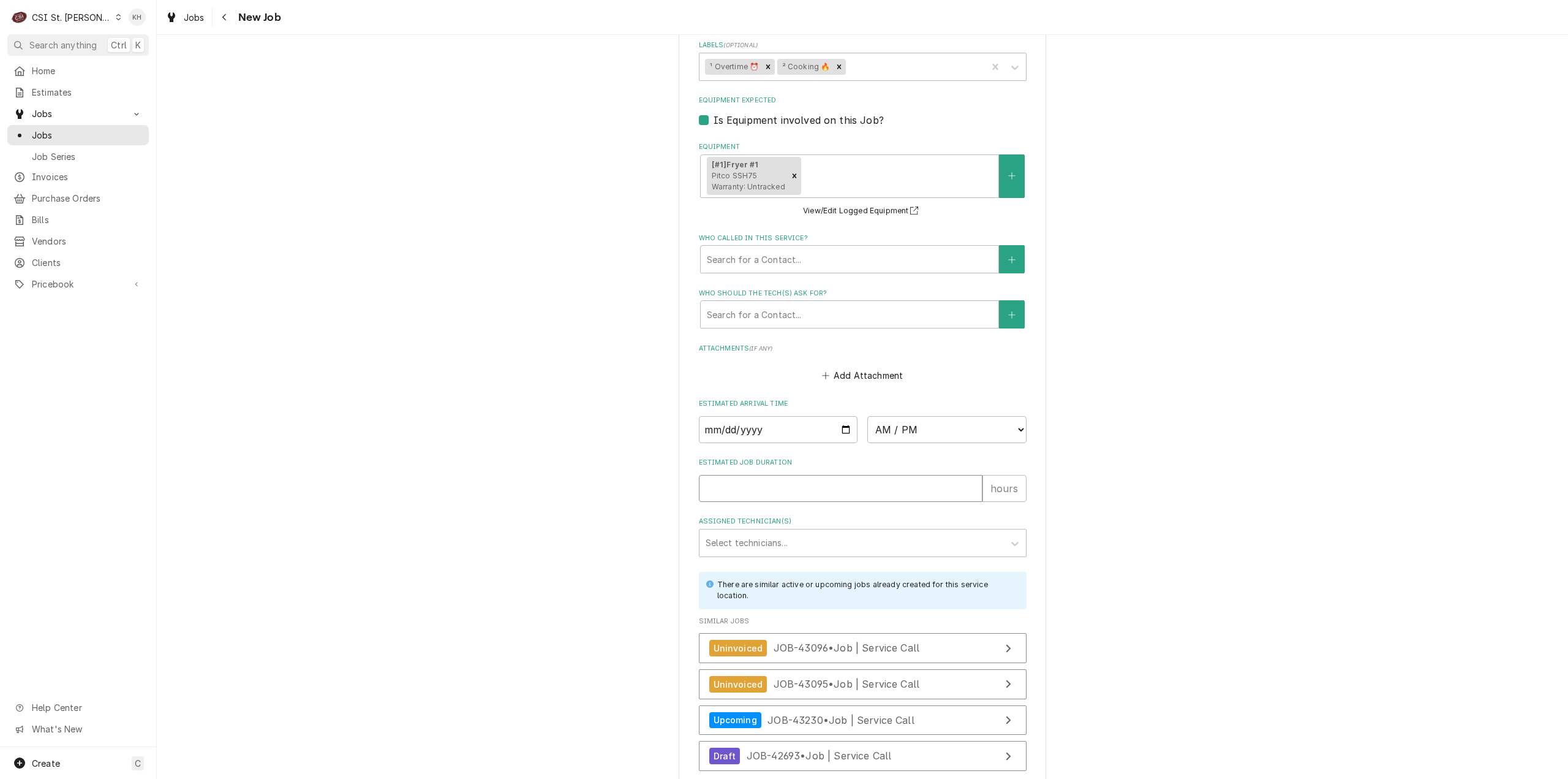
click at [785, 475] on input "Estimated Job Duration" at bounding box center [840, 488] width 284 height 27
type textarea "x"
type input "2"
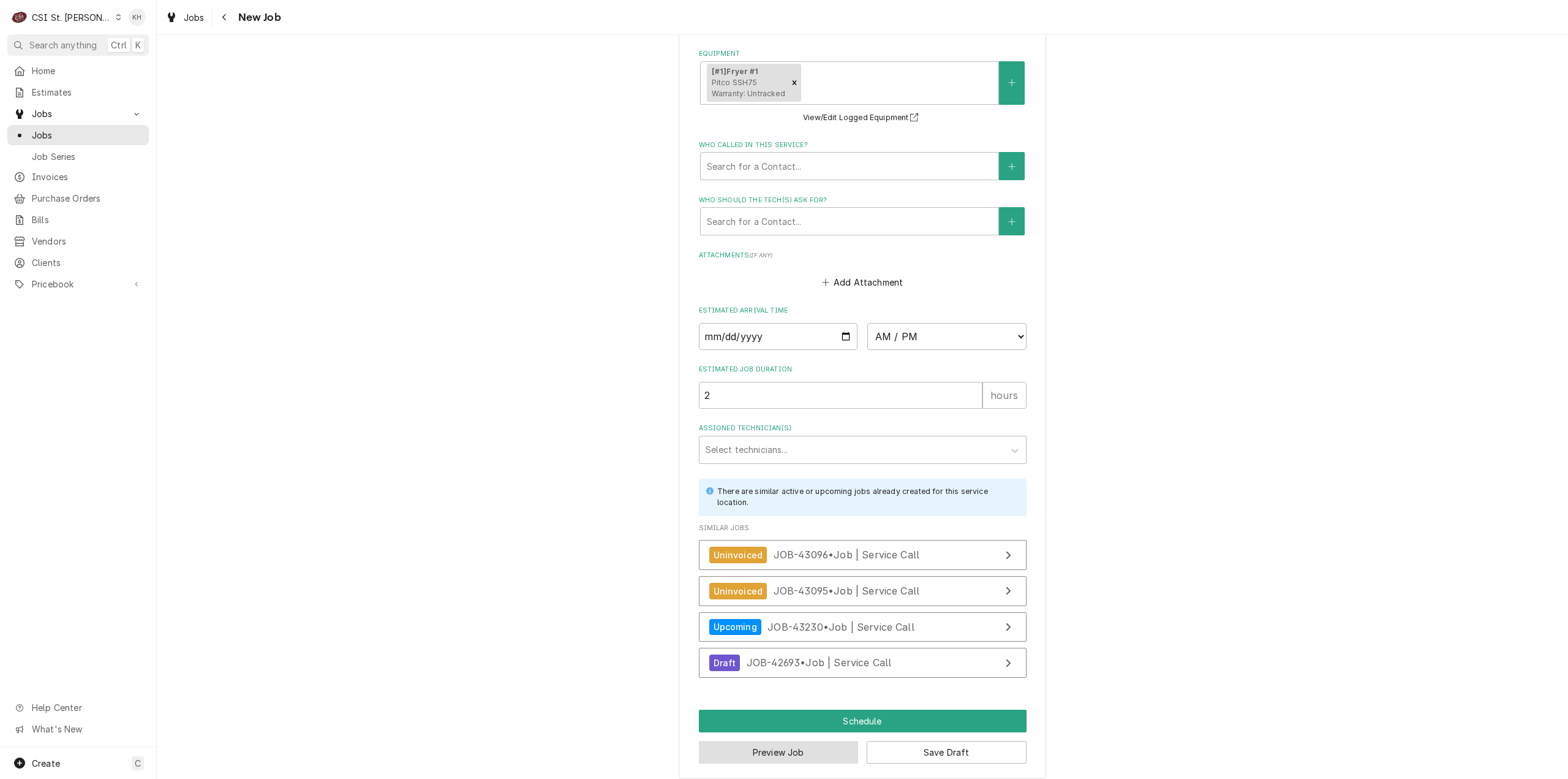
click at [789, 741] on button "Preview Job" at bounding box center [779, 751] width 160 height 23
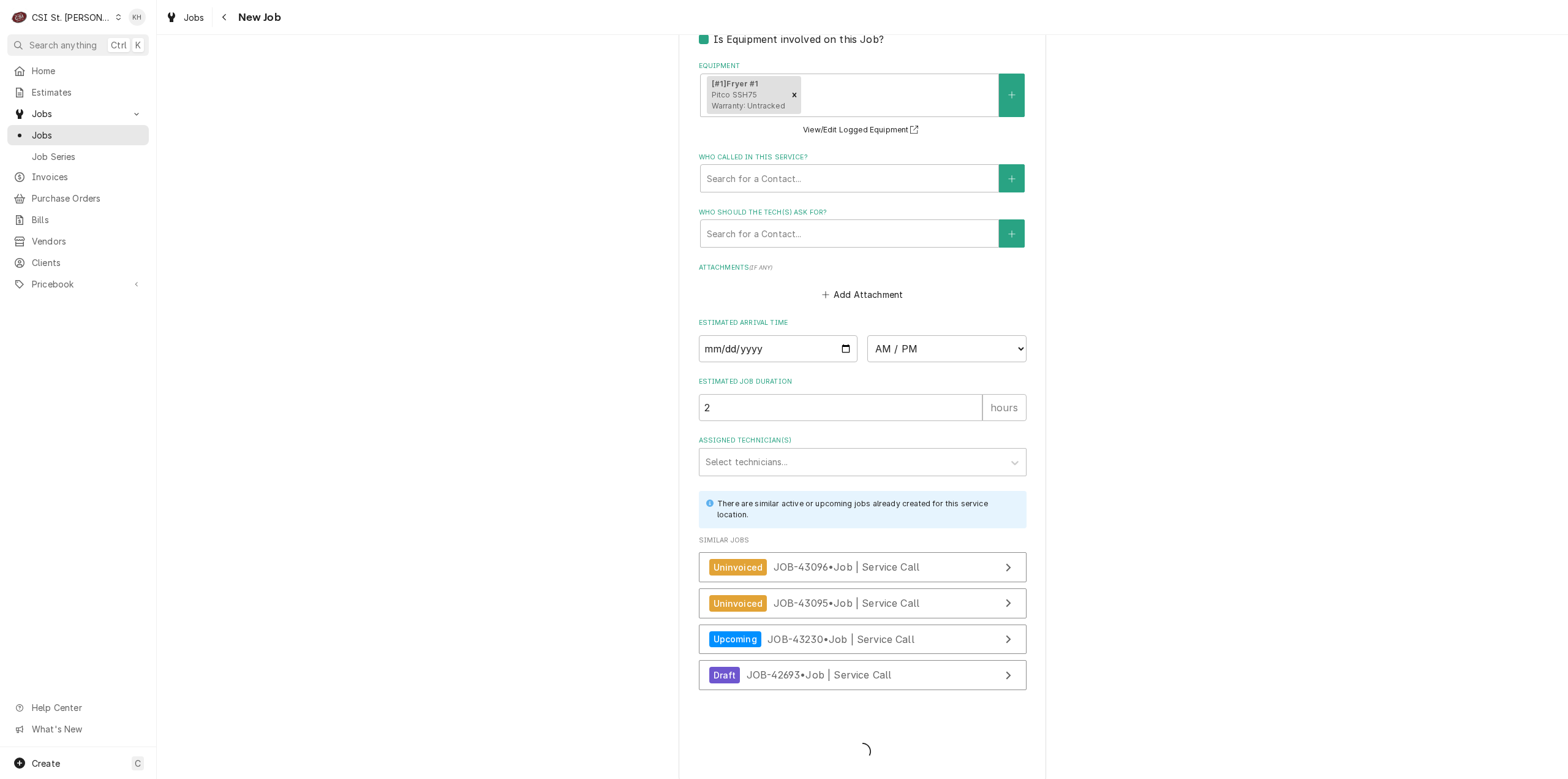
type textarea "x"
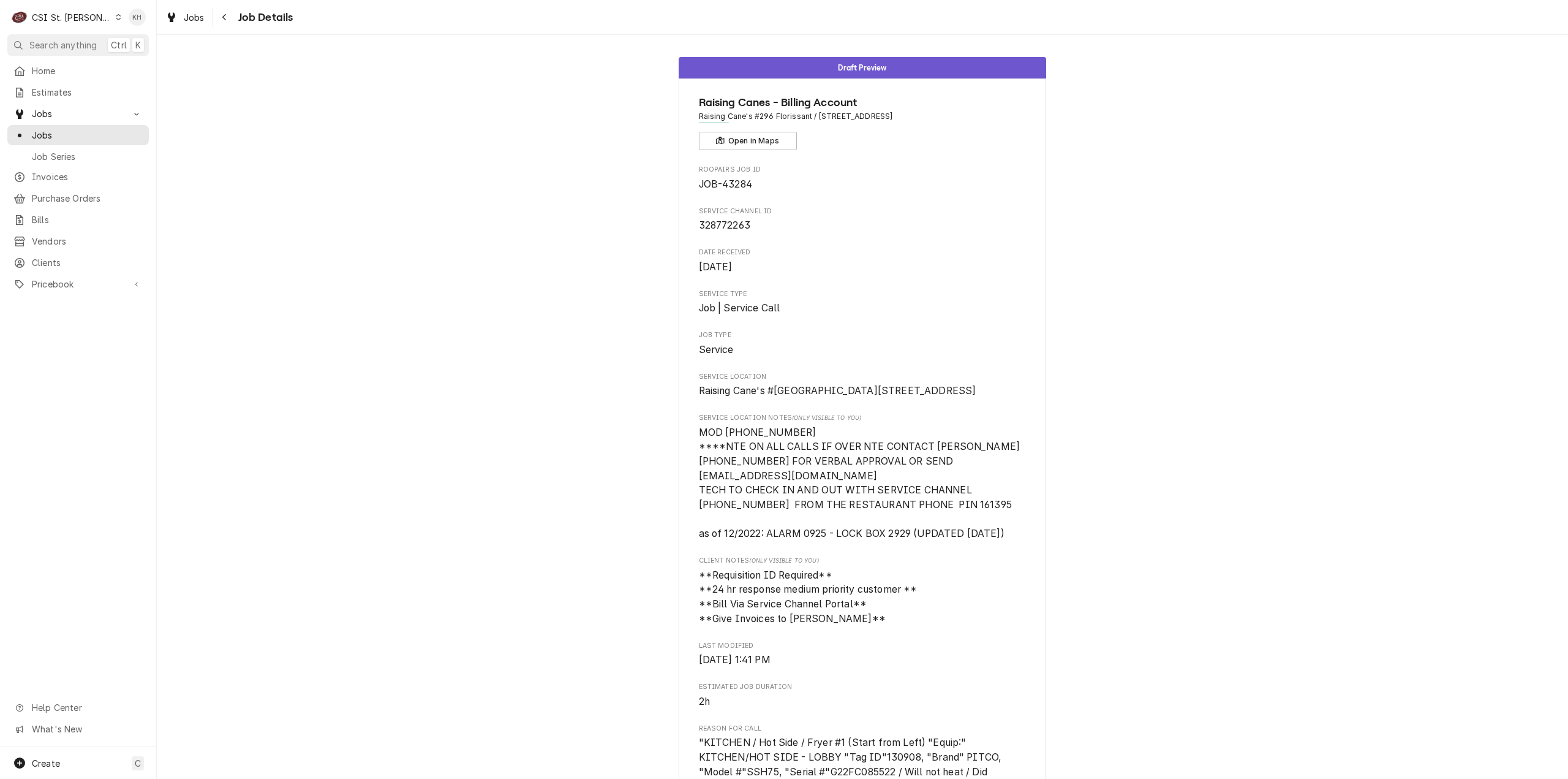
click at [69, 37] on button "Search anything Ctrl K" at bounding box center [78, 45] width 141 height 22
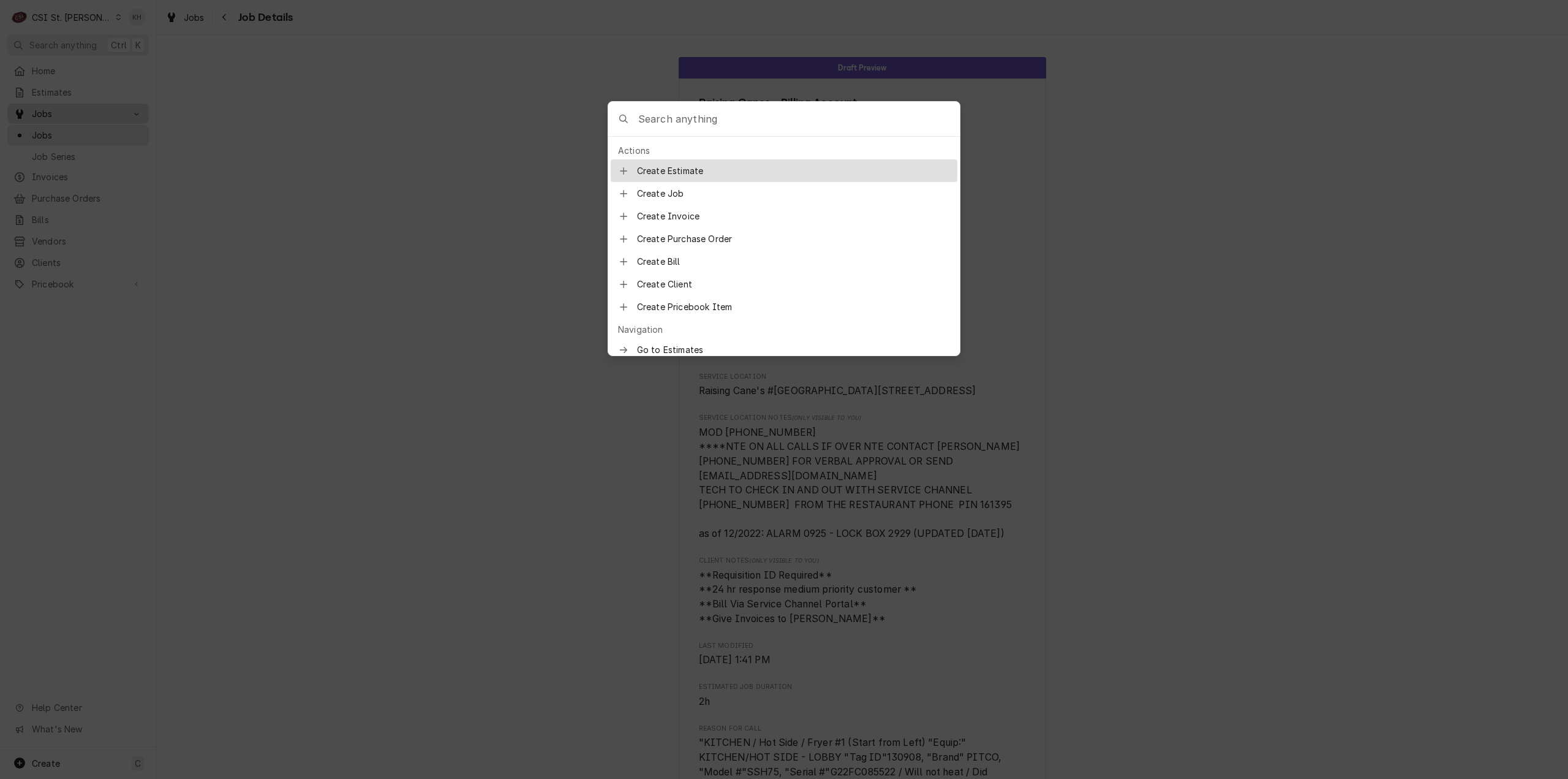
drag, startPoint x: 77, startPoint y: 89, endPoint x: 77, endPoint y: 113, distance: 24.0
click at [77, 89] on body "C CSI St. Louis KH Search anything Ctrl K Home Estimates Jobs Jobs Job Series I…" at bounding box center [784, 389] width 1568 height 779
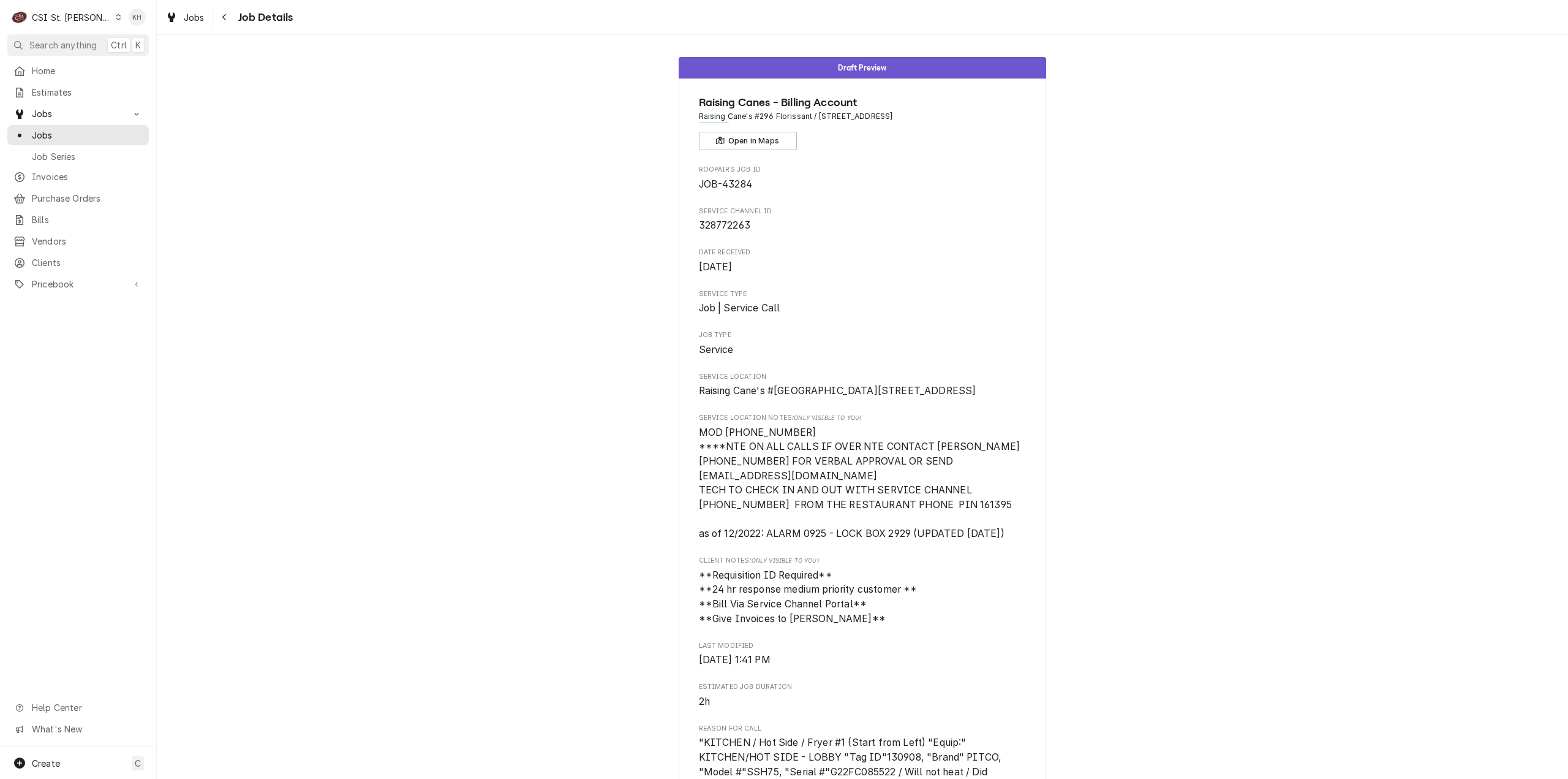
click at [77, 120] on link "Jobs" at bounding box center [78, 114] width 141 height 20
click at [81, 136] on span "Invoices" at bounding box center [87, 136] width 111 height 13
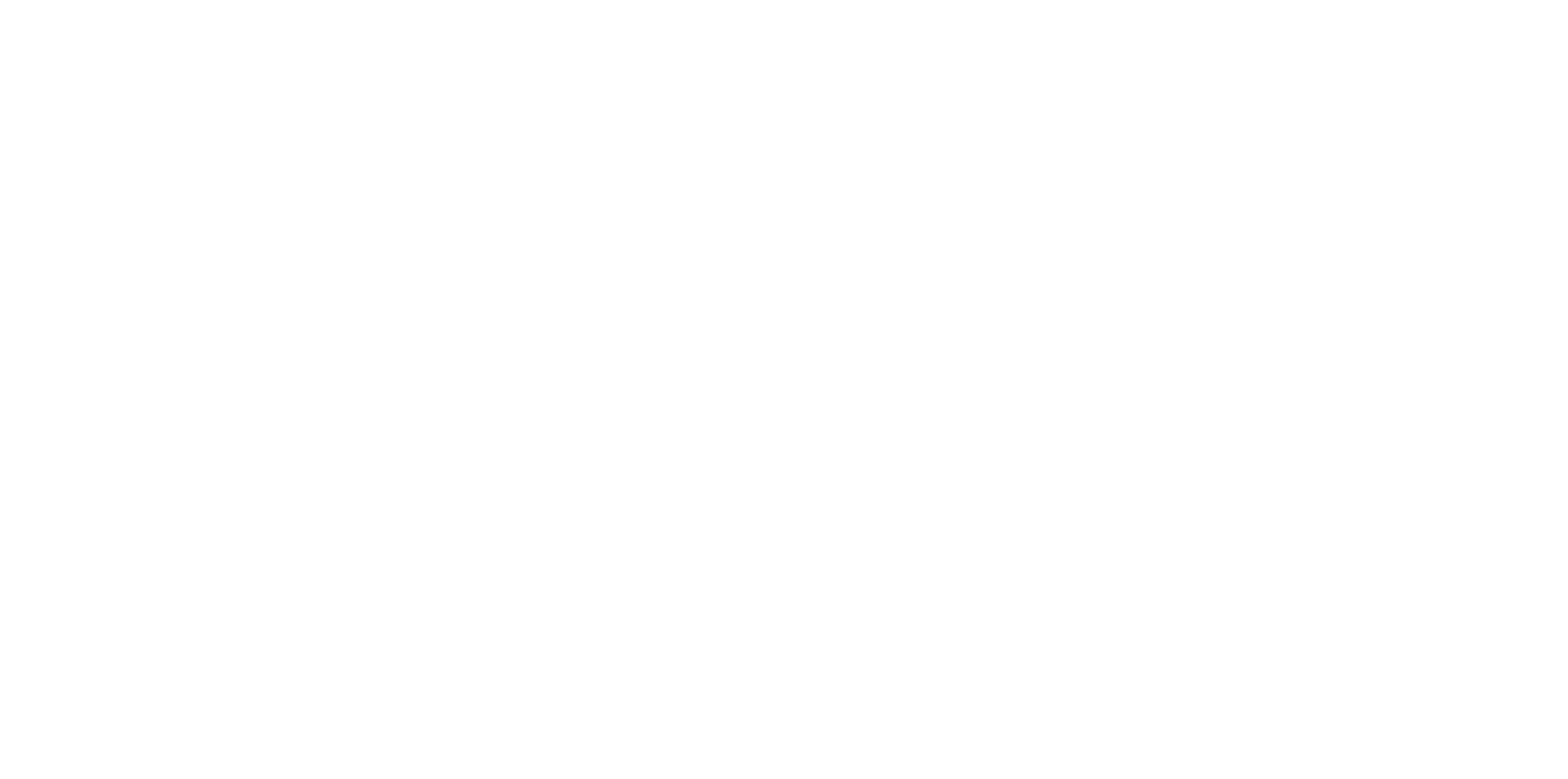
click at [73, 112] on div "Dynamic Content Wrapper" at bounding box center [784, 389] width 1568 height 779
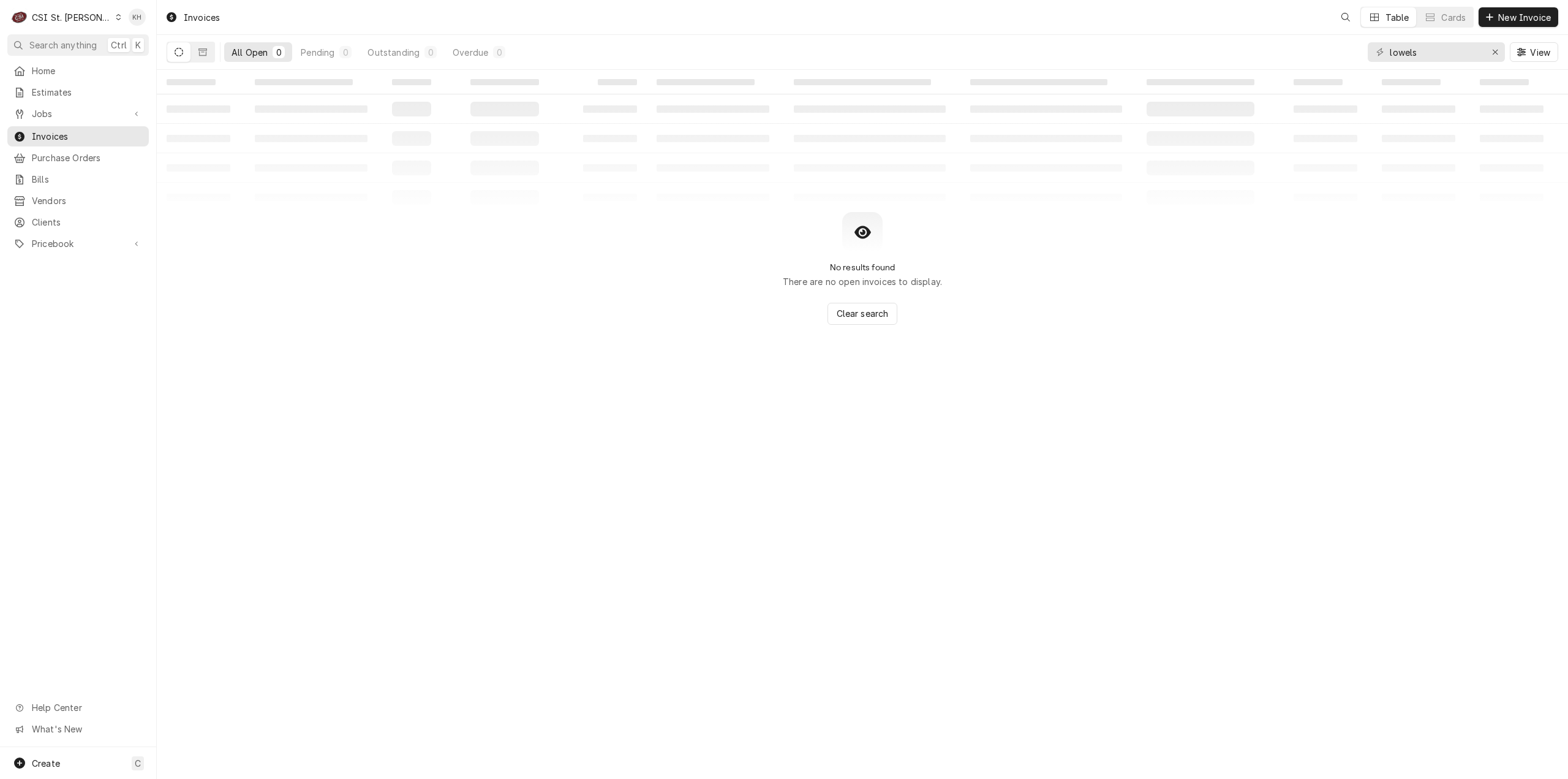
drag, startPoint x: 133, startPoint y: 110, endPoint x: 126, endPoint y: 121, distance: 13.0
click at [134, 111] on div "Dynamic Content Wrapper" at bounding box center [136, 114] width 12 height 12
click at [114, 129] on span "Jobs" at bounding box center [87, 135] width 111 height 13
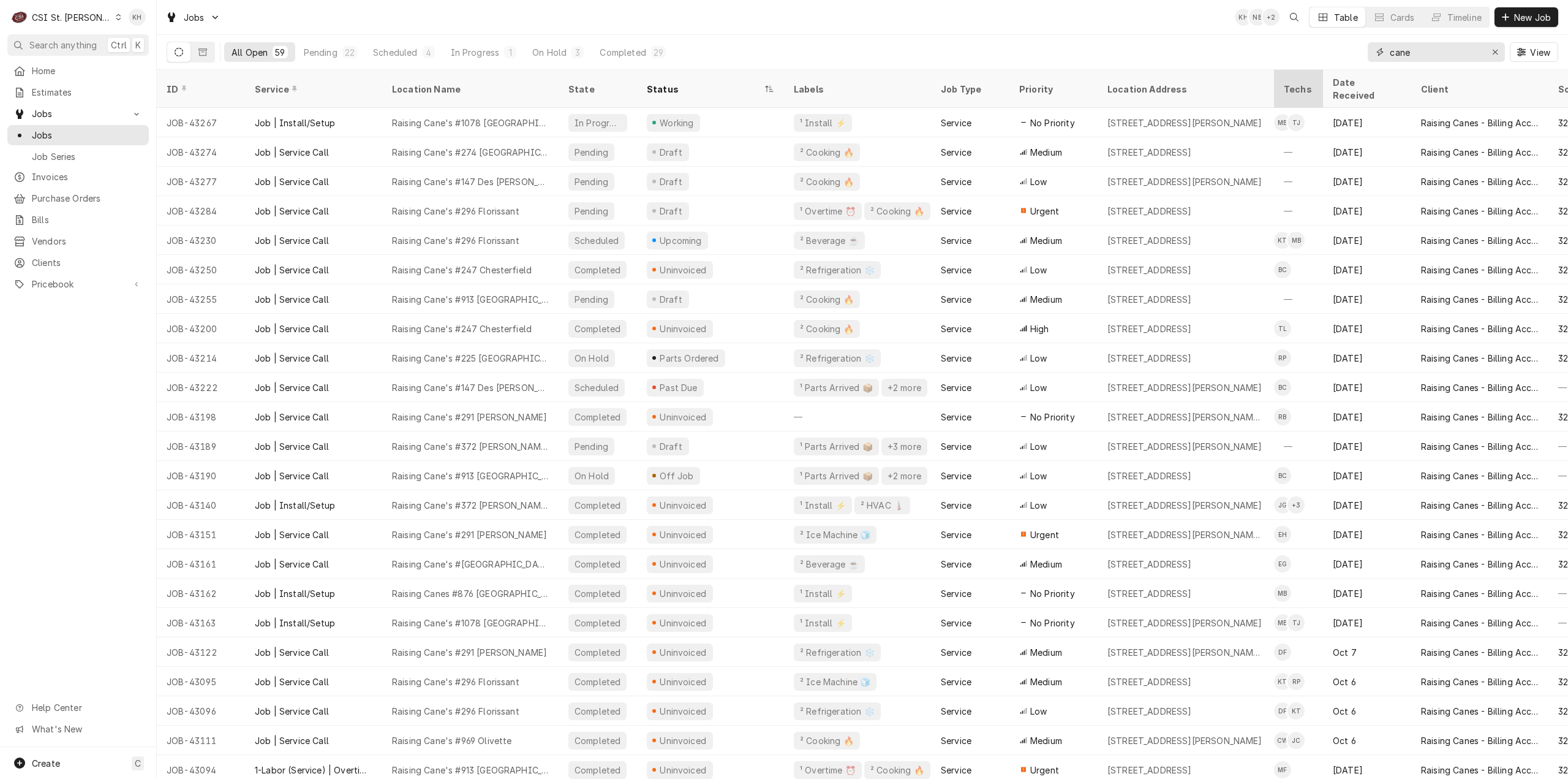
drag, startPoint x: 1432, startPoint y: 53, endPoint x: 1289, endPoint y: 70, distance: 144.0
click at [1289, 70] on div "Jobs KH NB + 2 Table Cards Timeline New Job All Open 59 Pending 22 Scheduled 4 …" at bounding box center [862, 389] width 1411 height 779
paste input "43284"
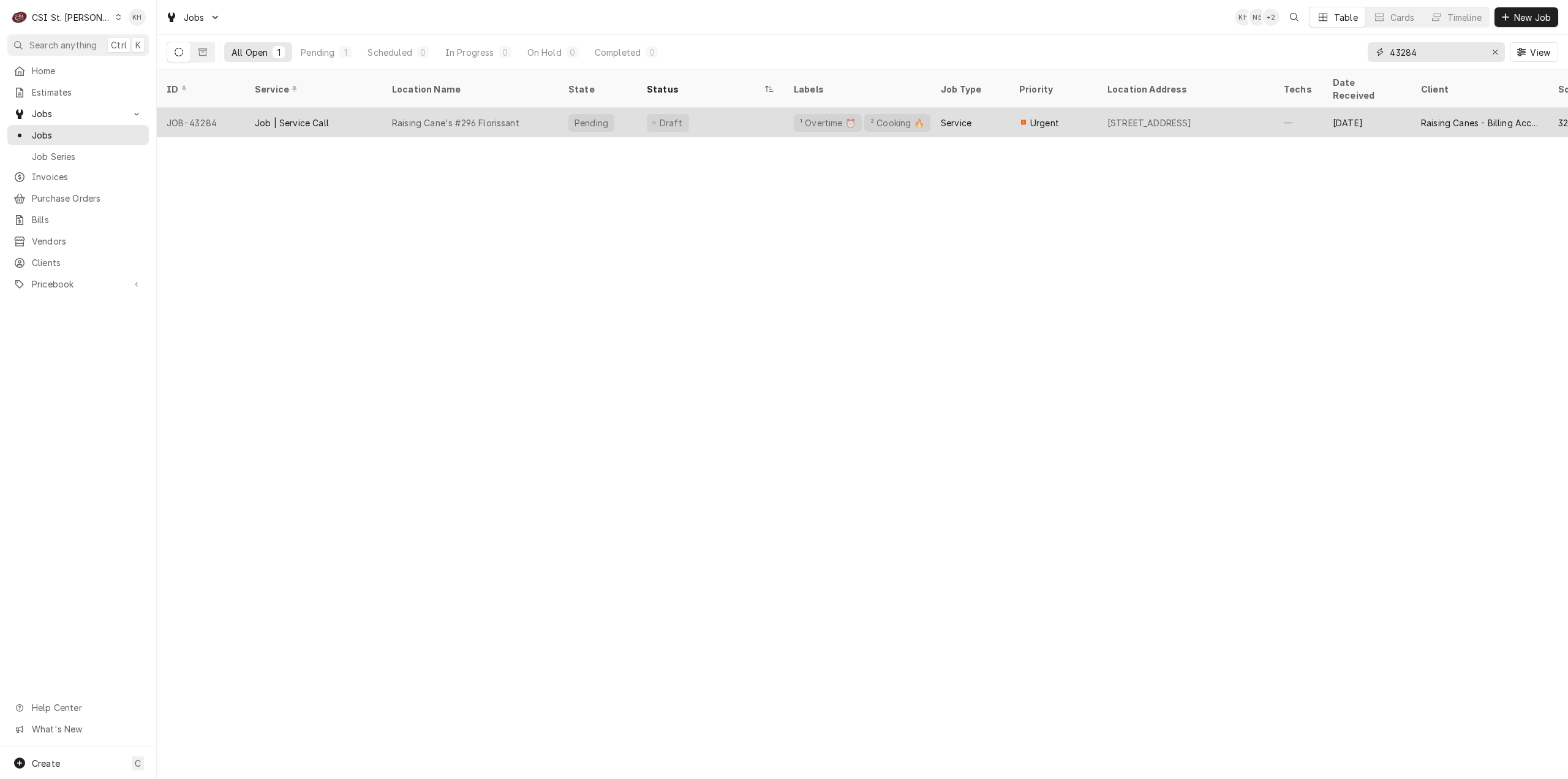
type input "43284"
click at [520, 108] on div "Raising Cane's #296 Florissant" at bounding box center [470, 123] width 176 height 30
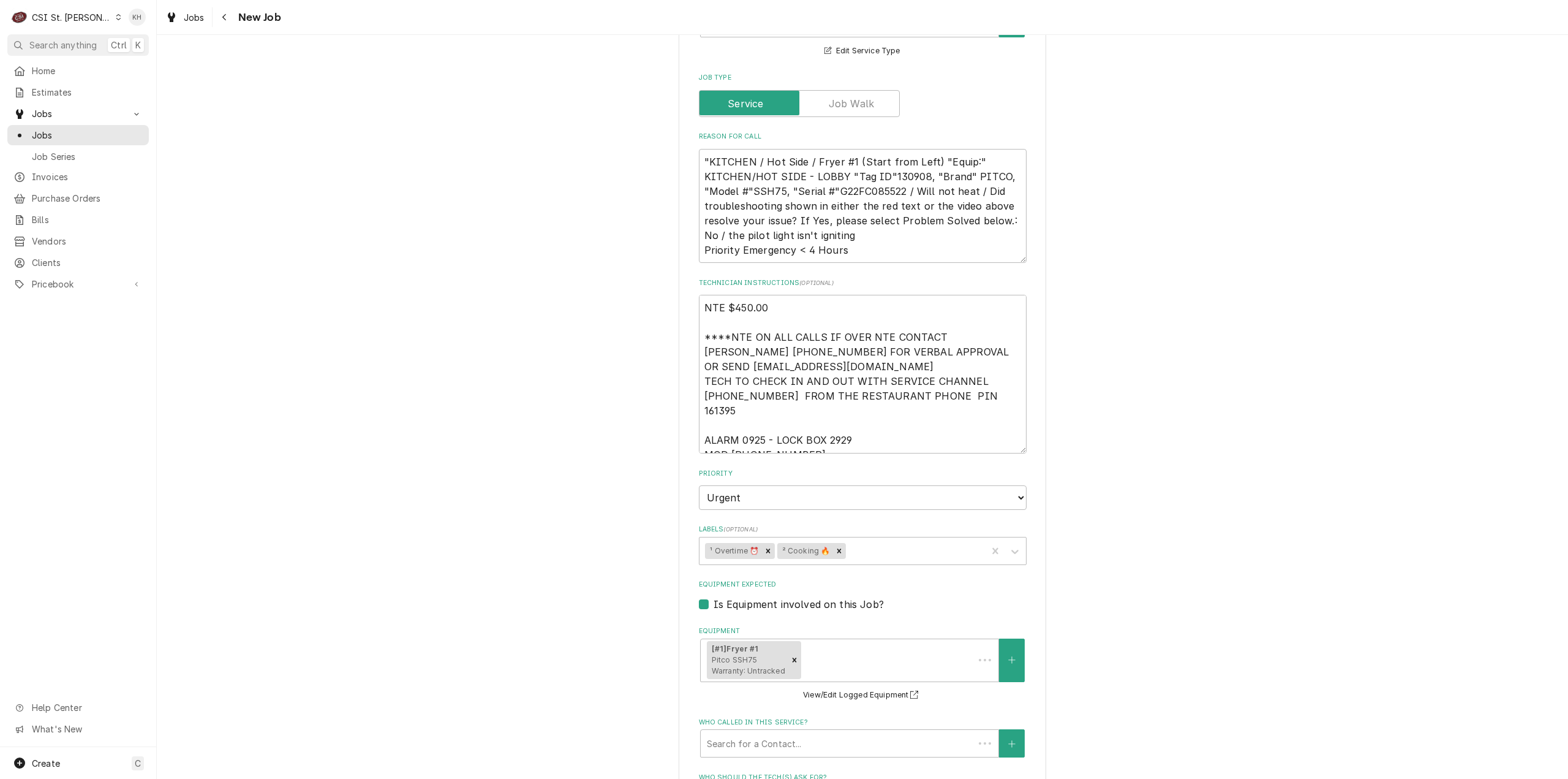
type textarea "x"
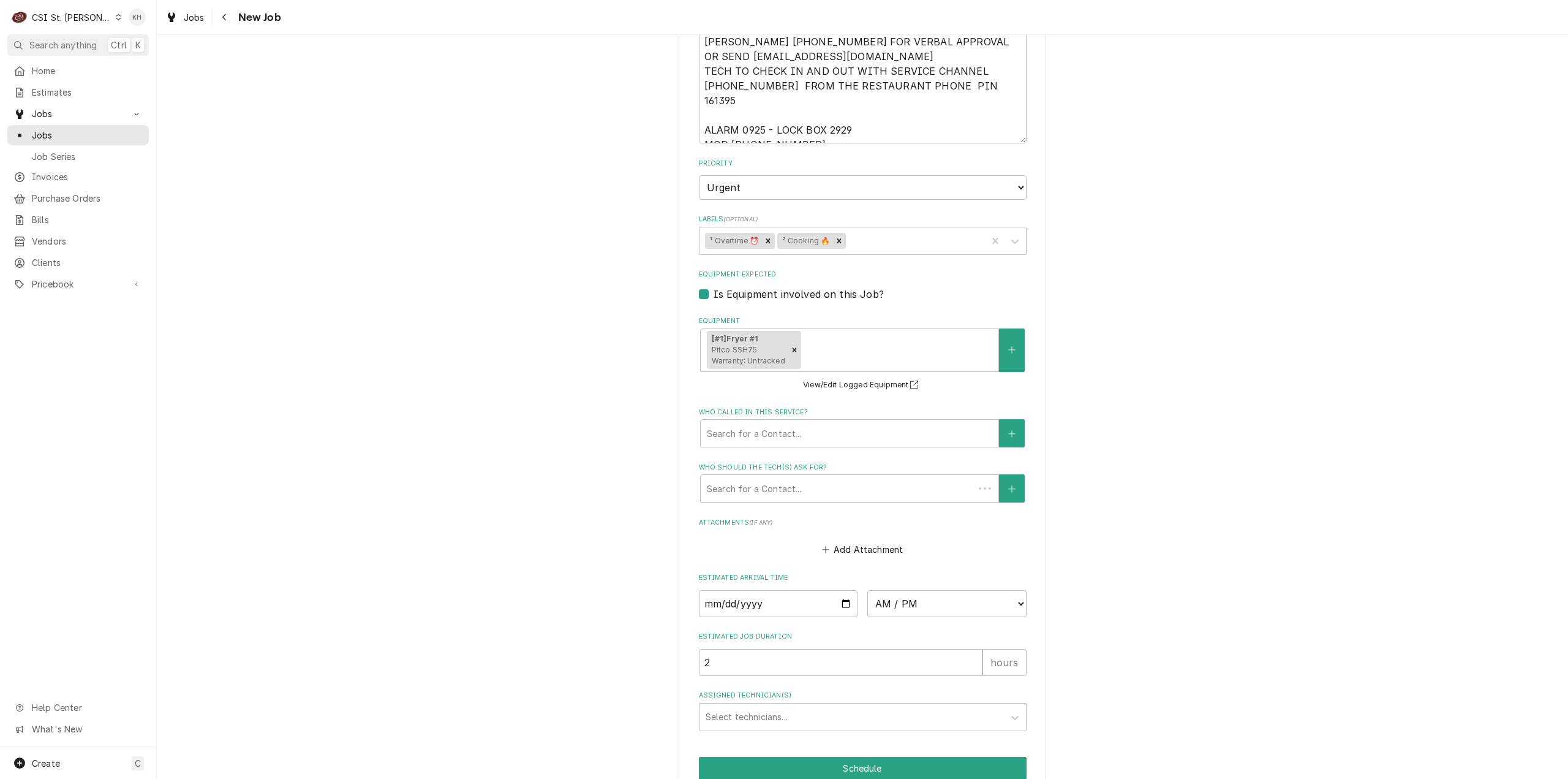
scroll to position [1129, 0]
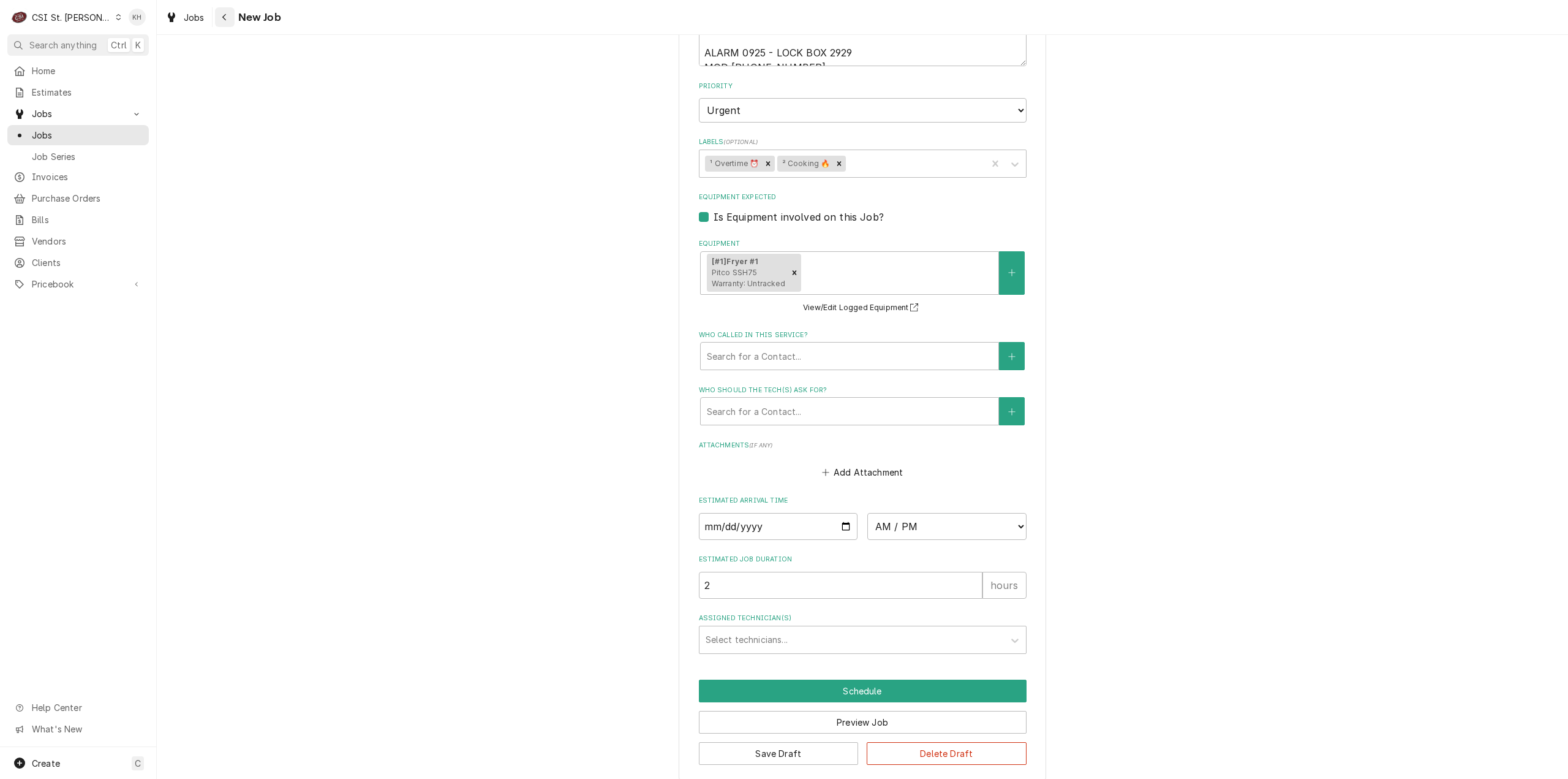
click at [220, 17] on div "Navigate back" at bounding box center [224, 17] width 12 height 12
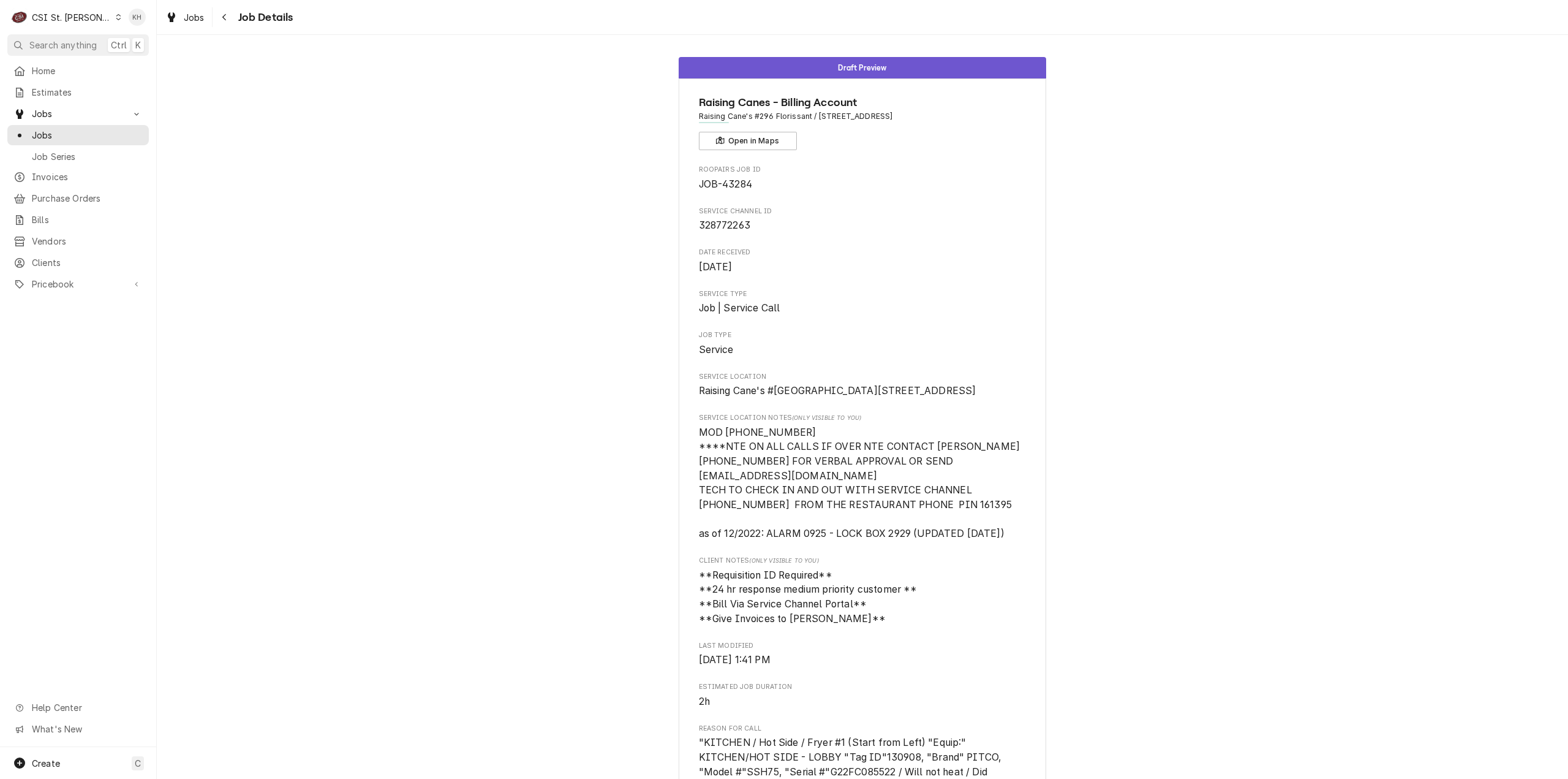
click at [69, 22] on div "CSI St. [PERSON_NAME]" at bounding box center [72, 17] width 80 height 13
click at [120, 27] on div "CSI [US_STATE][GEOGRAPHIC_DATA]" at bounding box center [188, 24] width 162 height 13
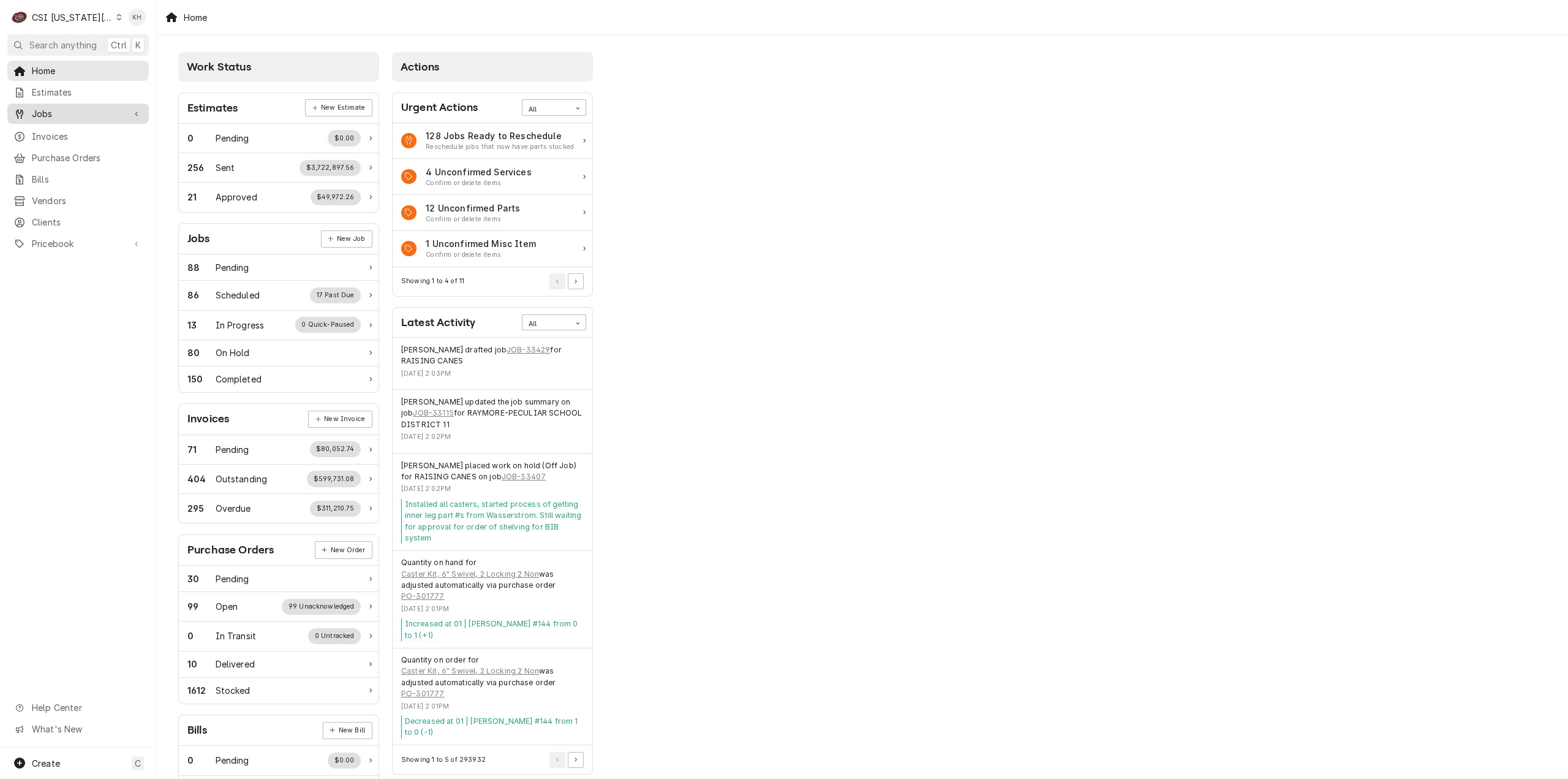
click at [73, 110] on span "Jobs" at bounding box center [78, 114] width 92 height 13
click at [70, 129] on span "Jobs" at bounding box center [87, 135] width 111 height 13
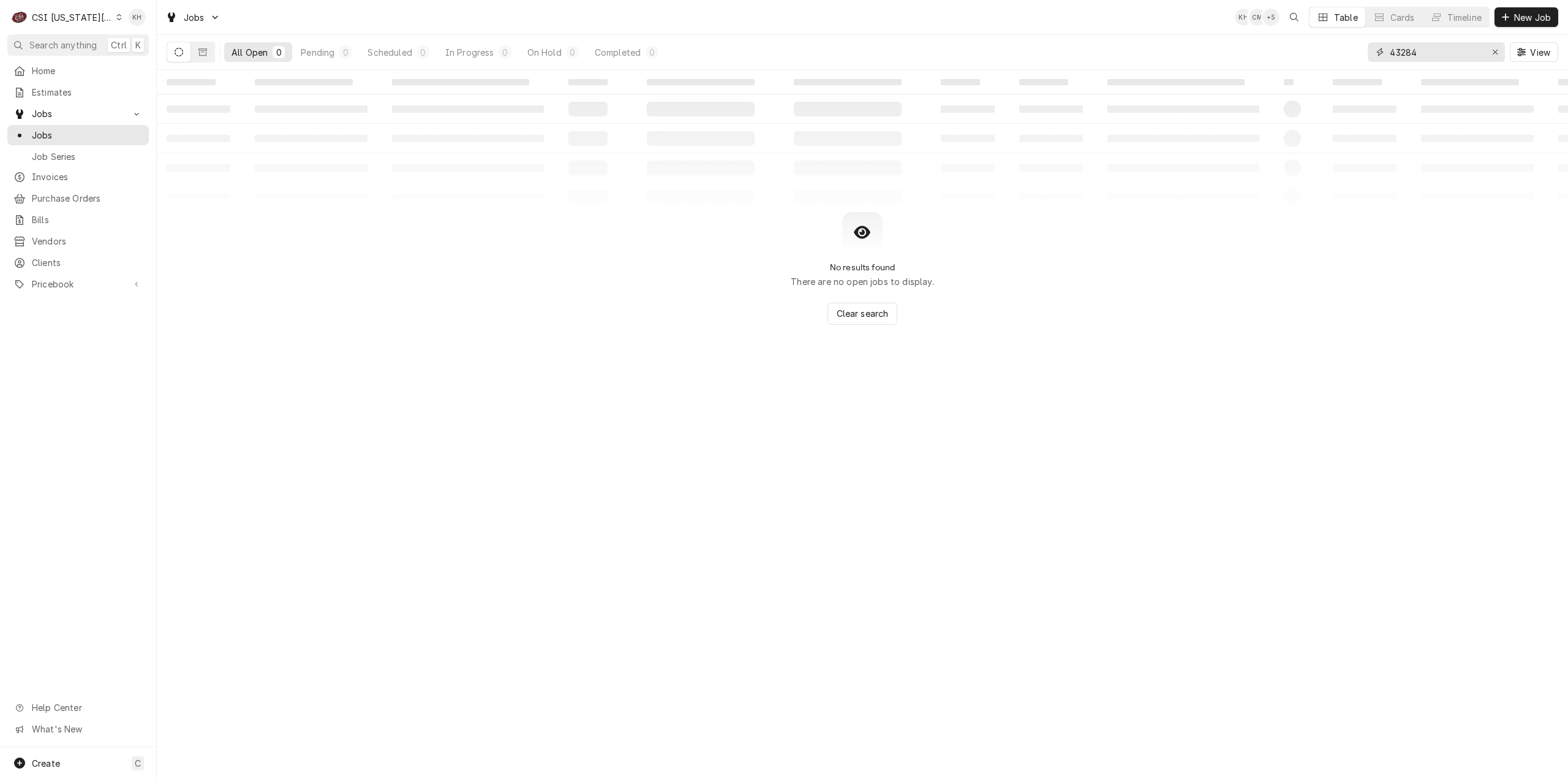
drag, startPoint x: 1437, startPoint y: 52, endPoint x: 1269, endPoint y: 65, distance: 168.5
click at [1269, 65] on div "All Open 0 Pending 0 Scheduled 0 In Progress 0 On Hold 0 Completed 0 43284 View" at bounding box center [862, 52] width 1391 height 34
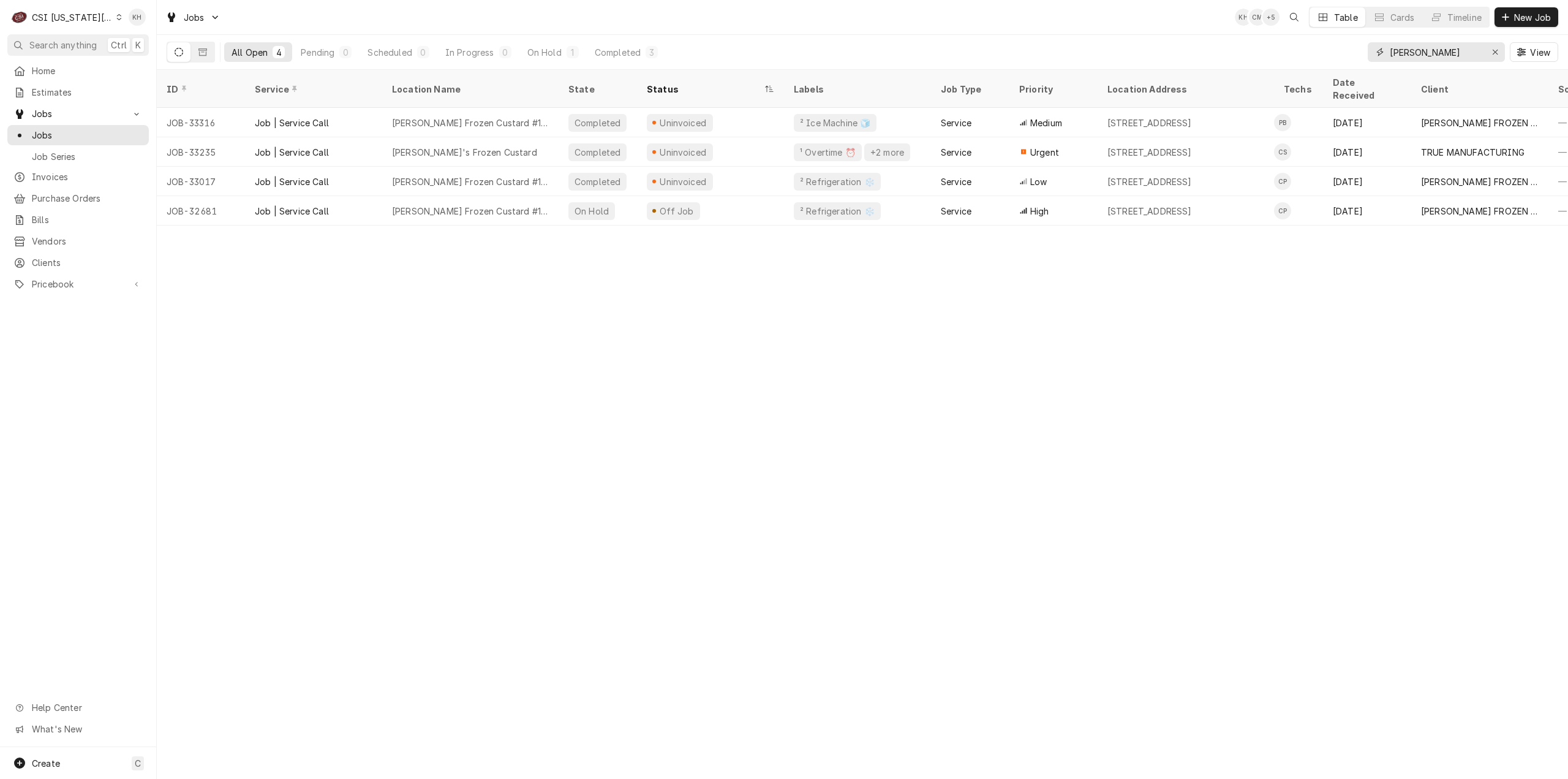
type input "andy"
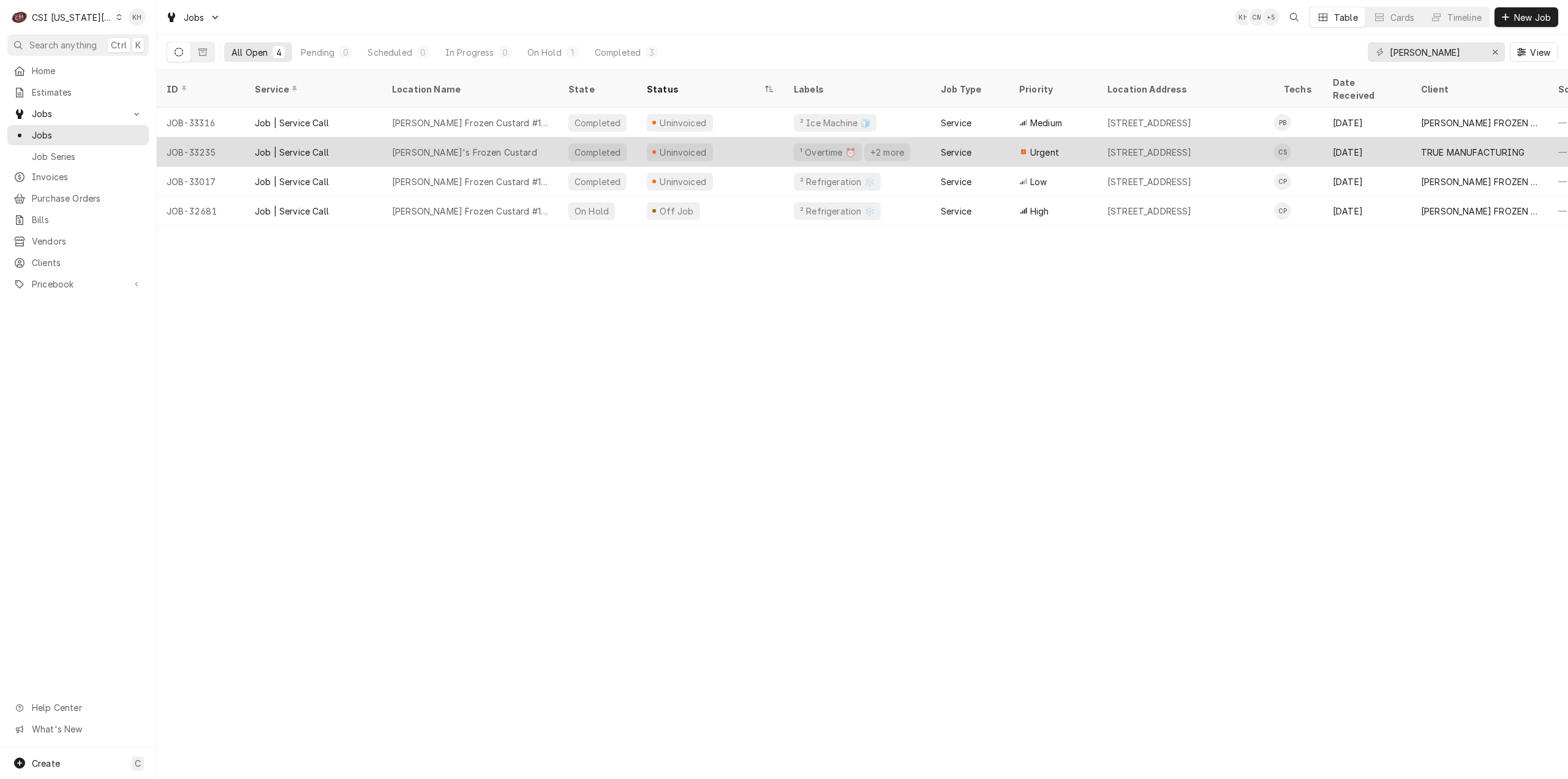
click at [284, 146] on div "Job | Service Call" at bounding box center [292, 152] width 74 height 13
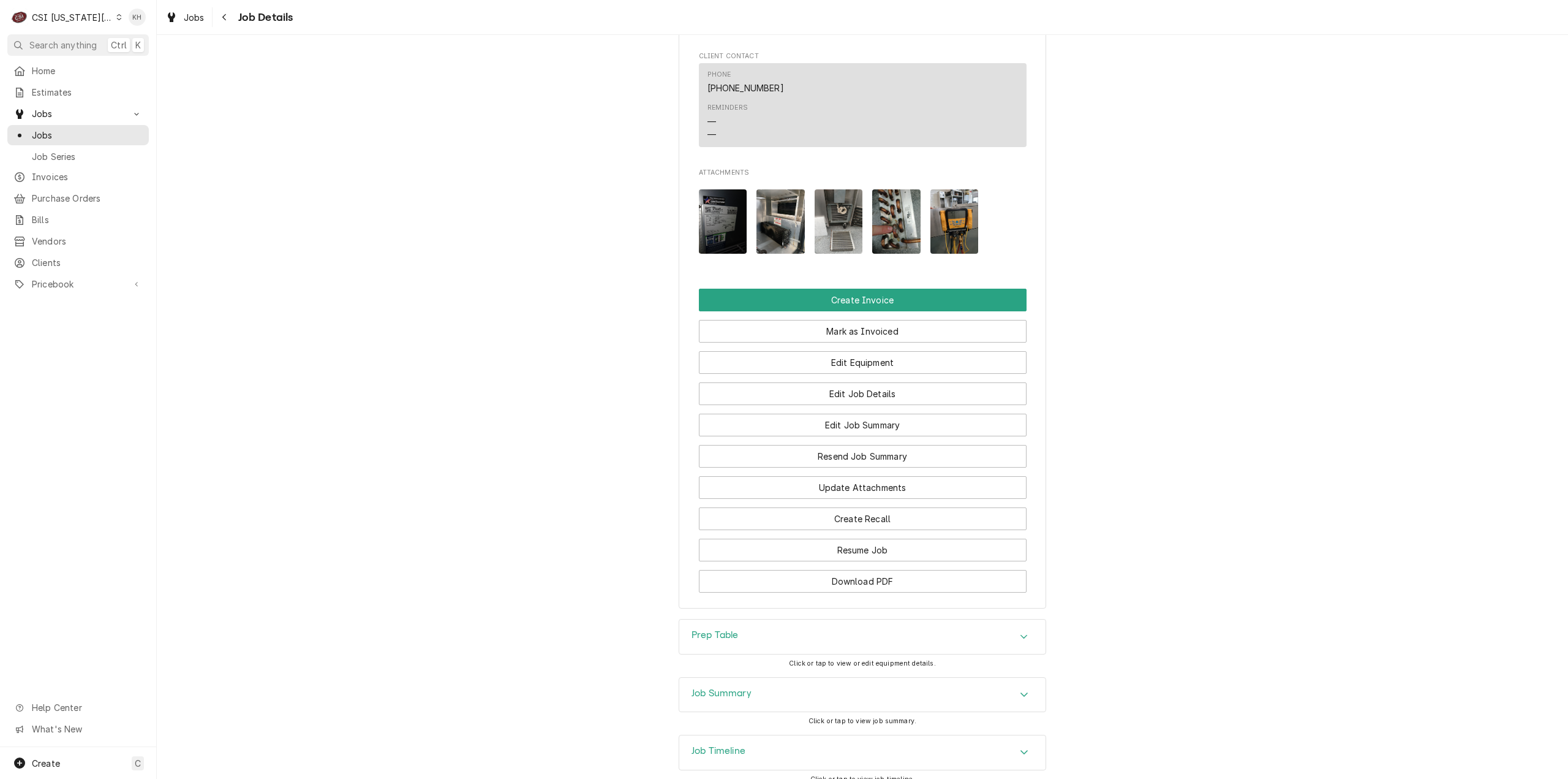
scroll to position [1716, 0]
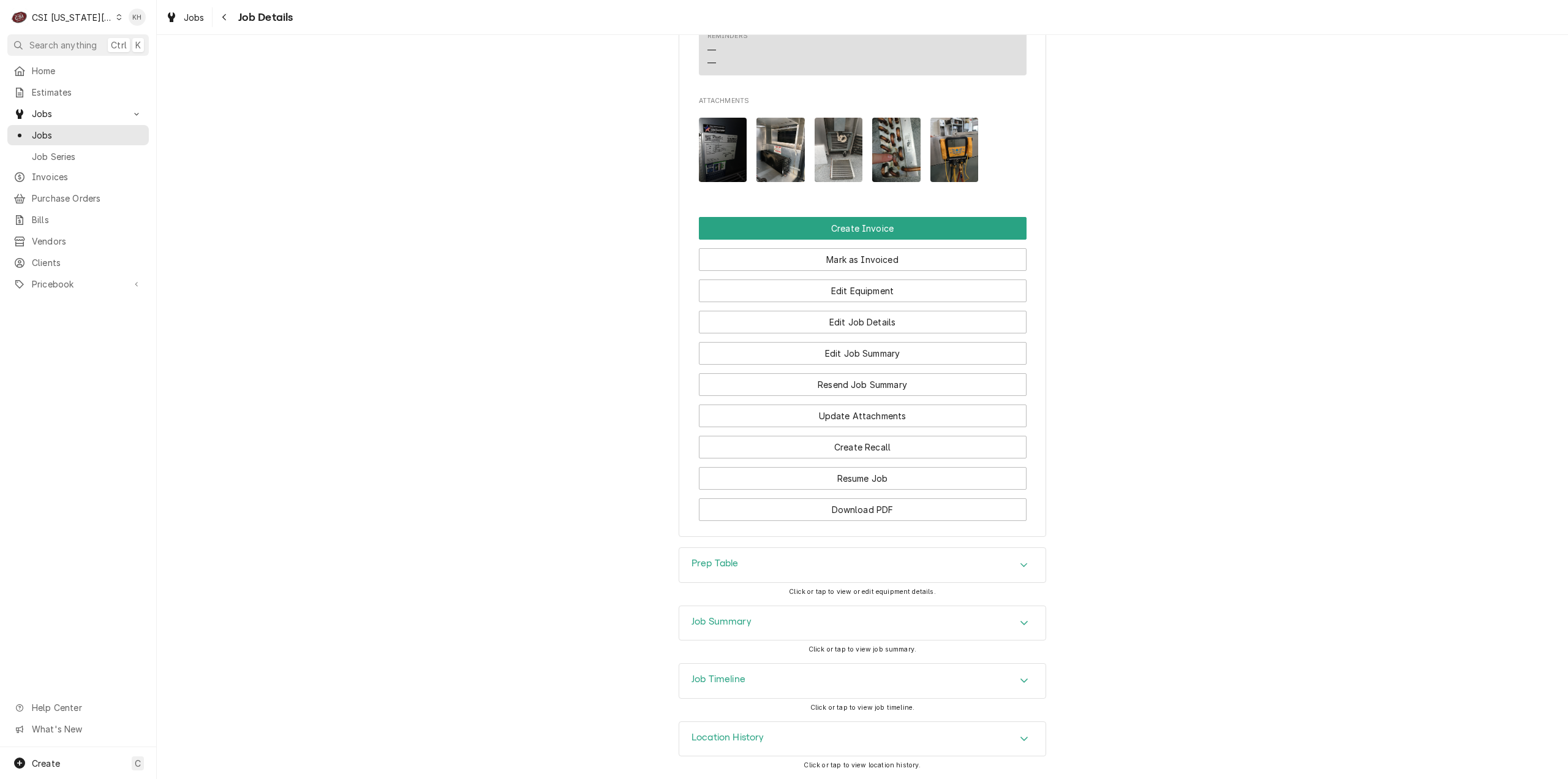
click at [822, 630] on div "Job Summary" at bounding box center [862, 623] width 366 height 34
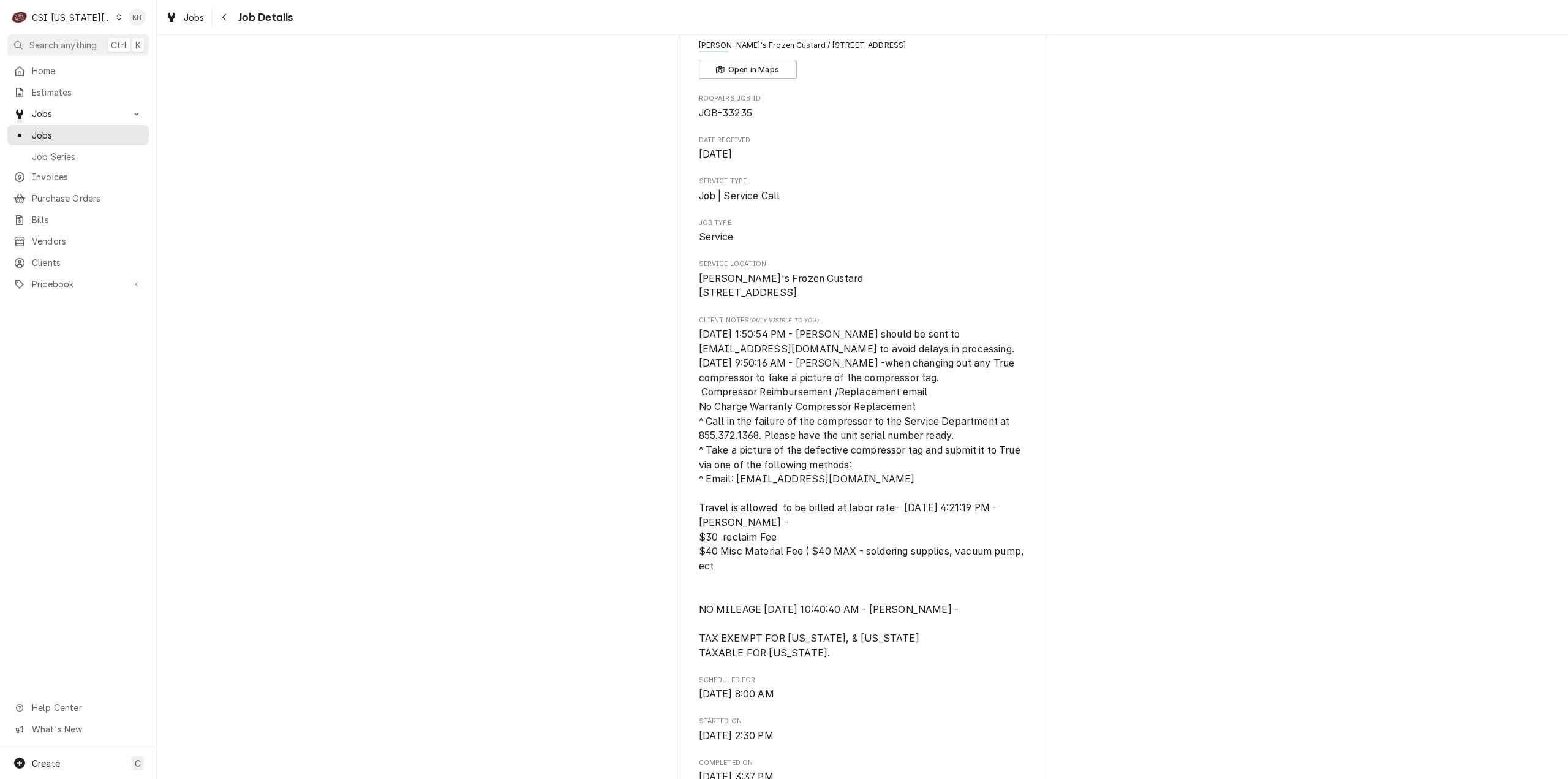
scroll to position [0, 0]
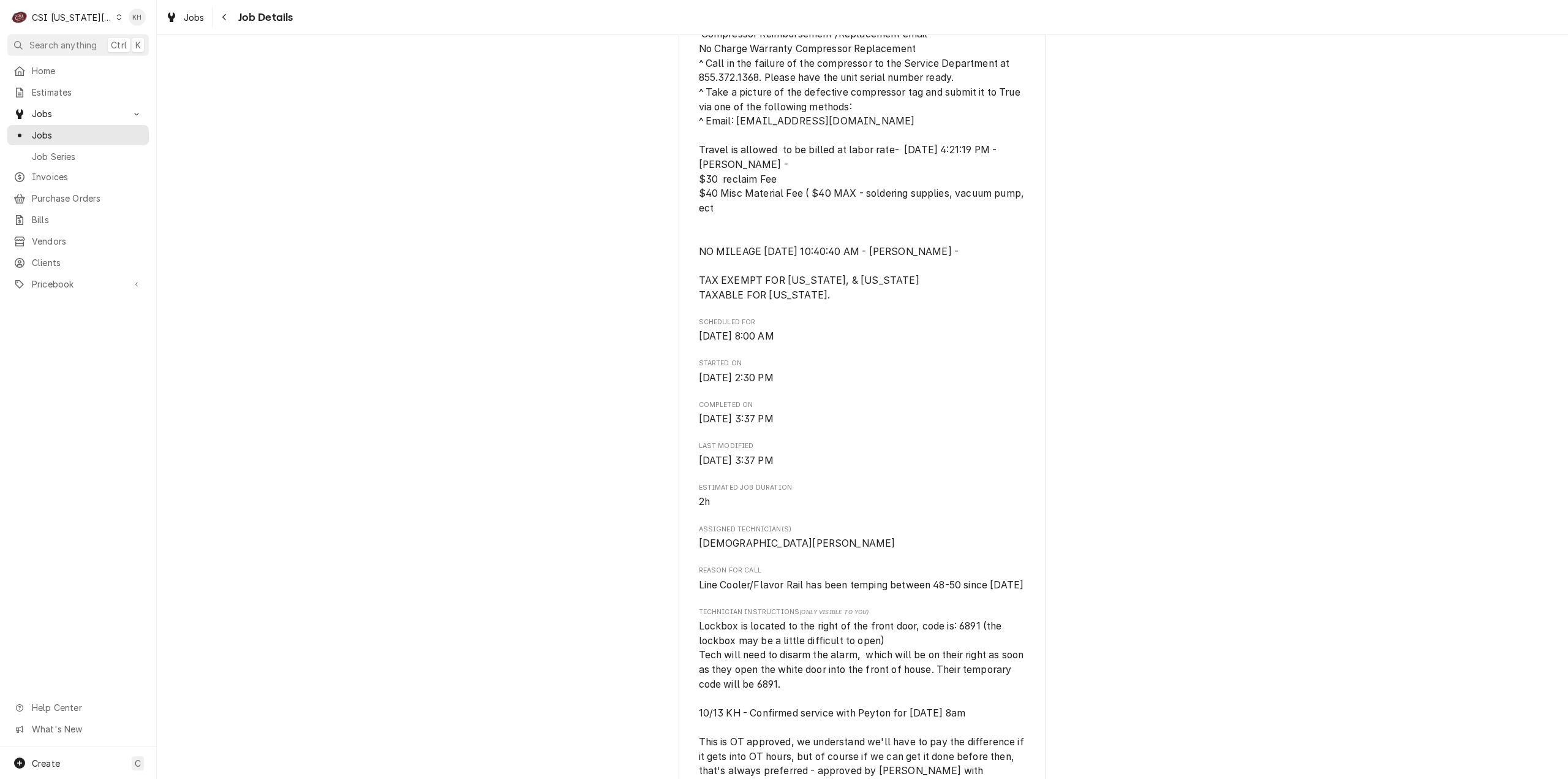
click at [1229, 536] on div "Completed and Uninvoiced TRUE MANUFACTURING [PERSON_NAME]'s Frozen Custard / [S…" at bounding box center [862, 718] width 1411 height 2198
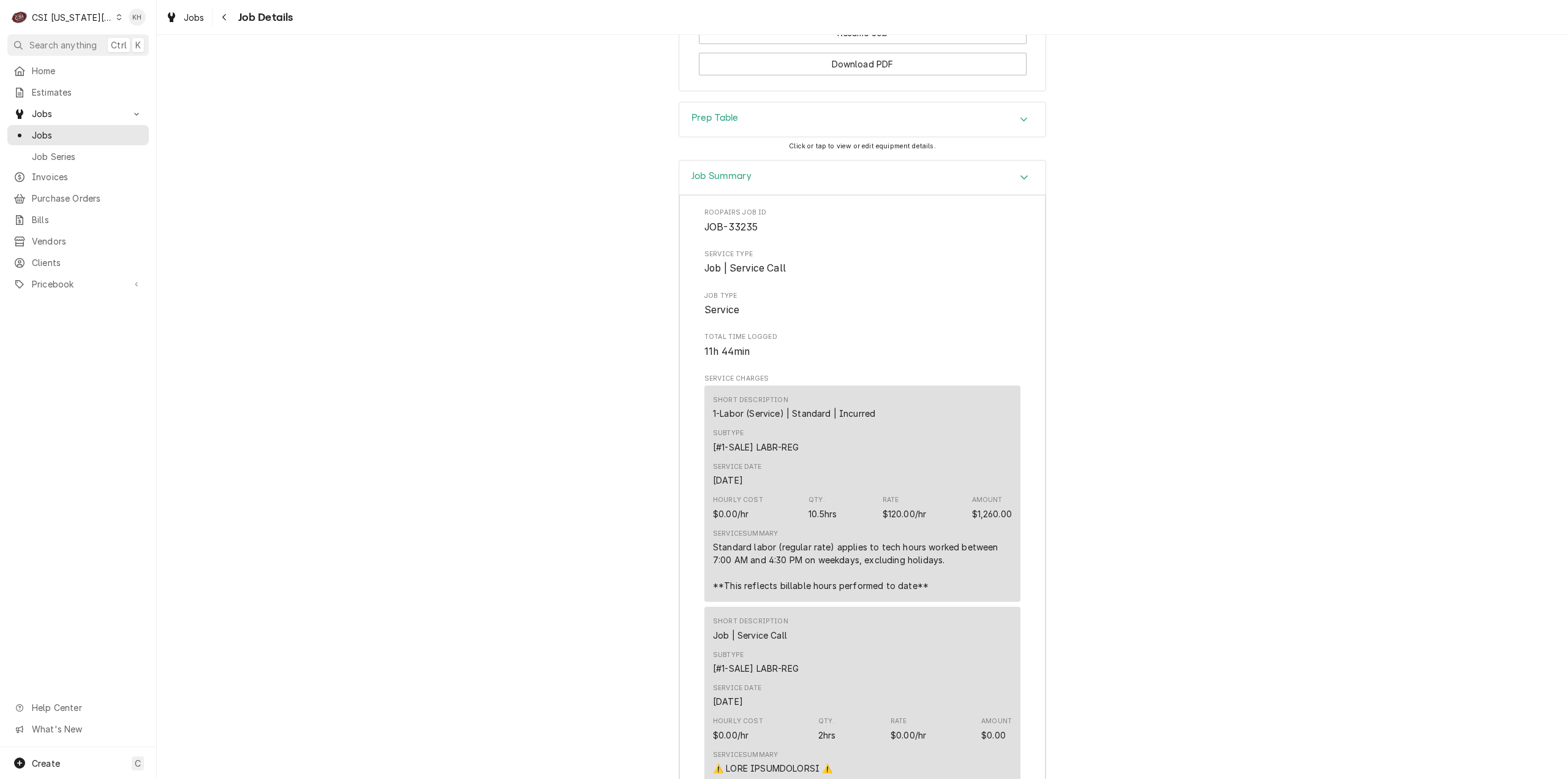
scroll to position [1961, 0]
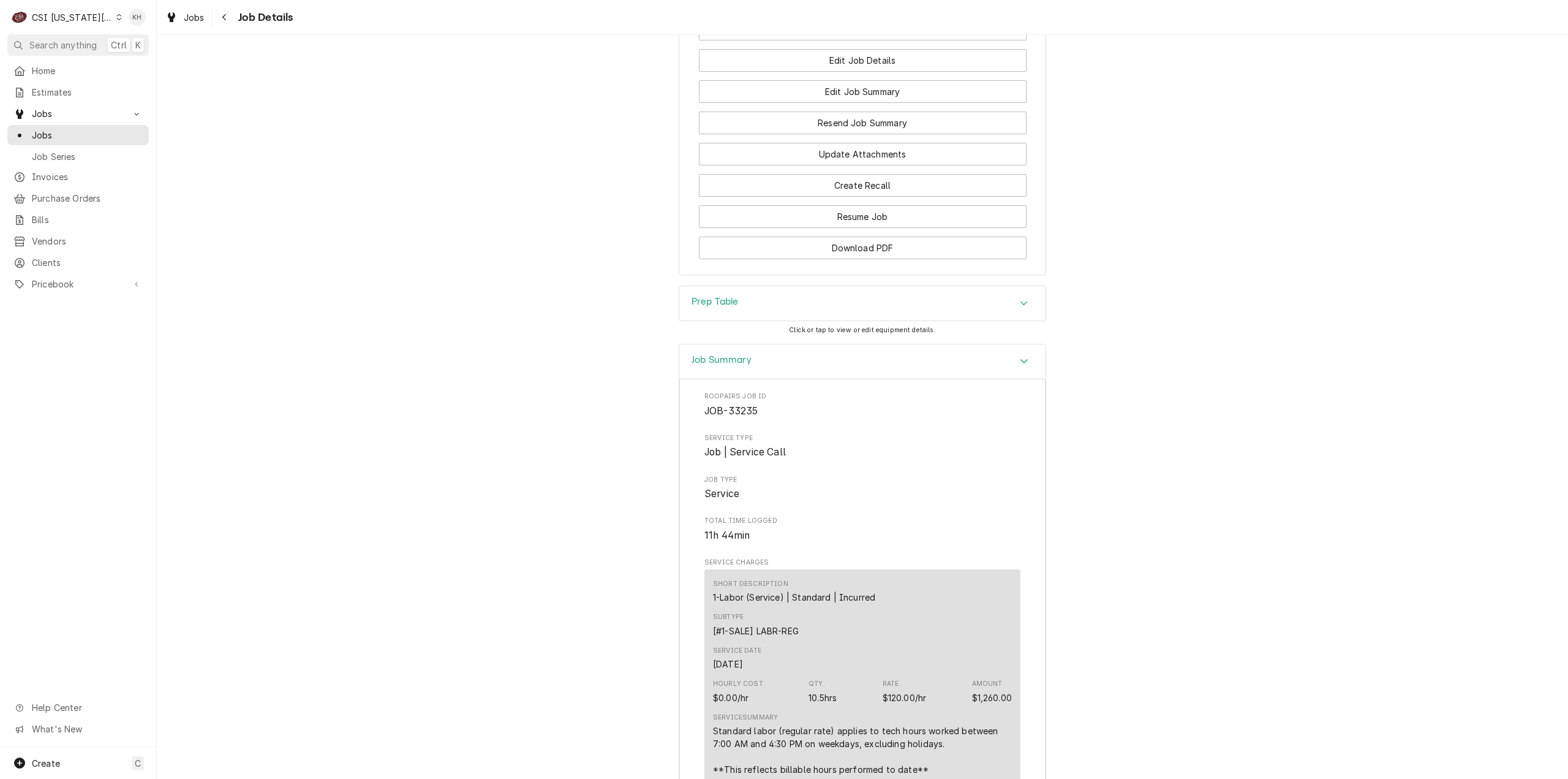
click at [732, 313] on div "Prep Table" at bounding box center [862, 303] width 366 height 34
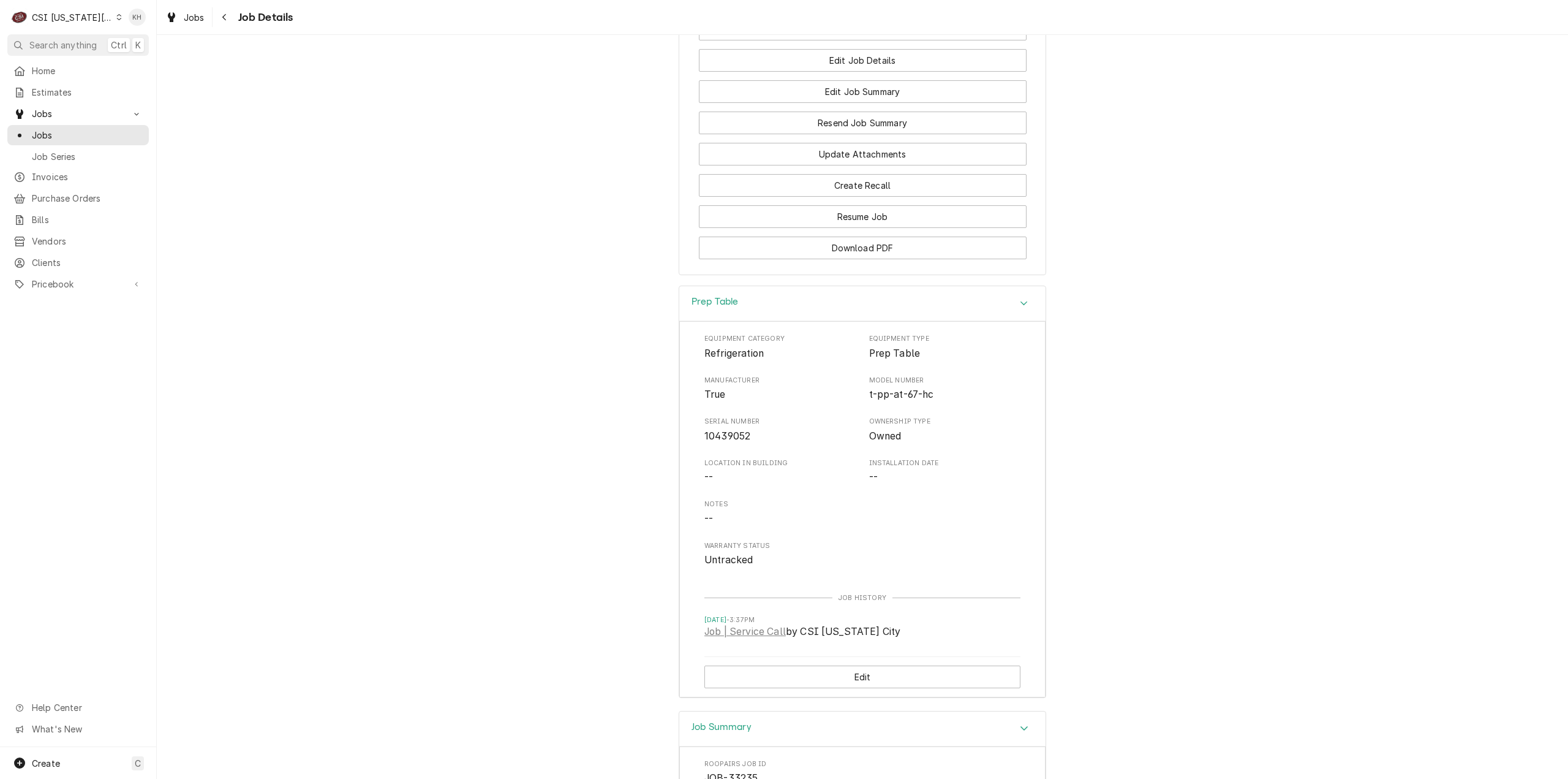
drag, startPoint x: 732, startPoint y: 324, endPoint x: 743, endPoint y: 361, distance: 38.6
click at [734, 321] on div "Prep Table" at bounding box center [862, 303] width 366 height 35
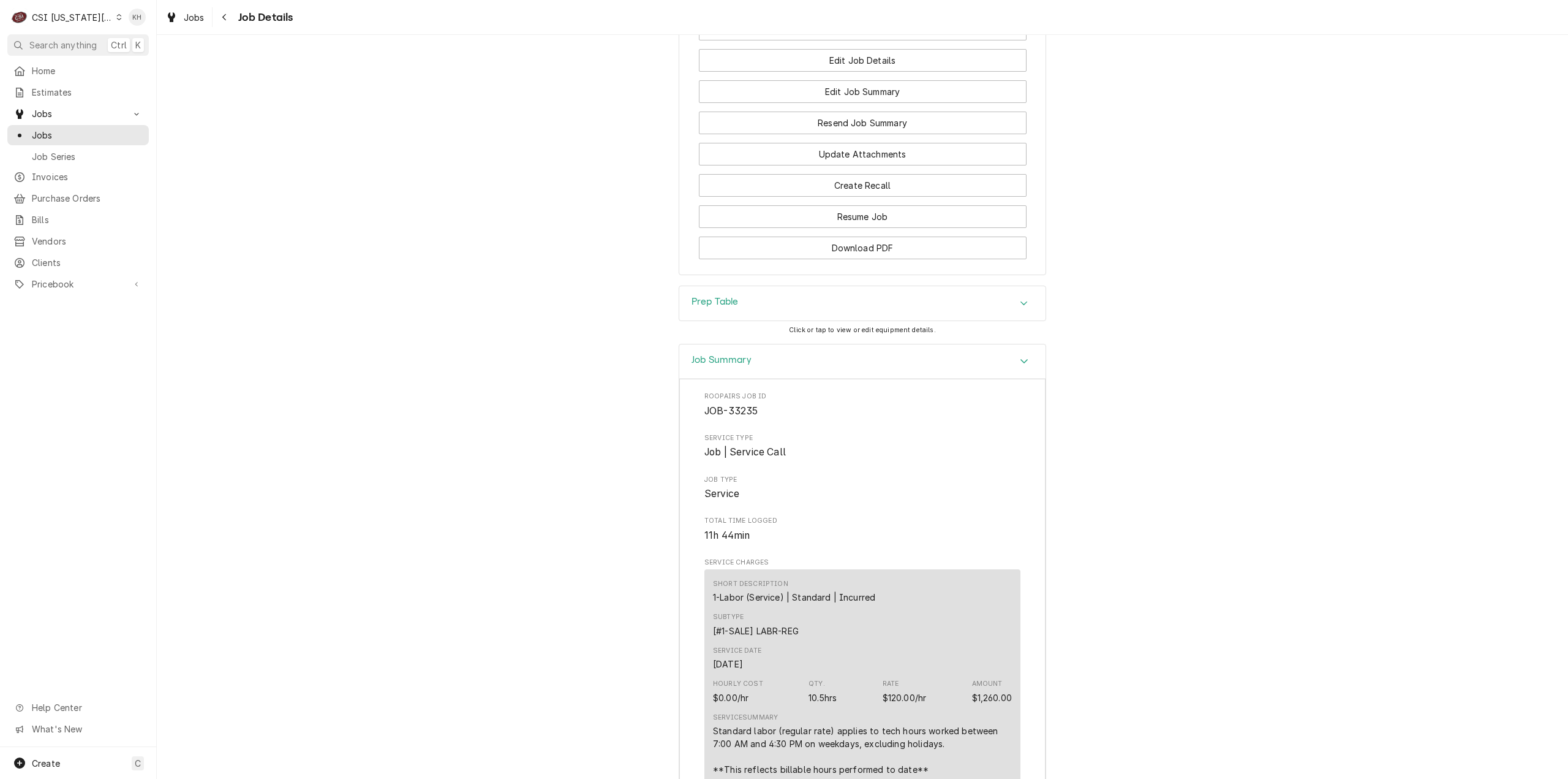
click at [736, 366] on h3 "Job Summary" at bounding box center [721, 360] width 60 height 12
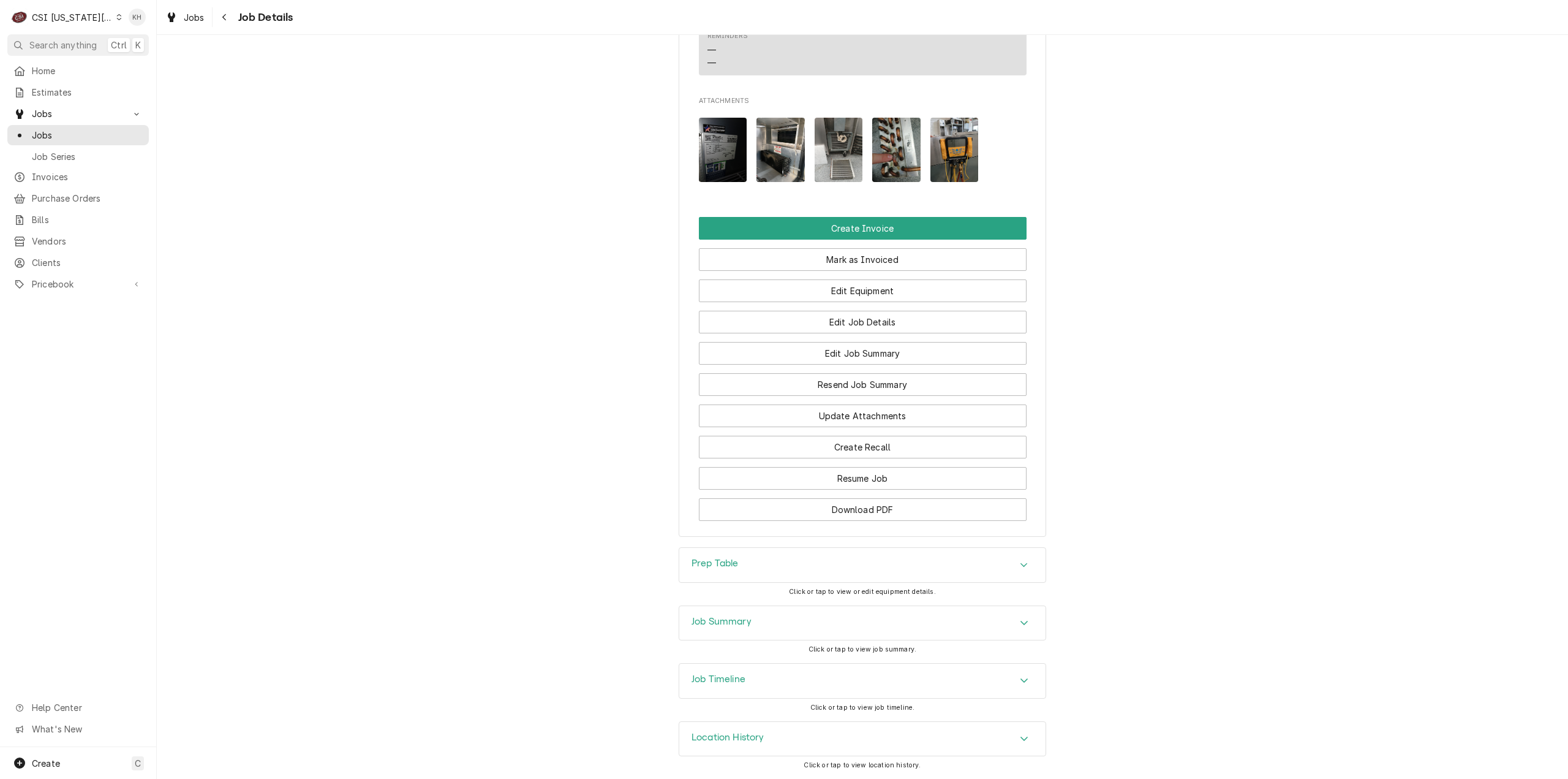
click at [744, 693] on div "Job Timeline" at bounding box center [862, 680] width 366 height 34
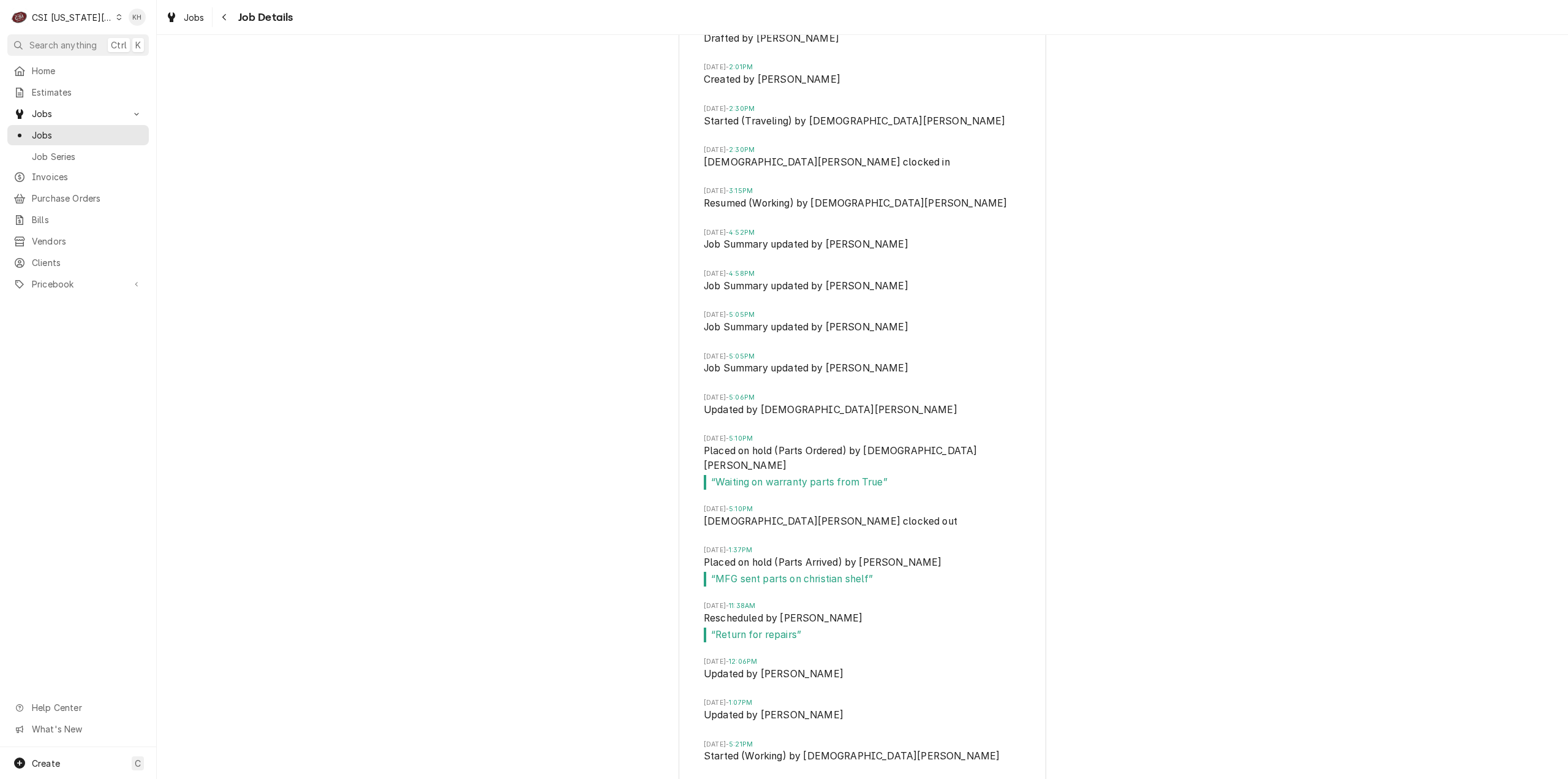
scroll to position [2001, 0]
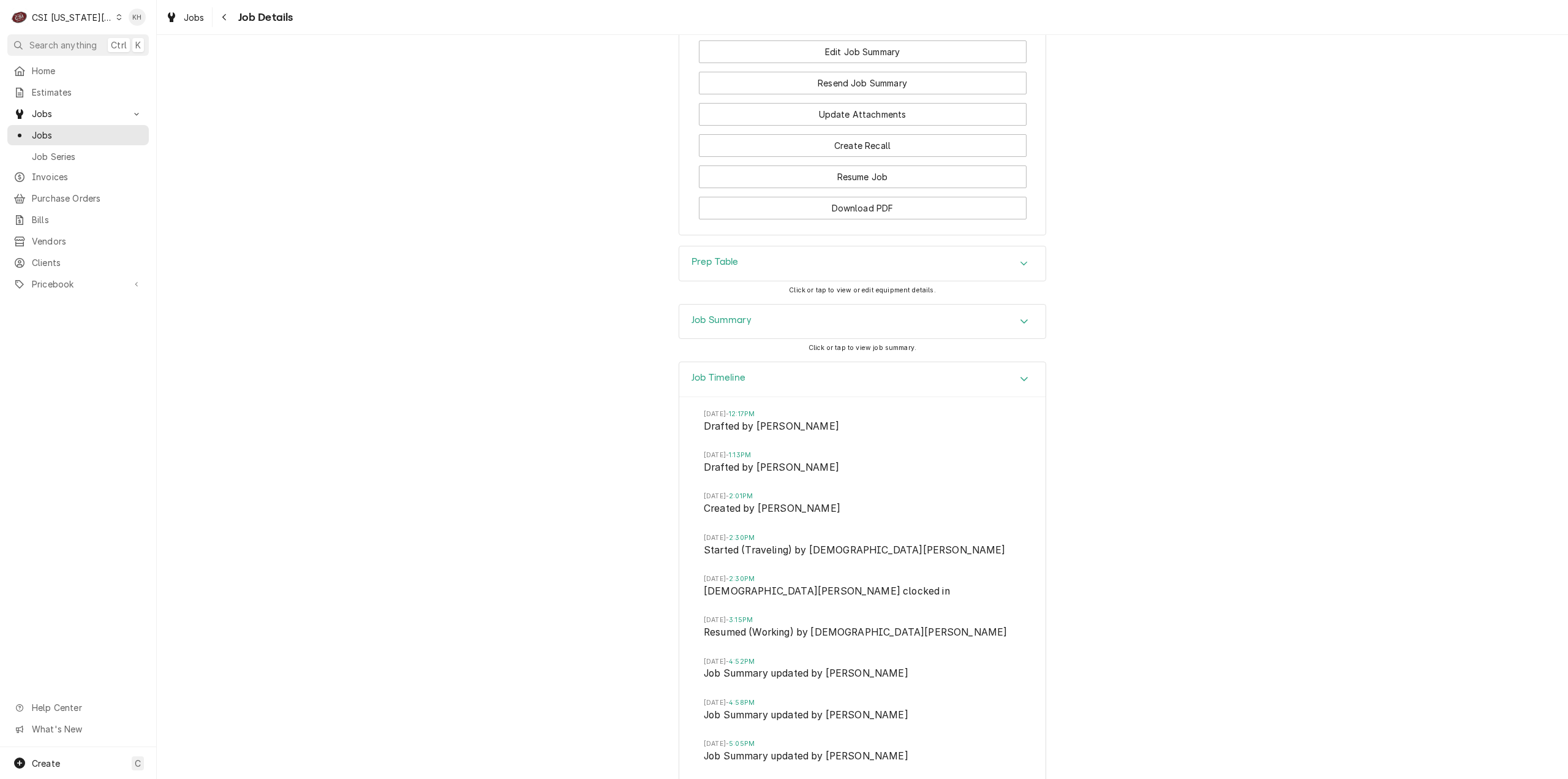
click at [717, 326] on h3 "Job Summary" at bounding box center [721, 320] width 60 height 12
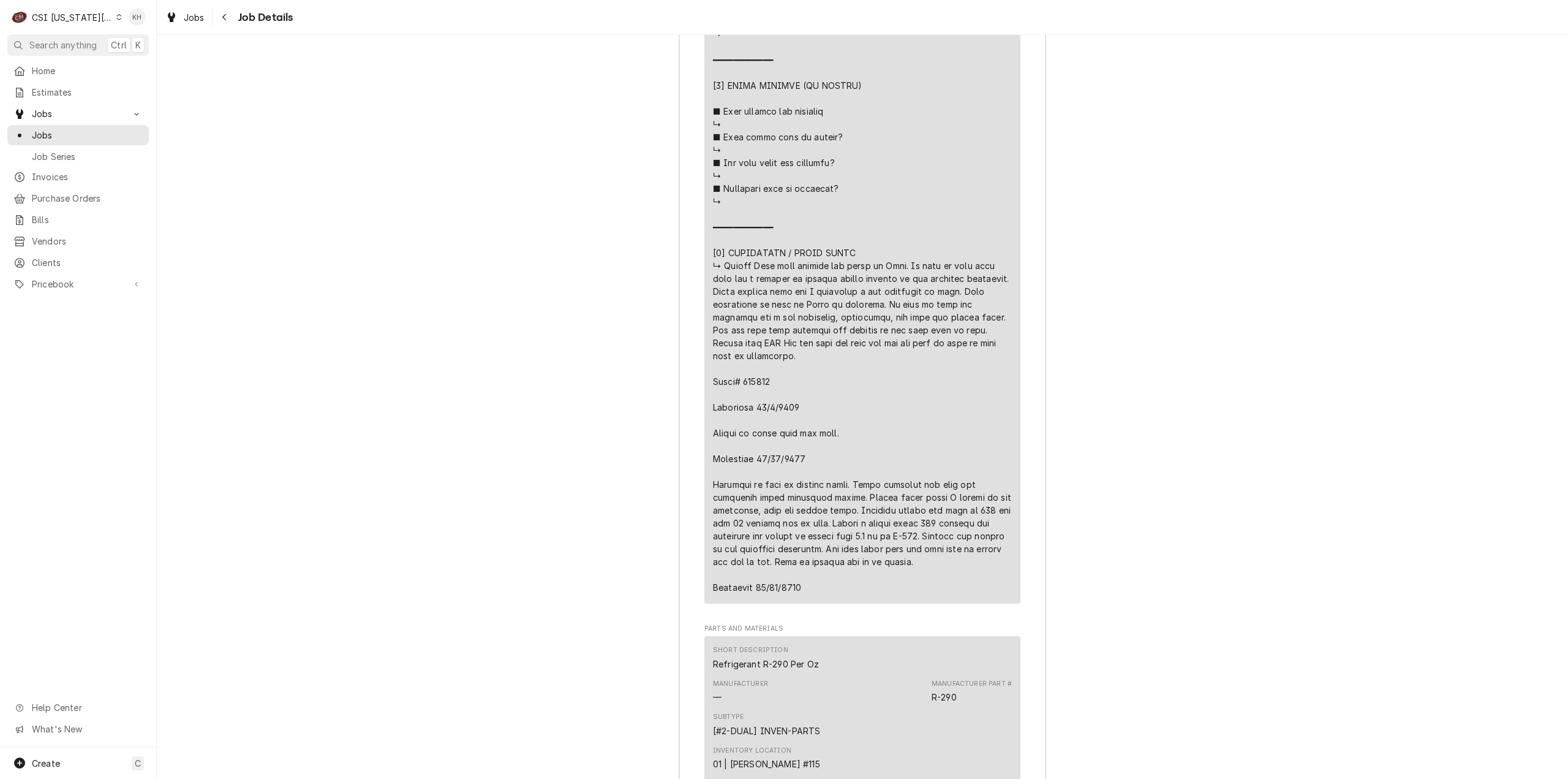
scroll to position [3594, 0]
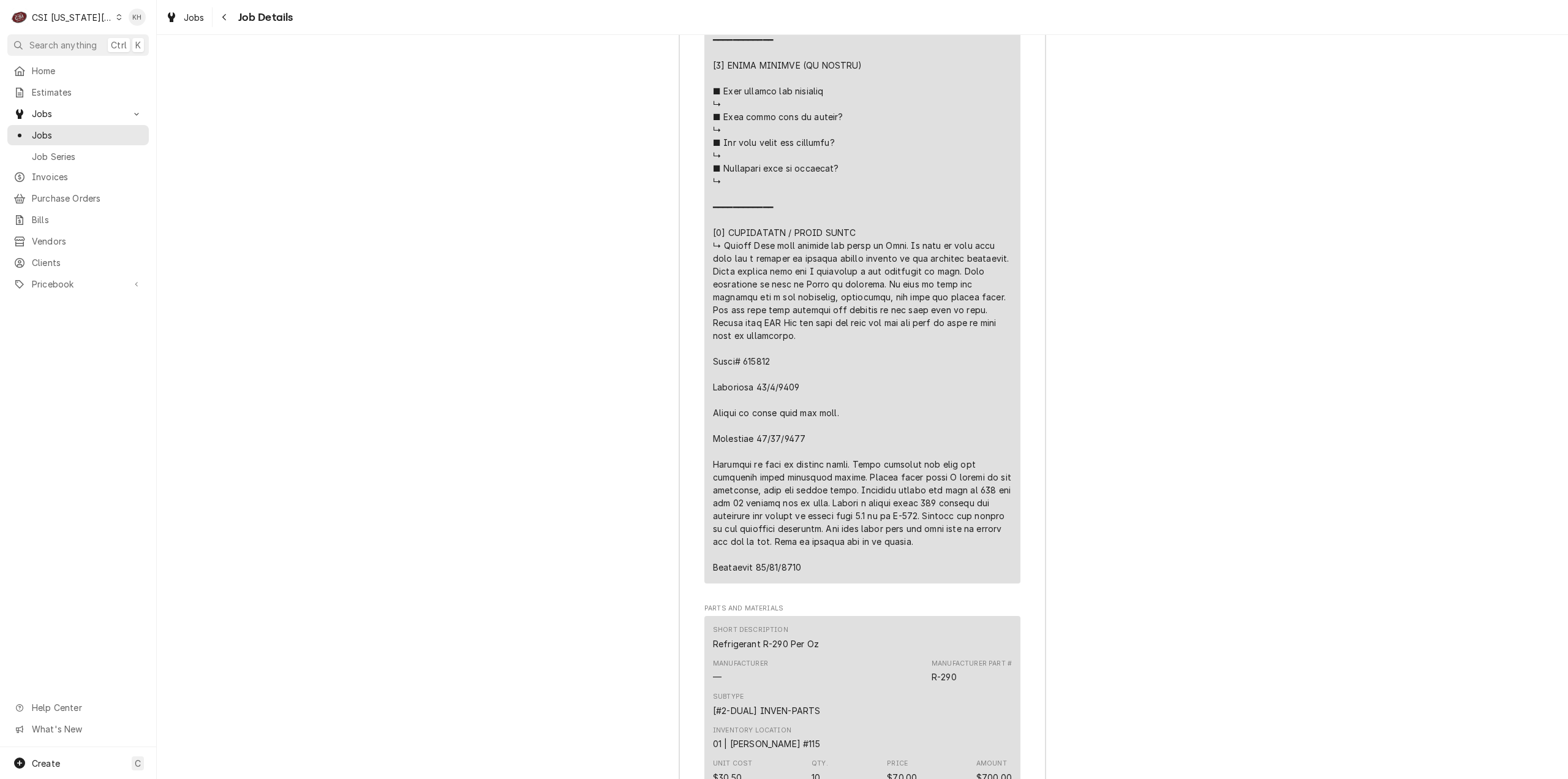
click at [518, 193] on div "Job Summary Roopairs Job ID JOB-33235 Service Type Job | Service Call Job Type …" at bounding box center [862, 216] width 1411 height 3012
click at [317, 155] on div "Job Summary Roopairs Job ID JOB-33235 Service Type Job | Service Call Job Type …" at bounding box center [862, 216] width 1411 height 3012
click at [1317, 465] on div "Job Summary Roopairs Job ID JOB-33235 Service Type Job | Service Call Job Type …" at bounding box center [862, 216] width 1411 height 3012
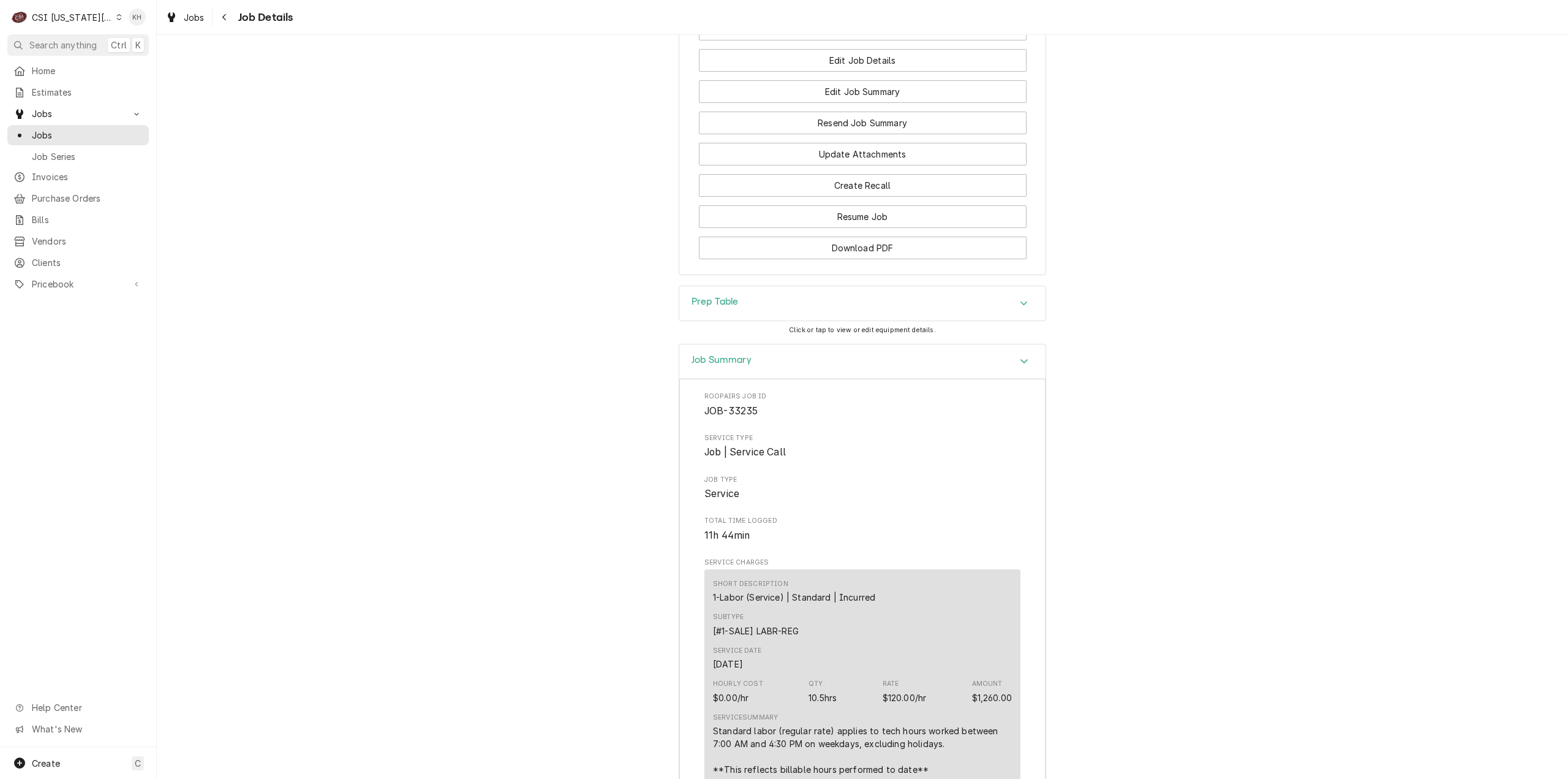
scroll to position [1593, 0]
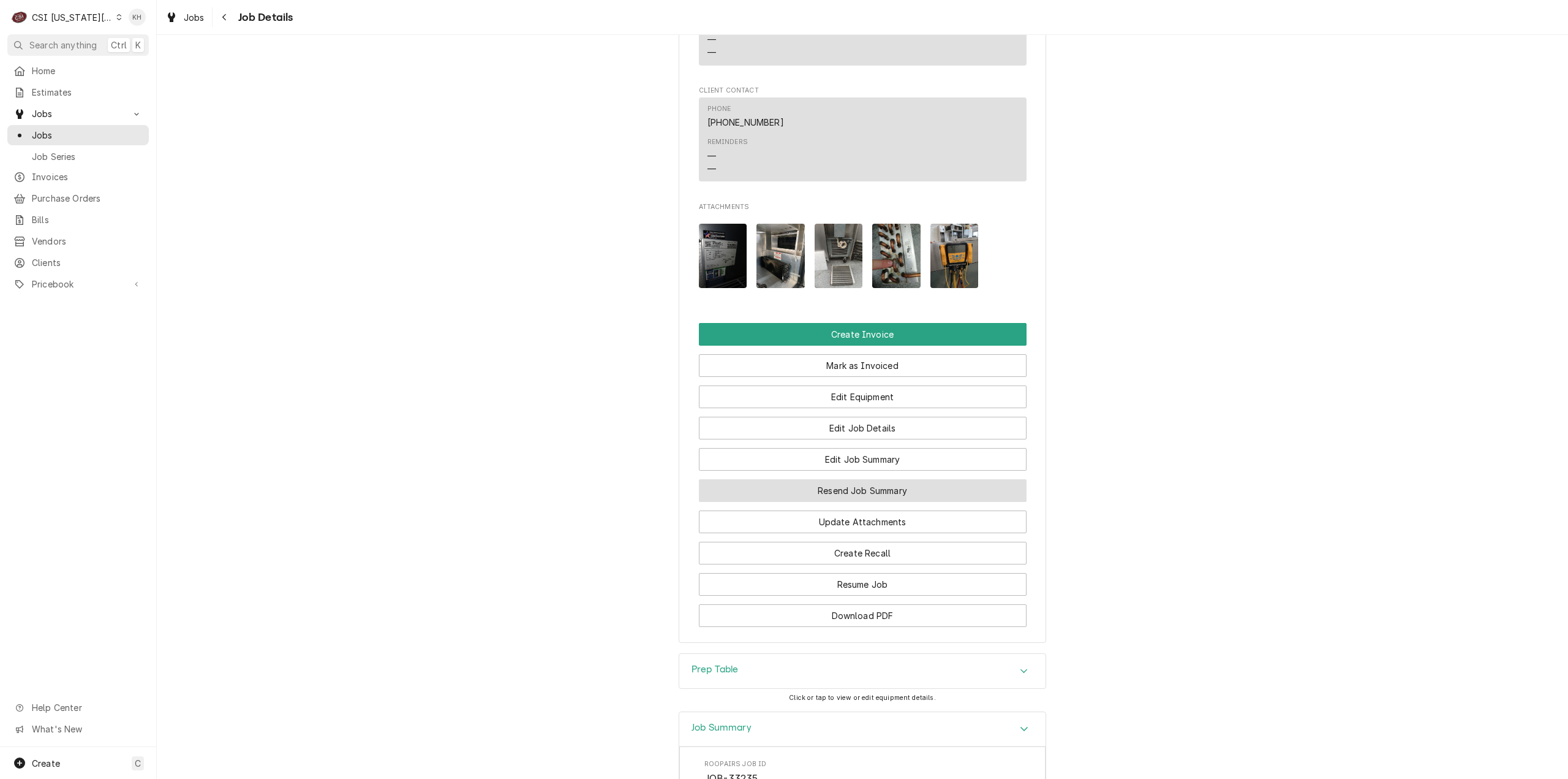
click at [915, 502] on button "Resend Job Summary" at bounding box center [863, 490] width 328 height 23
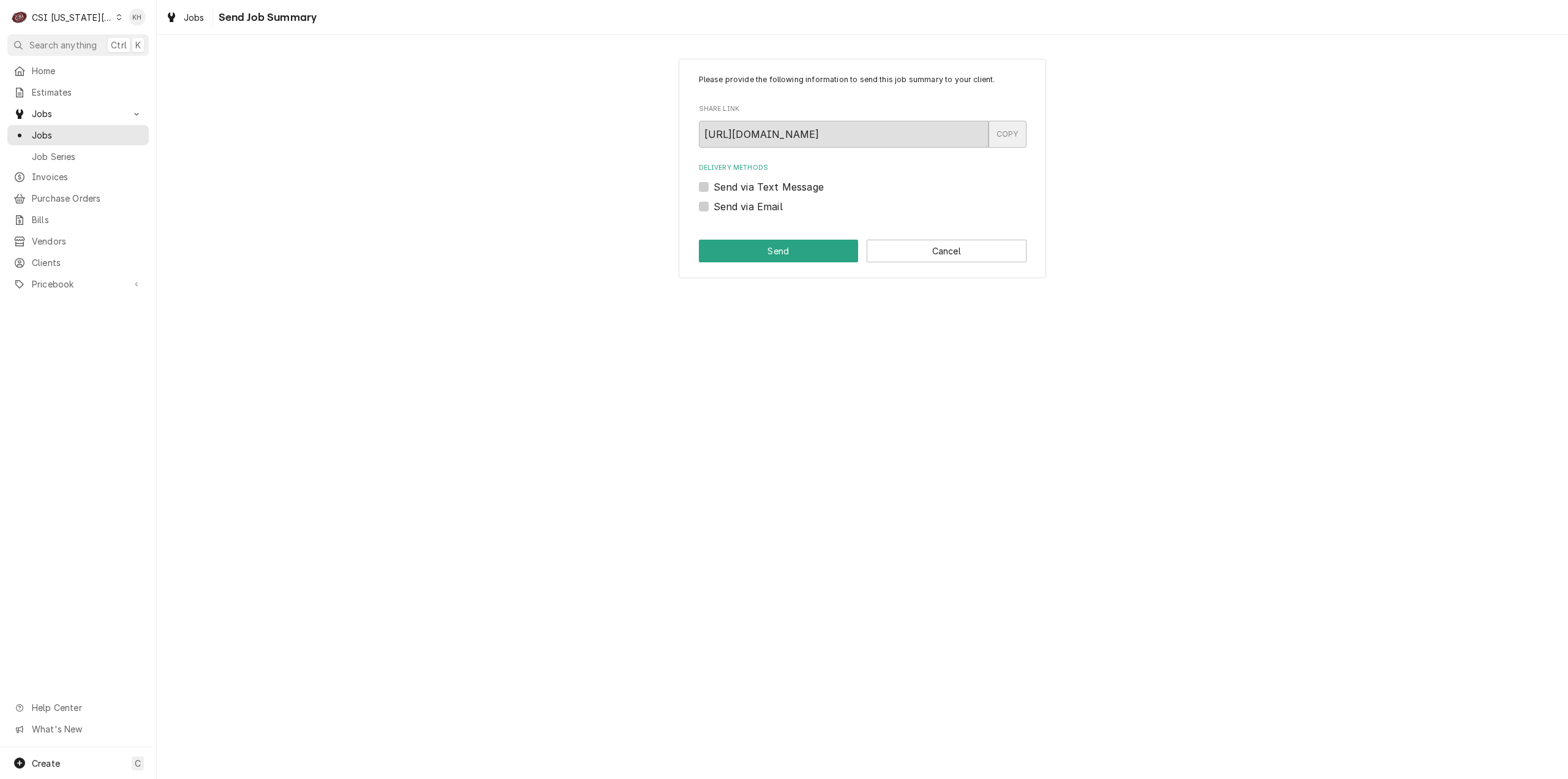
click at [1014, 135] on div "COPY" at bounding box center [1007, 134] width 38 height 27
click at [948, 250] on button "Cancel" at bounding box center [946, 250] width 160 height 23
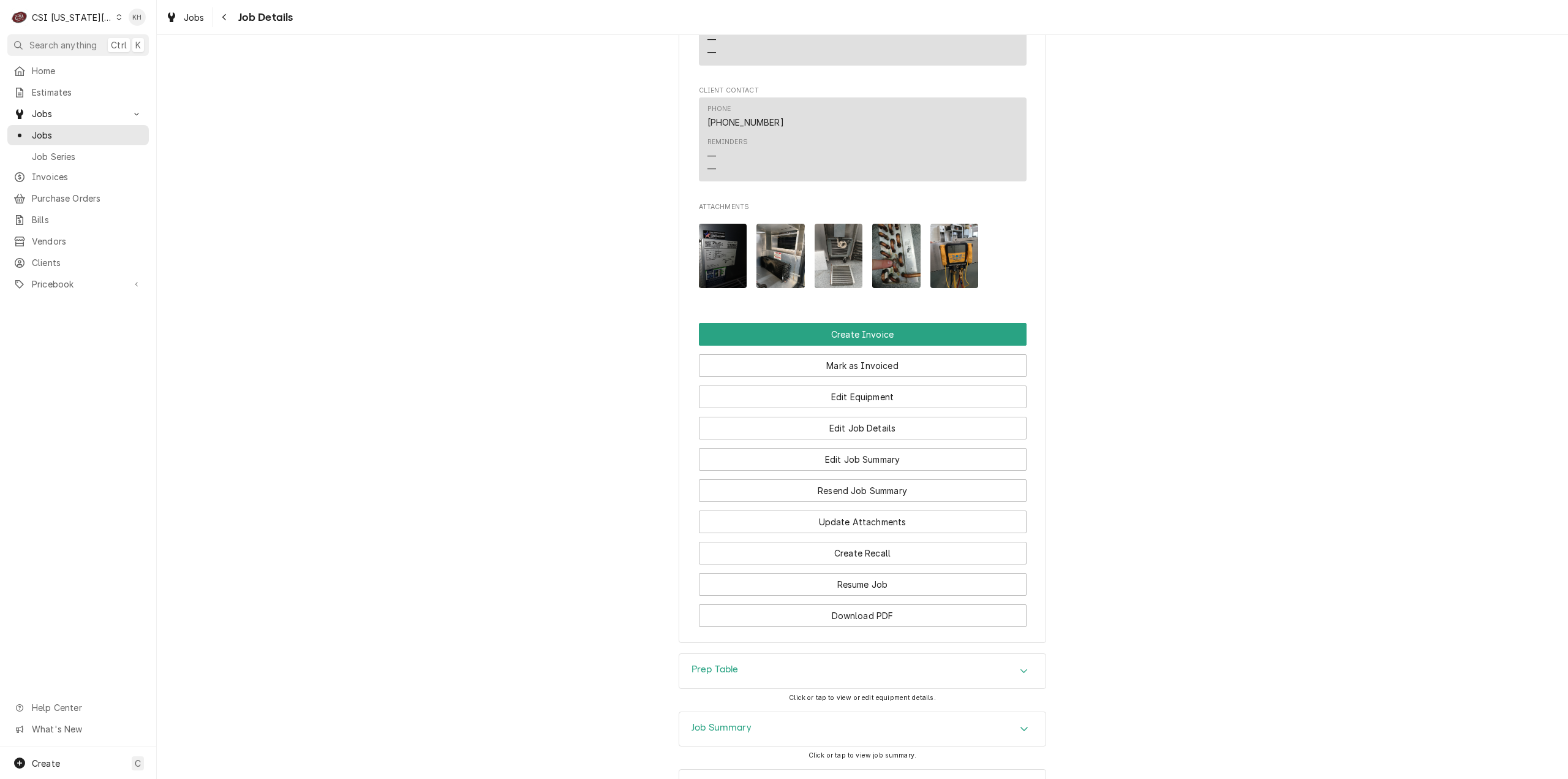
click at [65, 17] on div "CSI [US_STATE][GEOGRAPHIC_DATA]" at bounding box center [72, 17] width 81 height 13
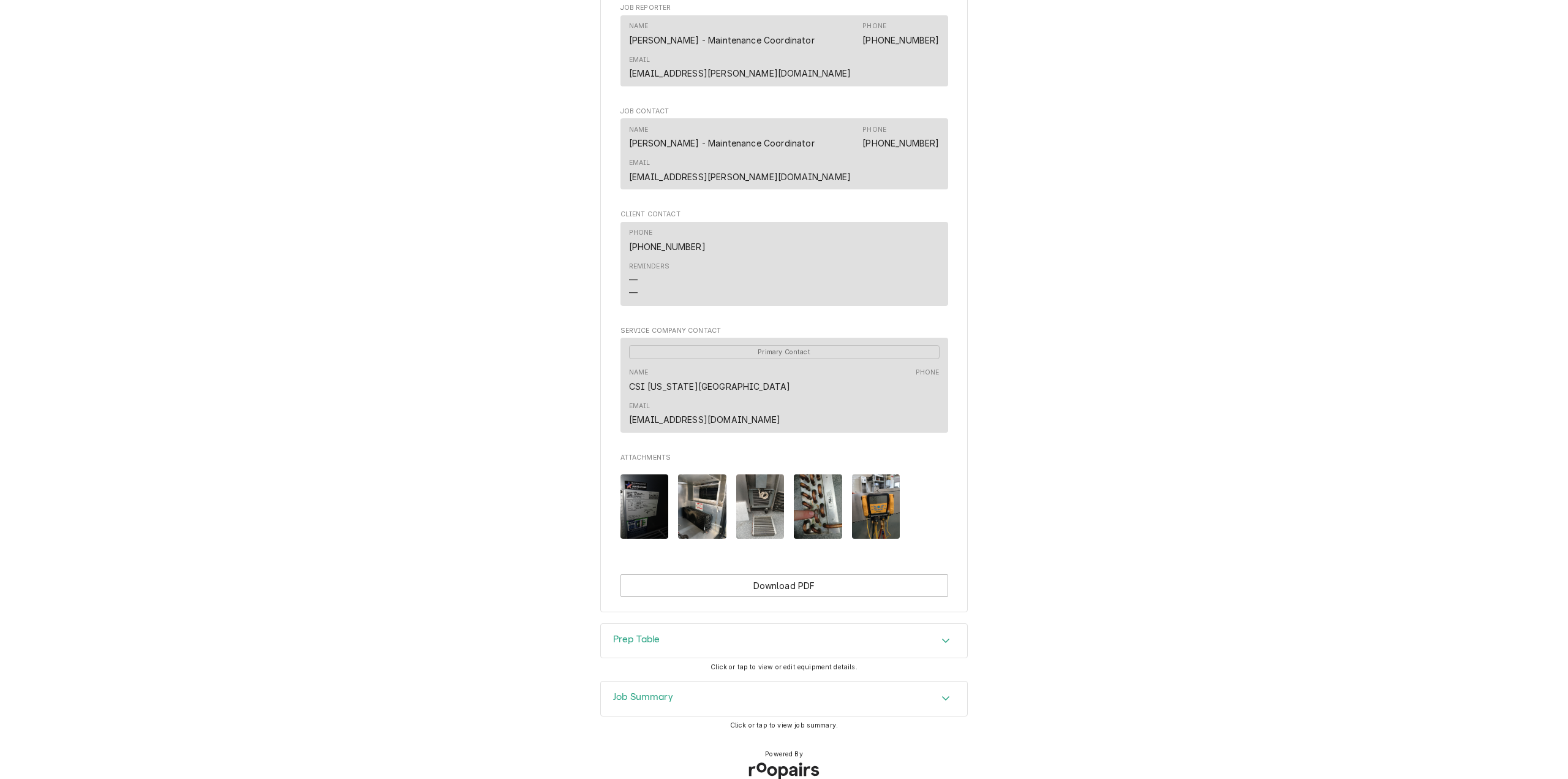
scroll to position [1184, 0]
click at [807, 693] on div "Job Summary" at bounding box center [784, 698] width 366 height 34
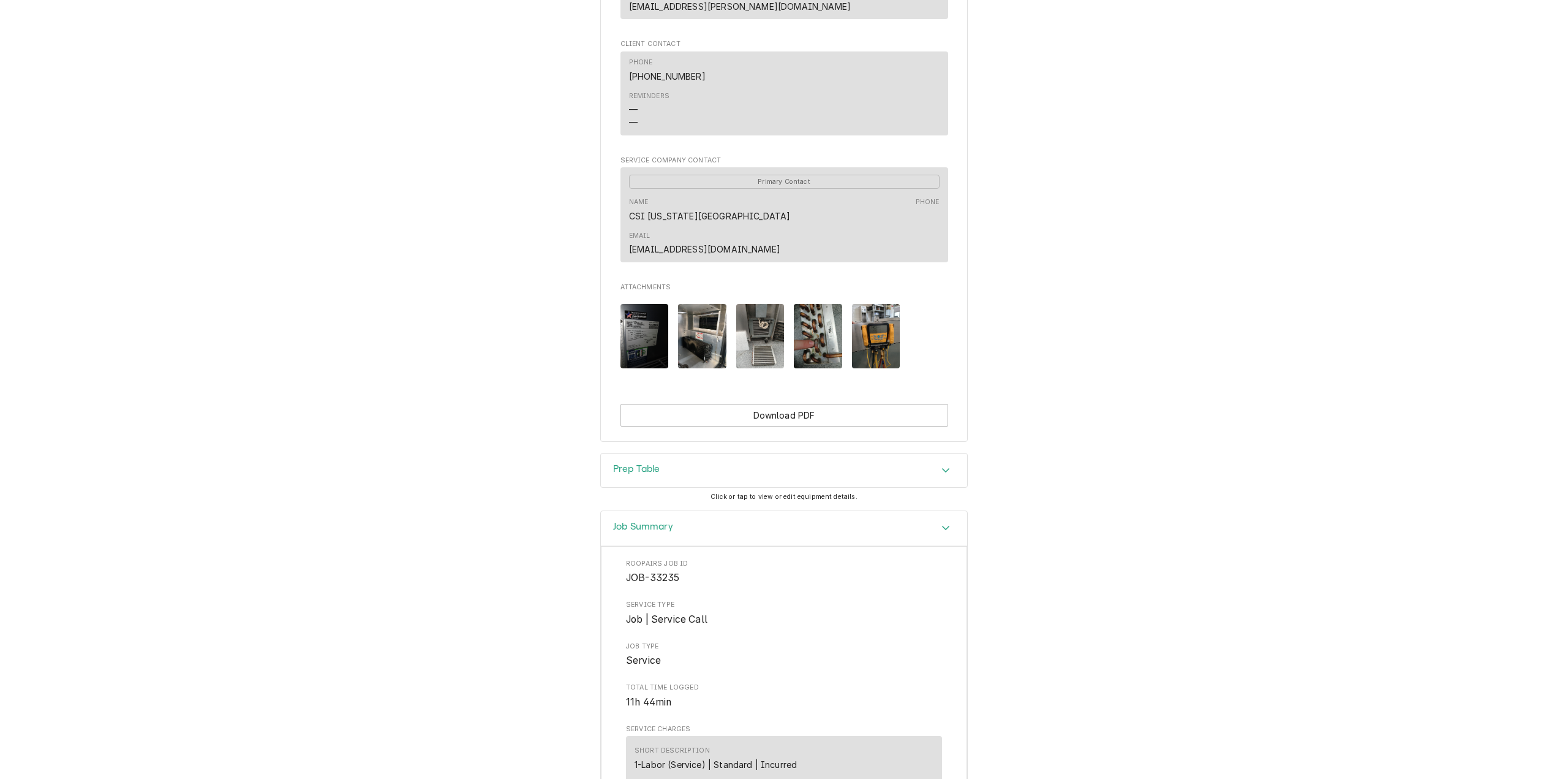
scroll to position [1234, 0]
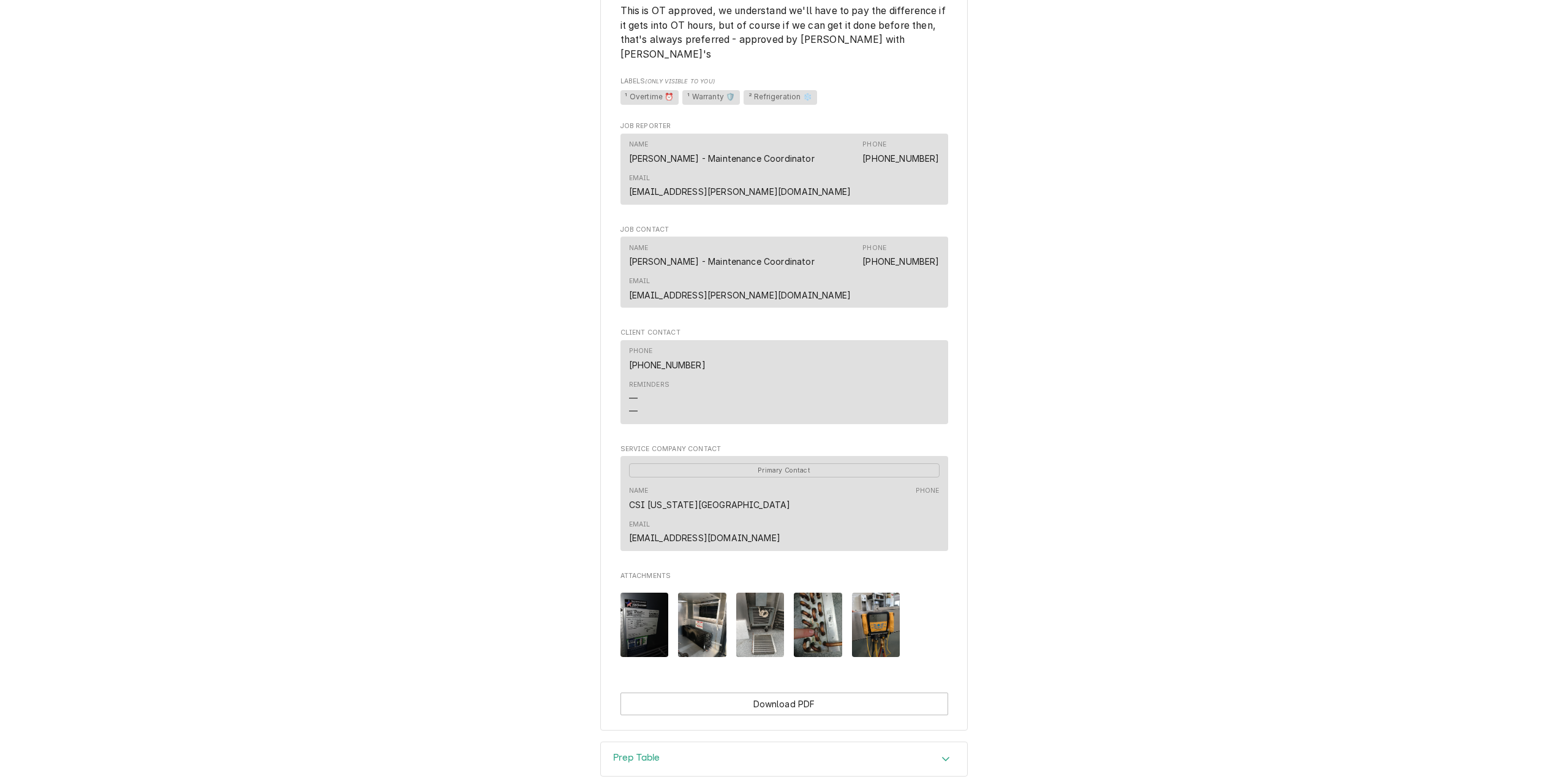
scroll to position [1103, 0]
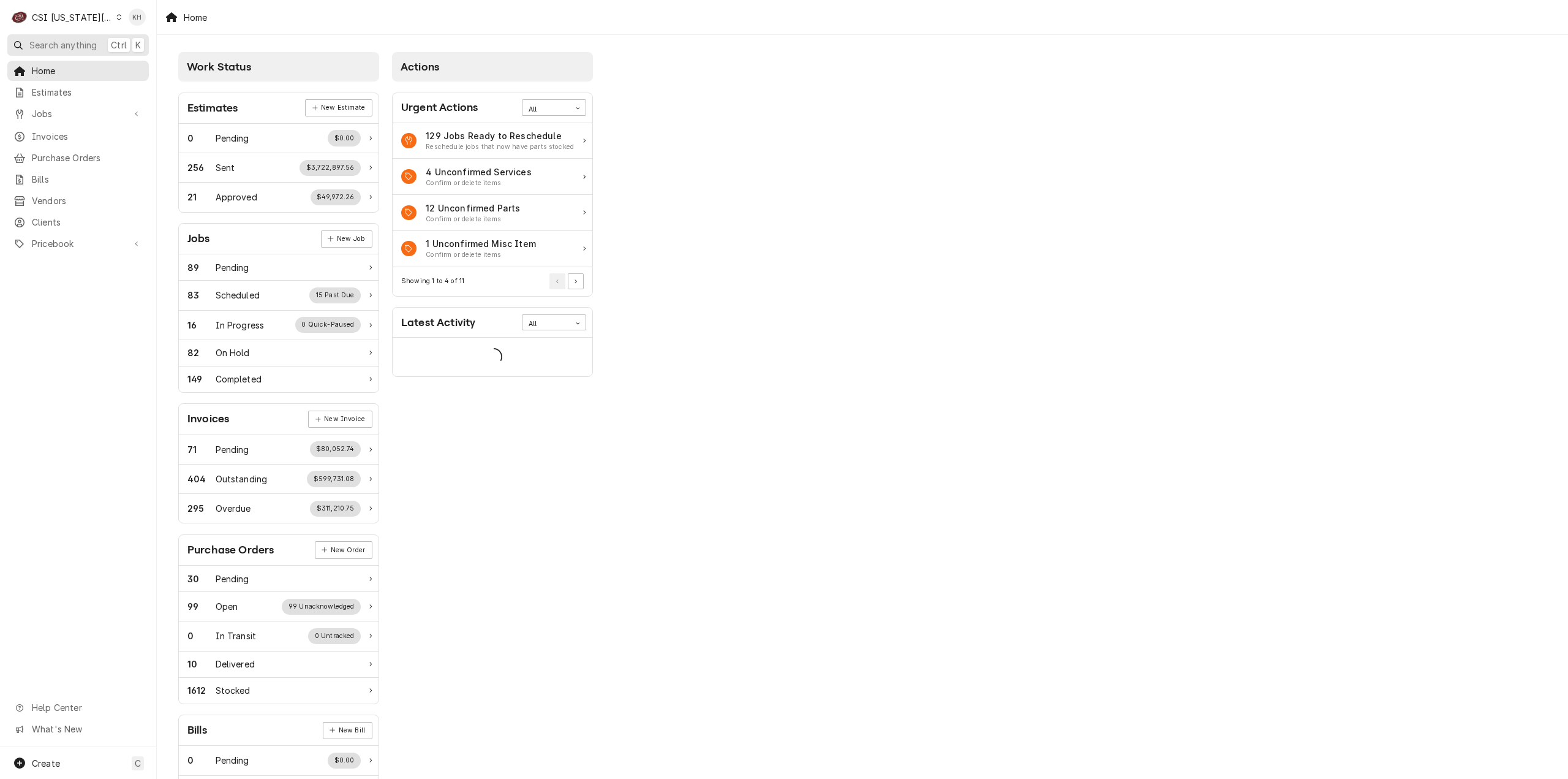
click at [63, 44] on span "Search anything" at bounding box center [63, 45] width 67 height 13
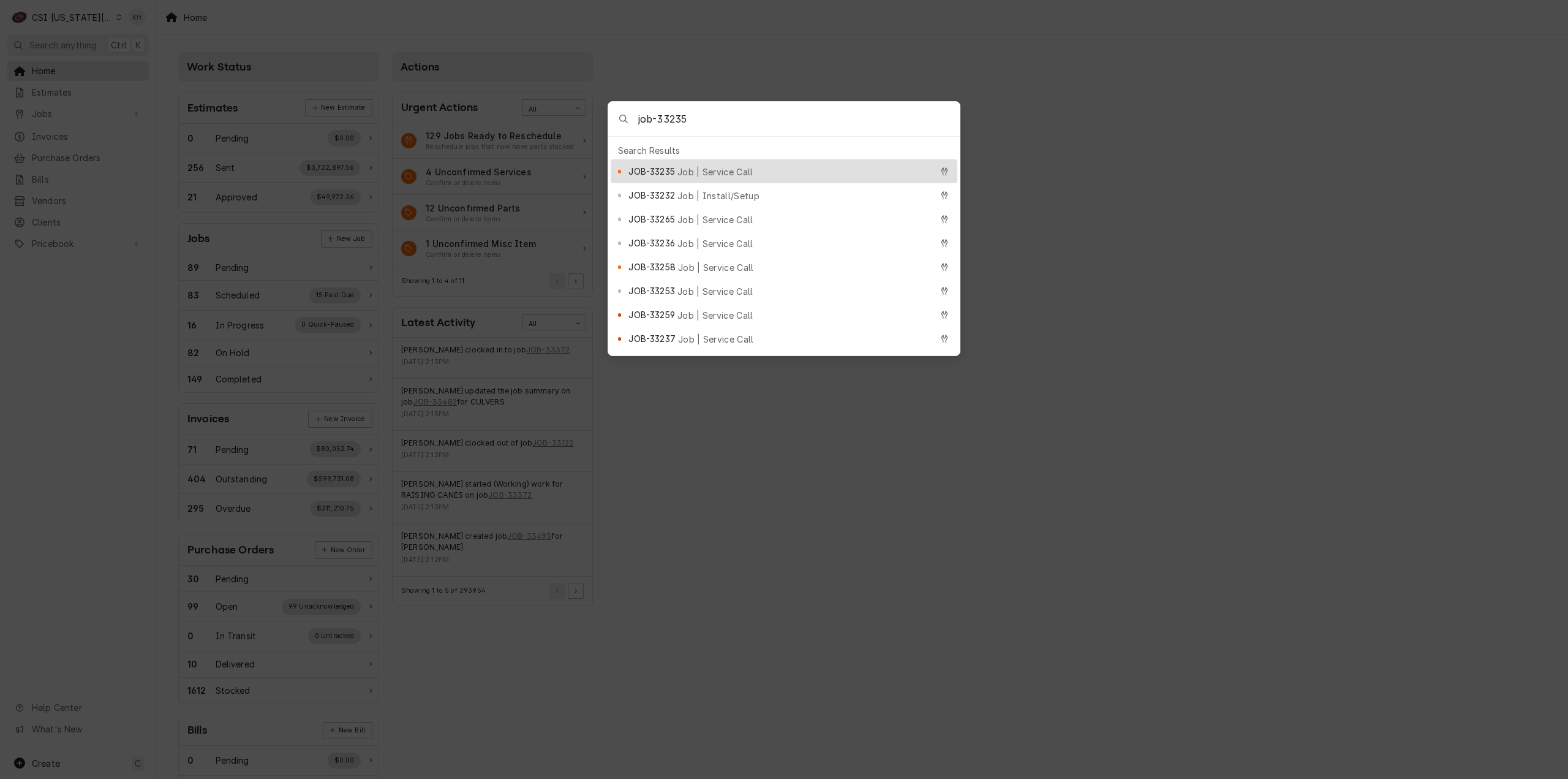
type input "job-33235"
drag, startPoint x: 775, startPoint y: 171, endPoint x: 742, endPoint y: 195, distance: 40.8
click at [773, 171] on div "JOB-33235 Job | Service Call" at bounding box center [779, 171] width 303 height 14
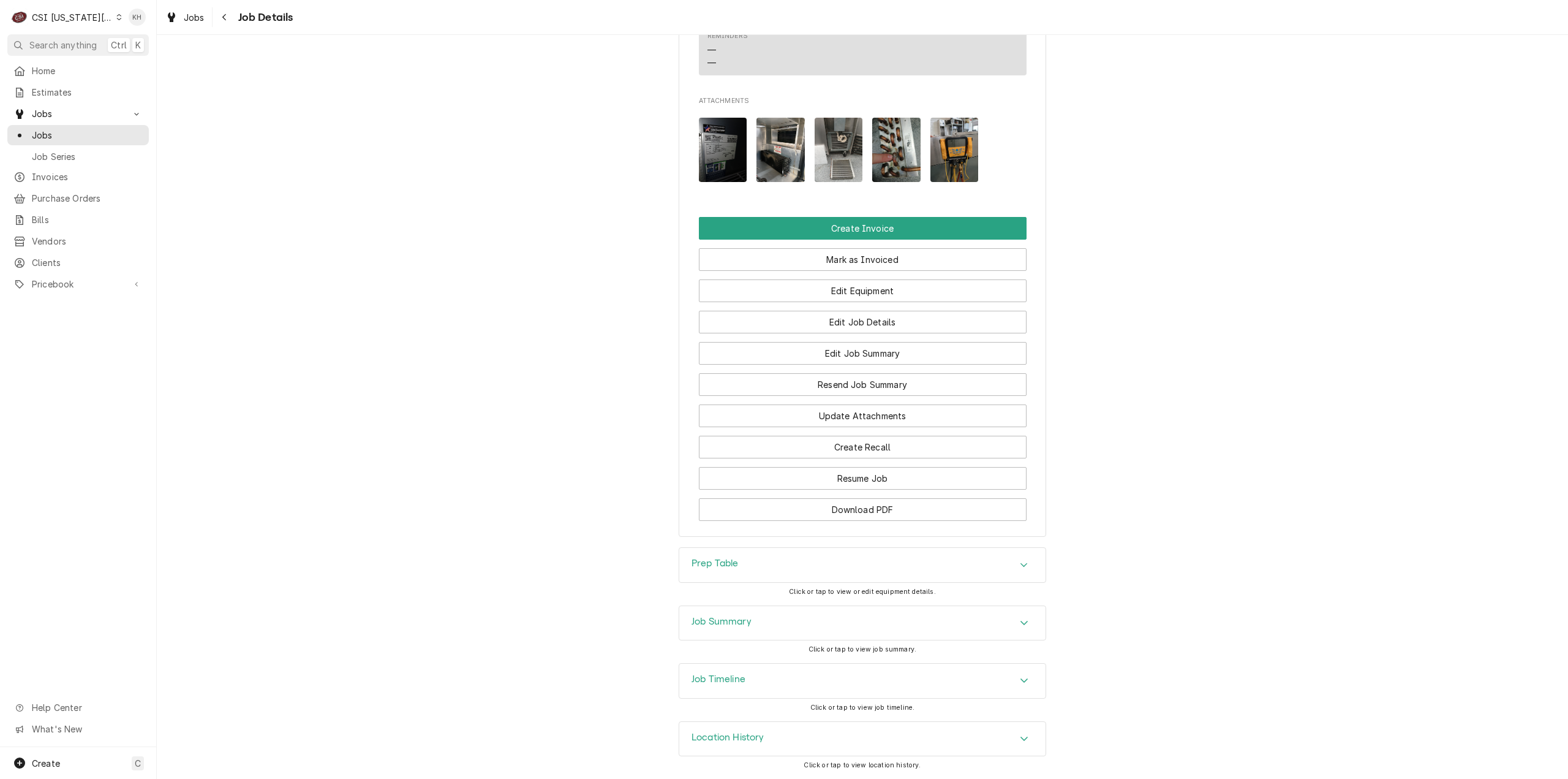
scroll to position [1716, 0]
click at [840, 634] on div "Job Summary" at bounding box center [862, 623] width 366 height 34
